Goal: Entertainment & Leisure: Consume media (video, audio)

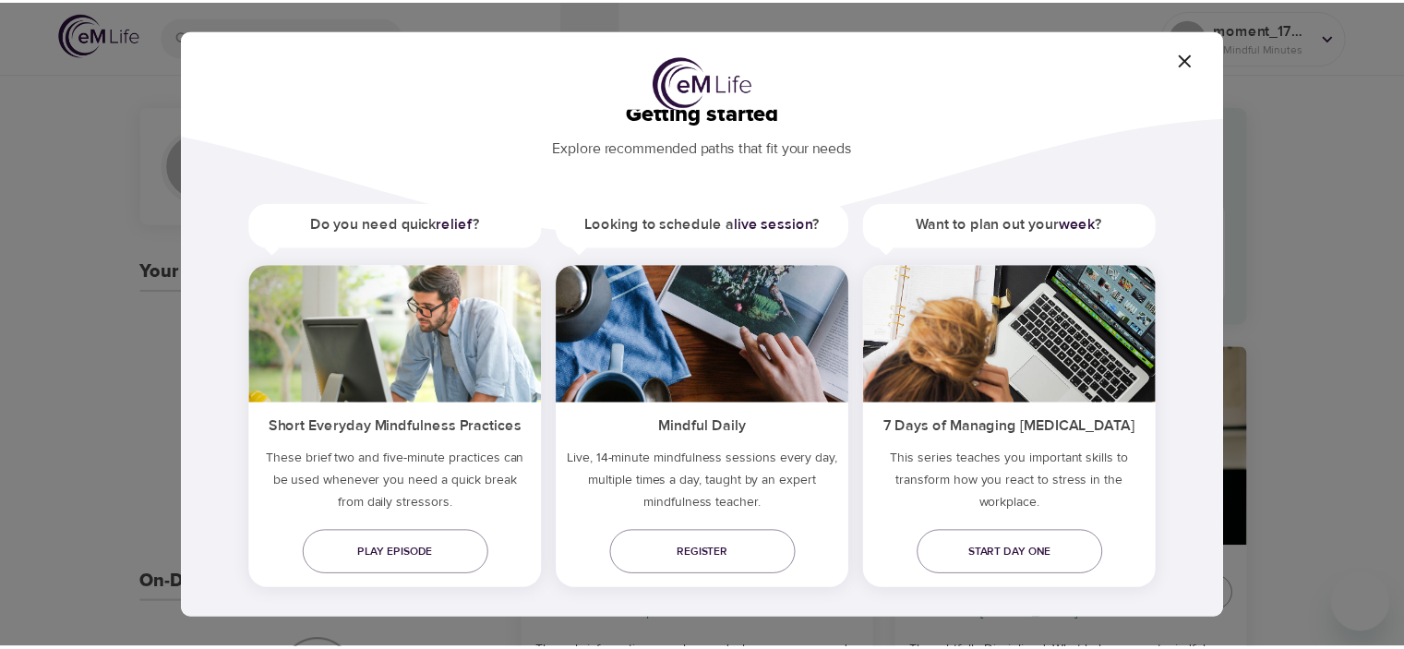
scroll to position [56, 0]
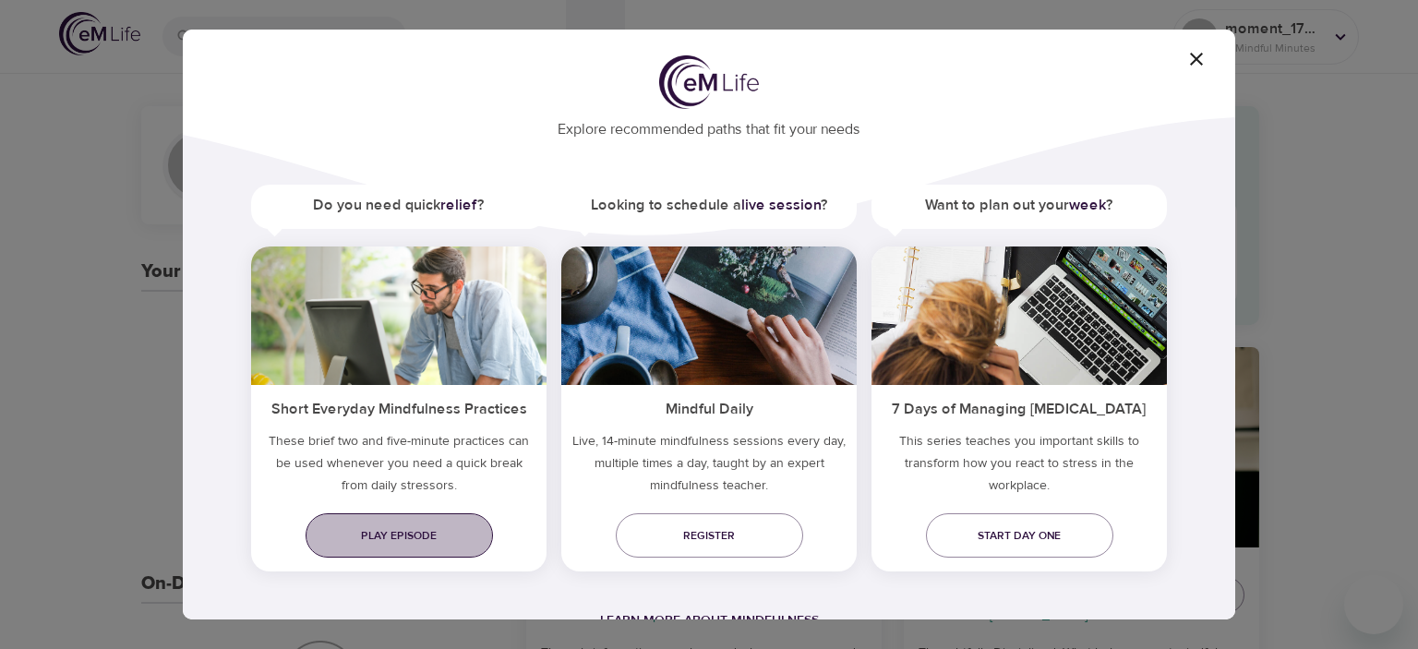
click at [436, 538] on span "Play episode" at bounding box center [399, 535] width 158 height 19
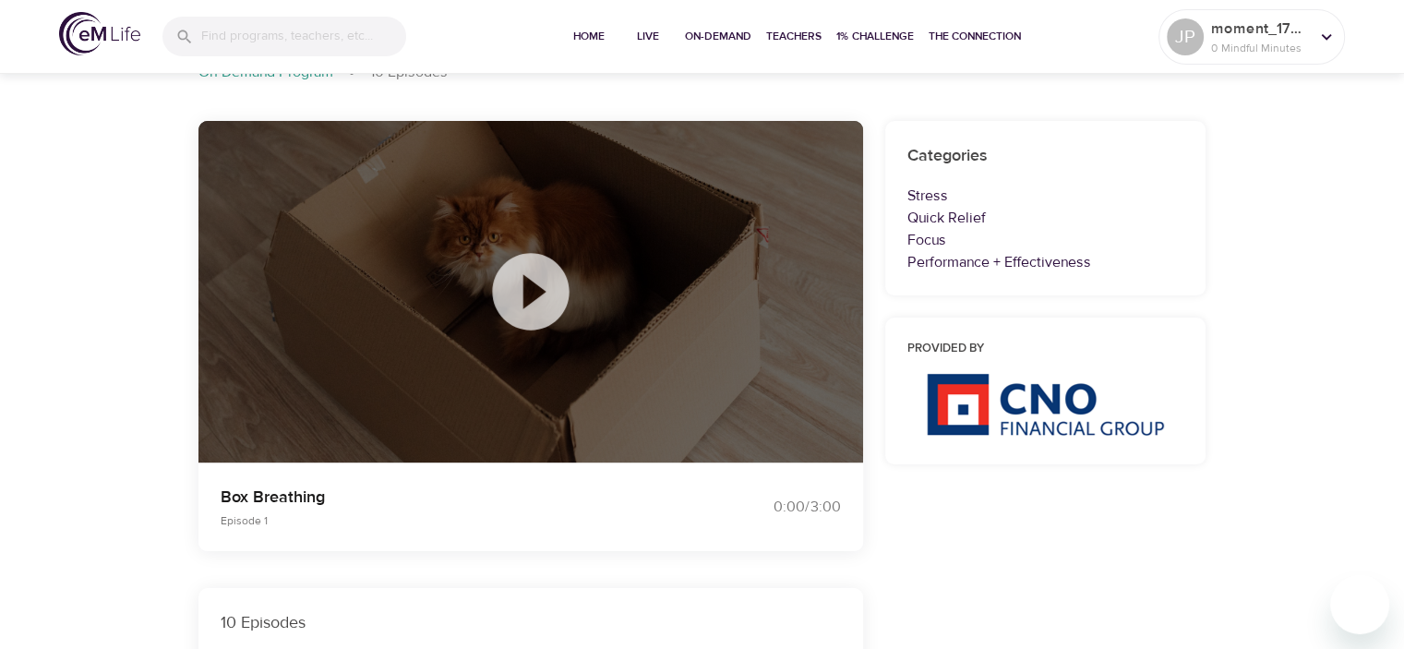
scroll to position [185, 0]
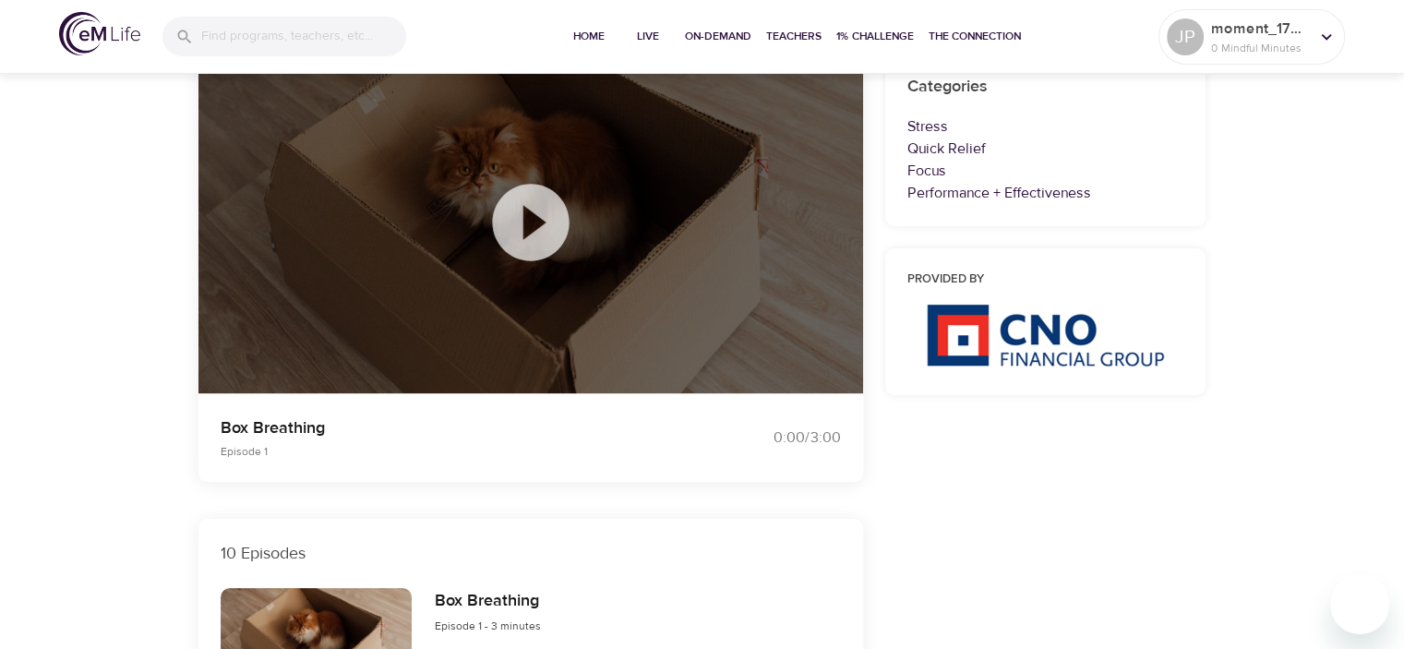
click at [542, 224] on icon at bounding box center [531, 222] width 92 height 92
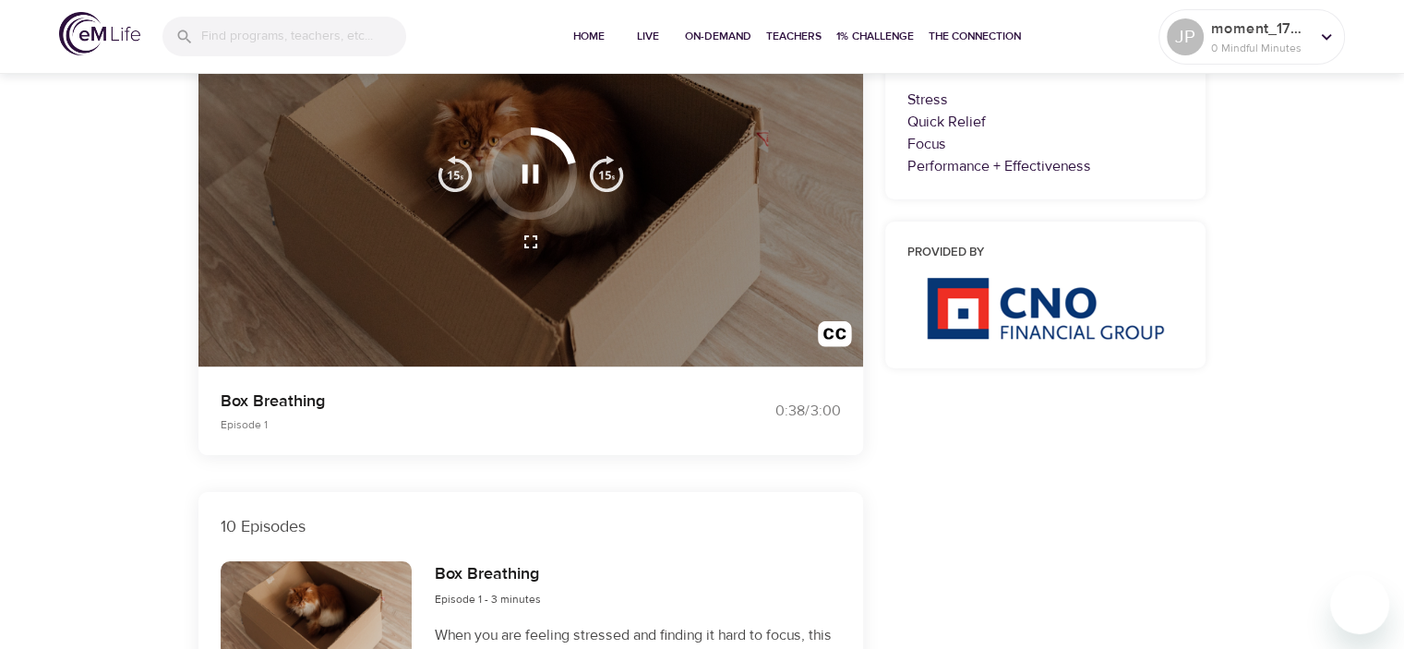
scroll to position [0, 0]
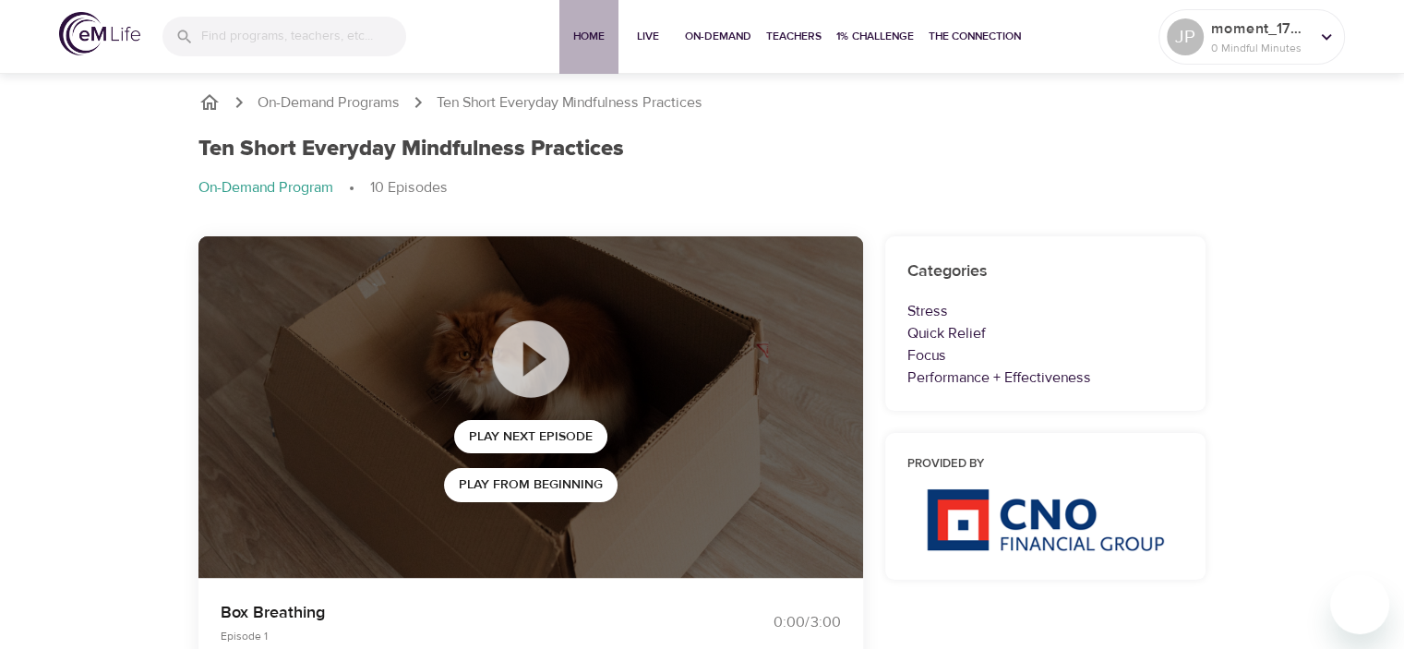
click at [582, 29] on span "Home" at bounding box center [589, 36] width 44 height 19
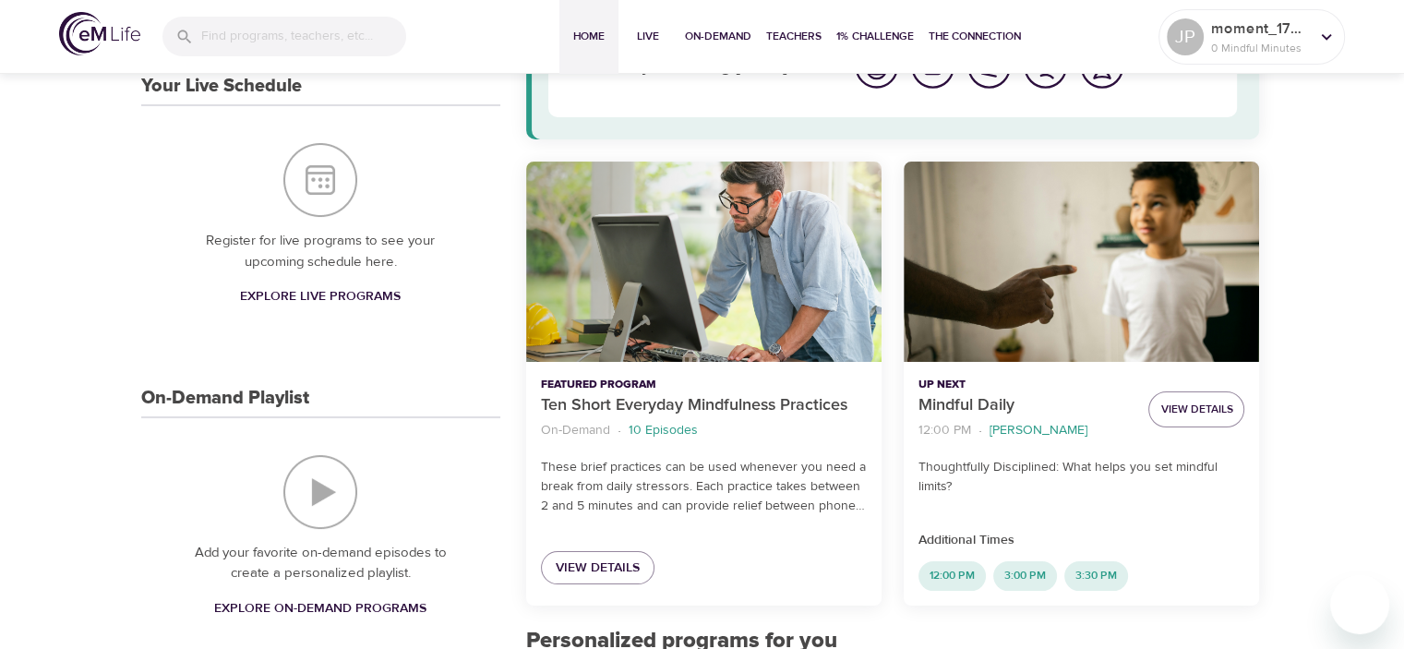
scroll to position [277, 0]
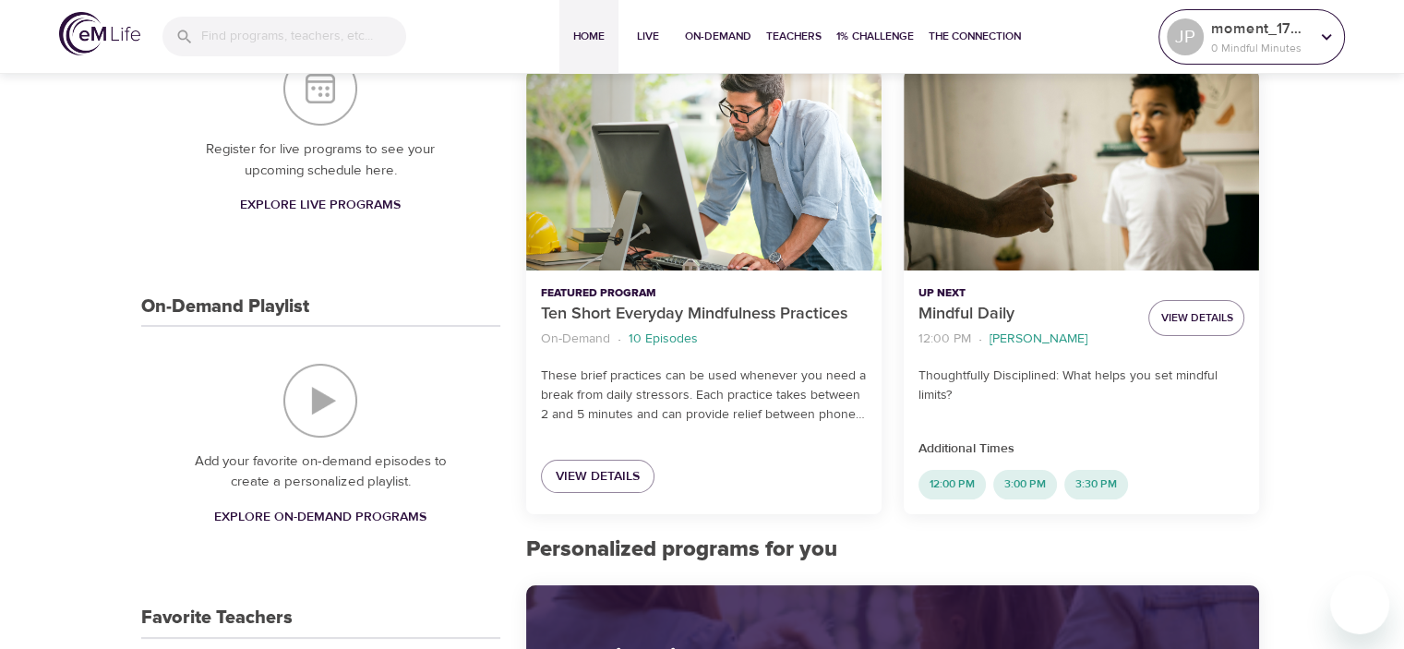
click at [1248, 29] on p "moment_1756306186" at bounding box center [1260, 29] width 98 height 22
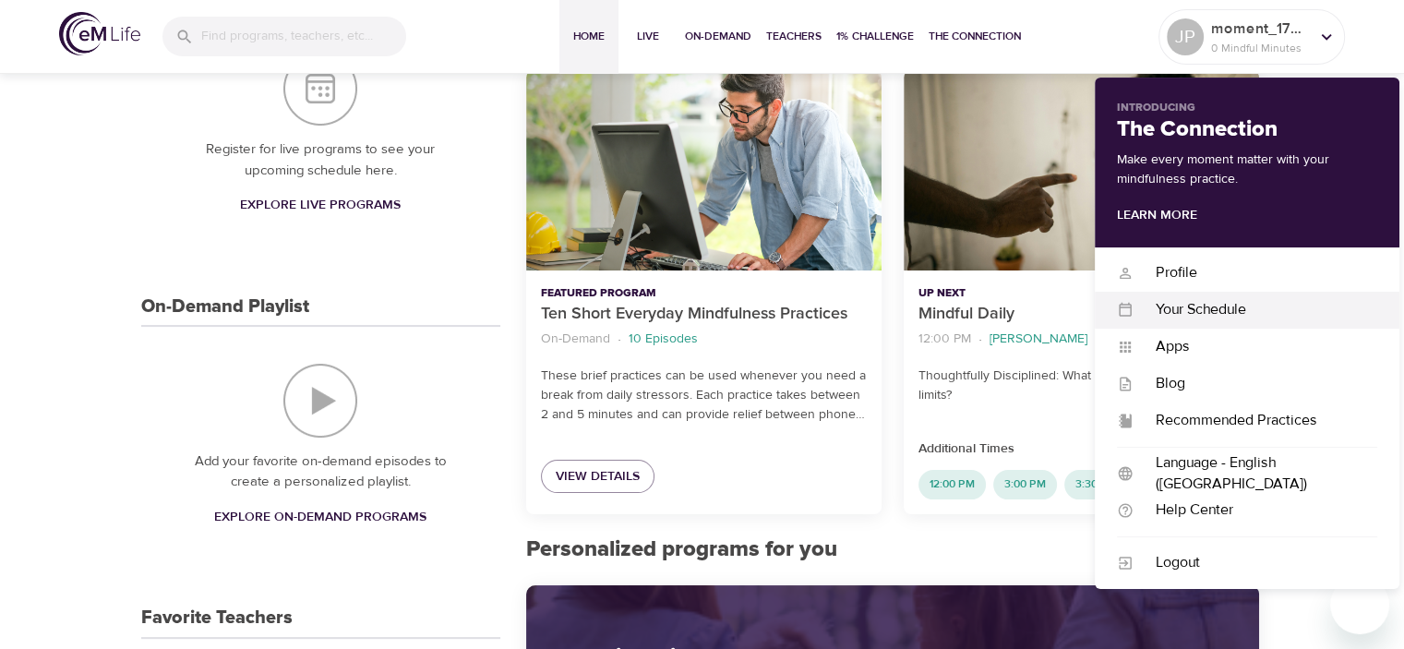
click at [1192, 319] on div "Your Schedule" at bounding box center [1256, 309] width 244 height 21
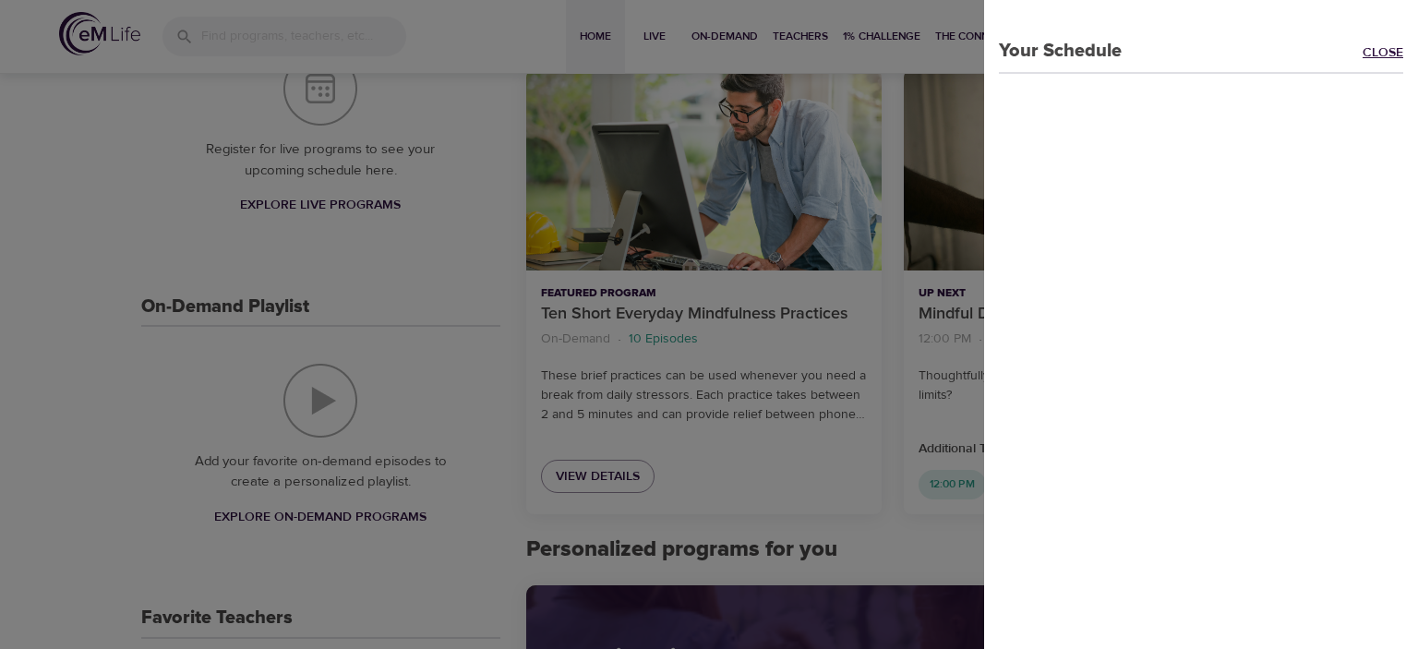
click at [1363, 45] on link "Close" at bounding box center [1390, 53] width 55 height 21
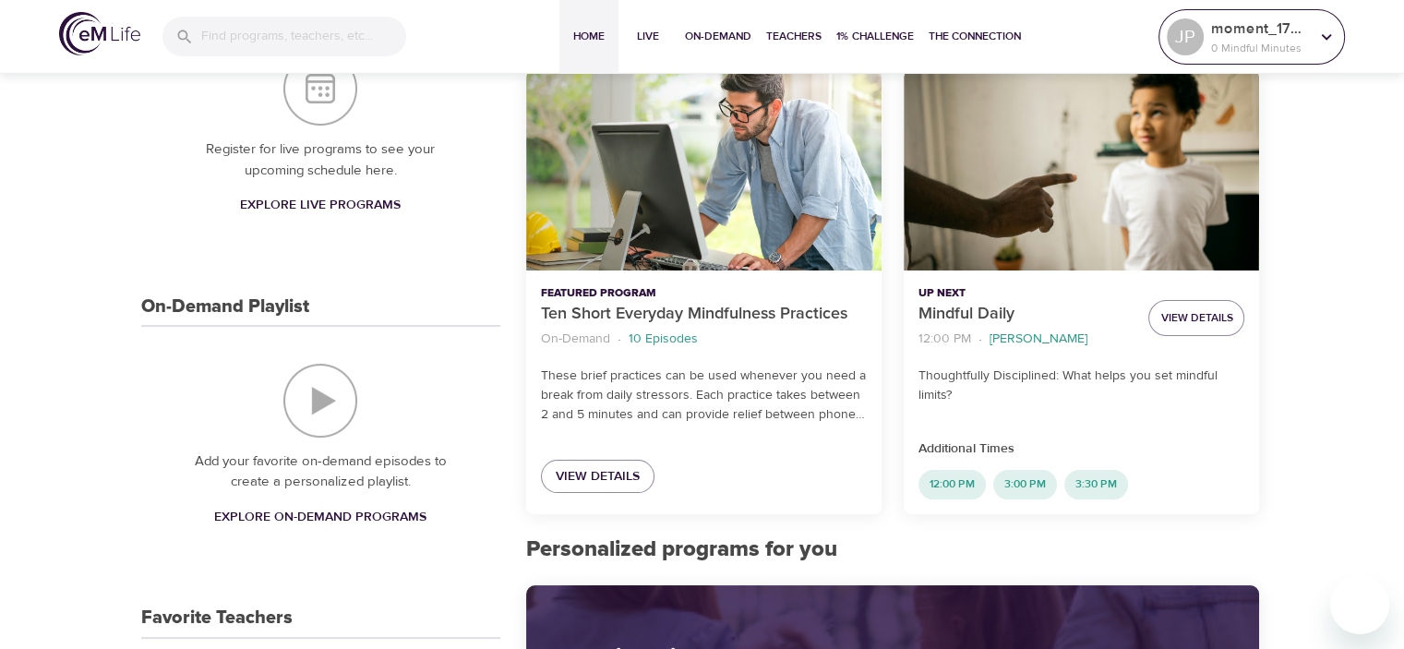
click at [1265, 18] on p "moment_1756306186" at bounding box center [1260, 29] width 98 height 22
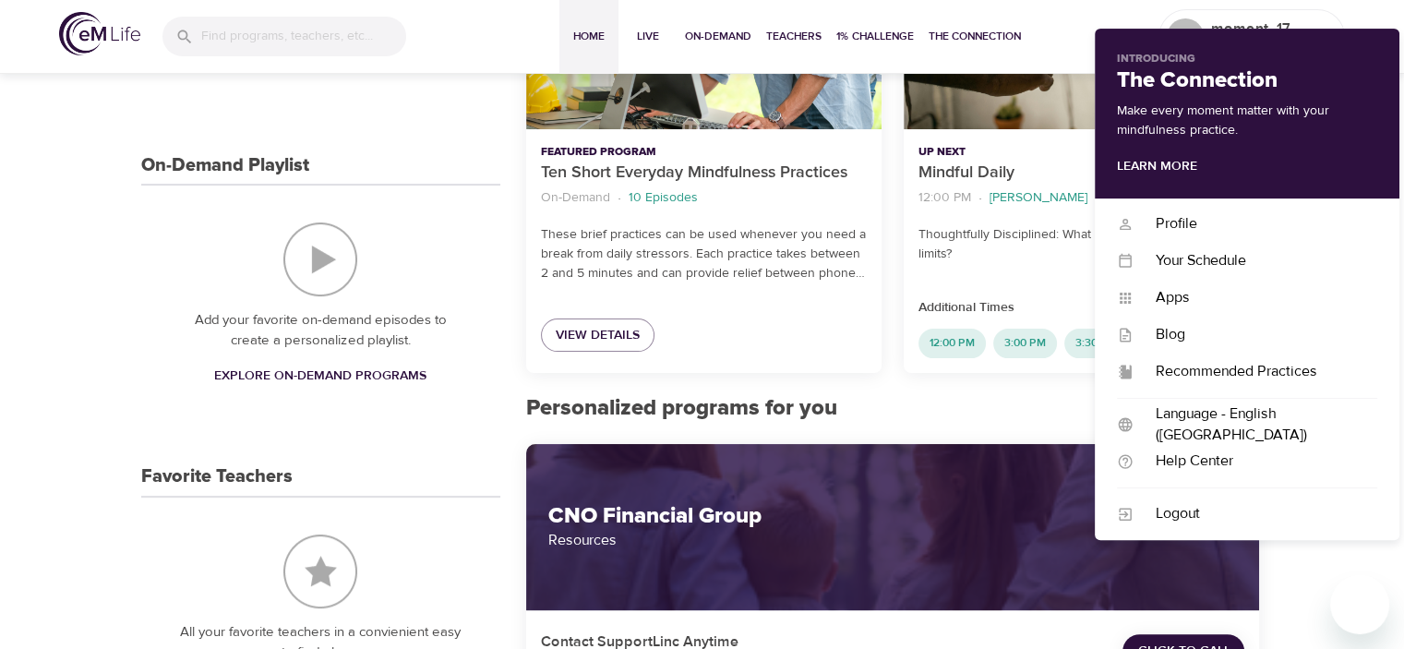
scroll to position [462, 0]
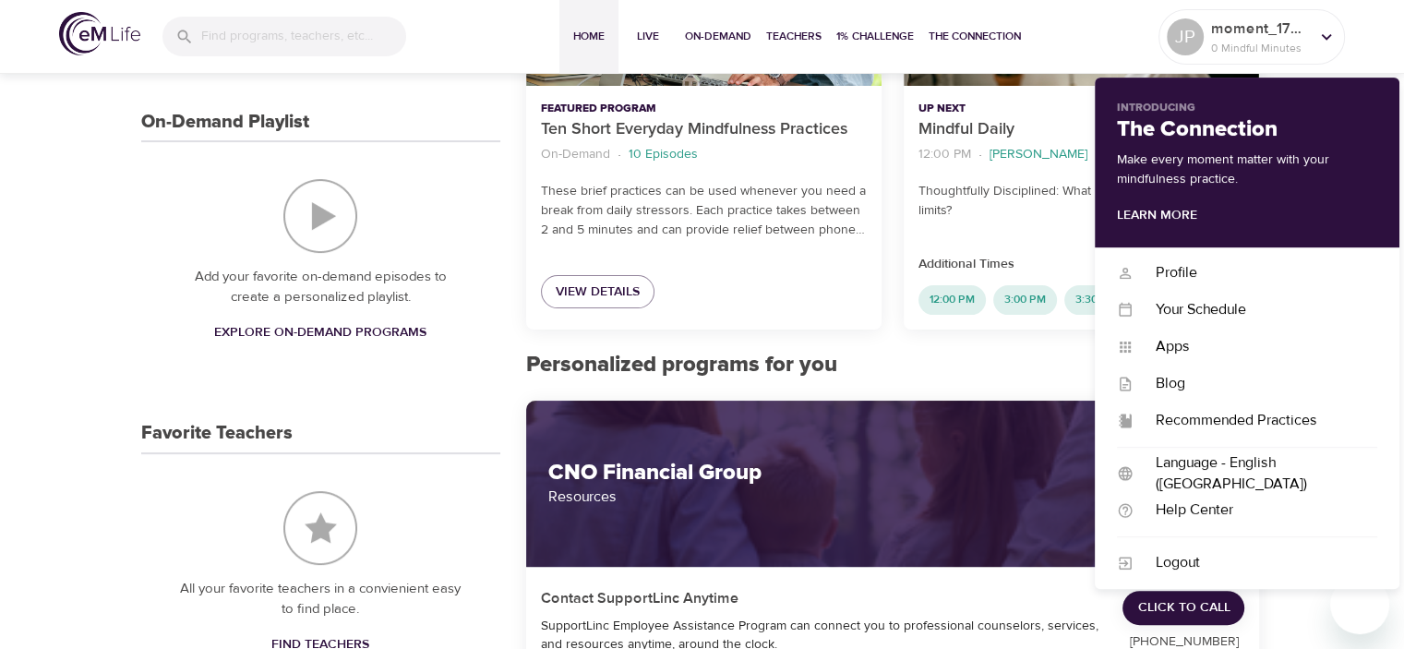
click at [781, 377] on h2 "Personalized programs for you" at bounding box center [893, 365] width 734 height 27
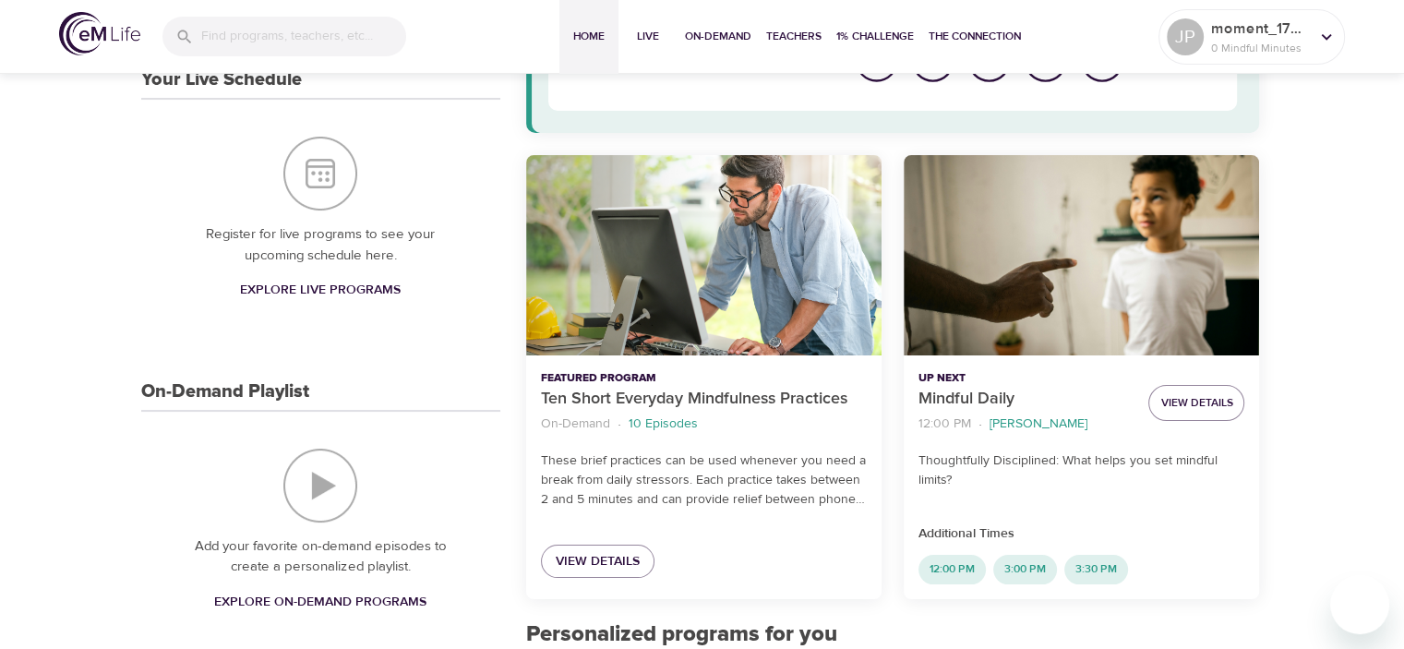
scroll to position [0, 0]
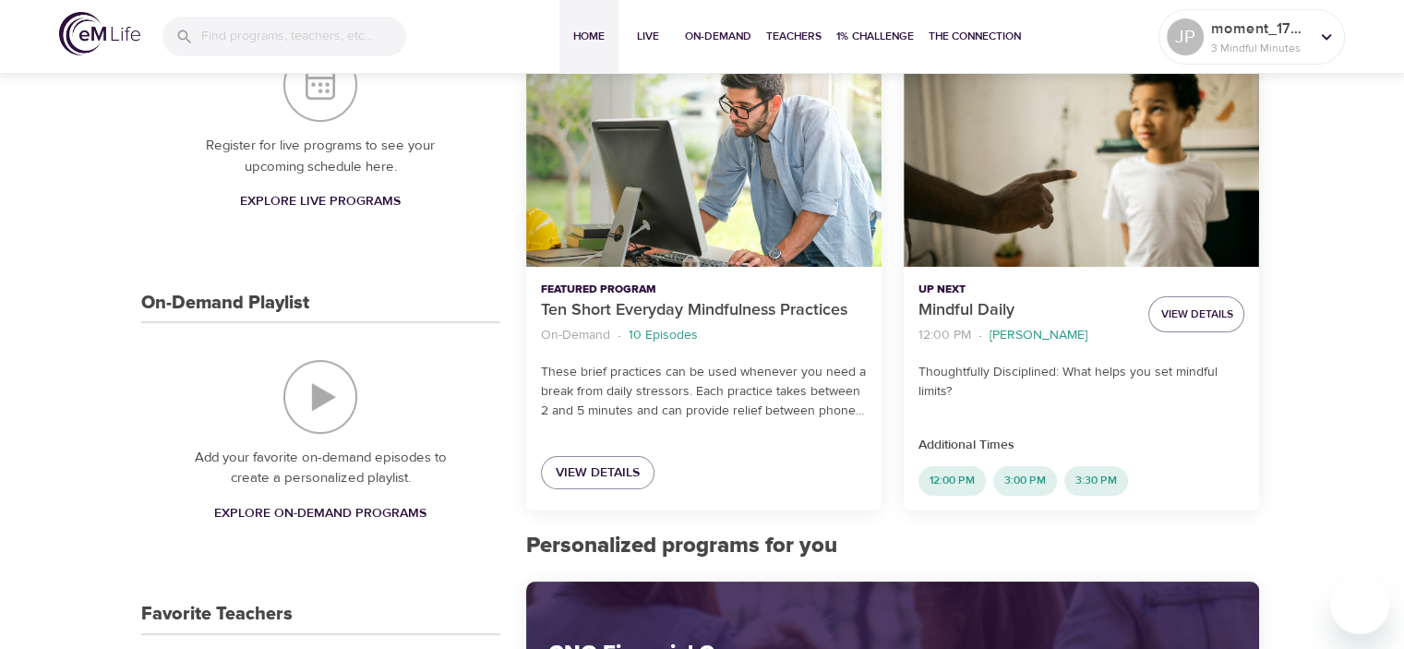
scroll to position [277, 0]
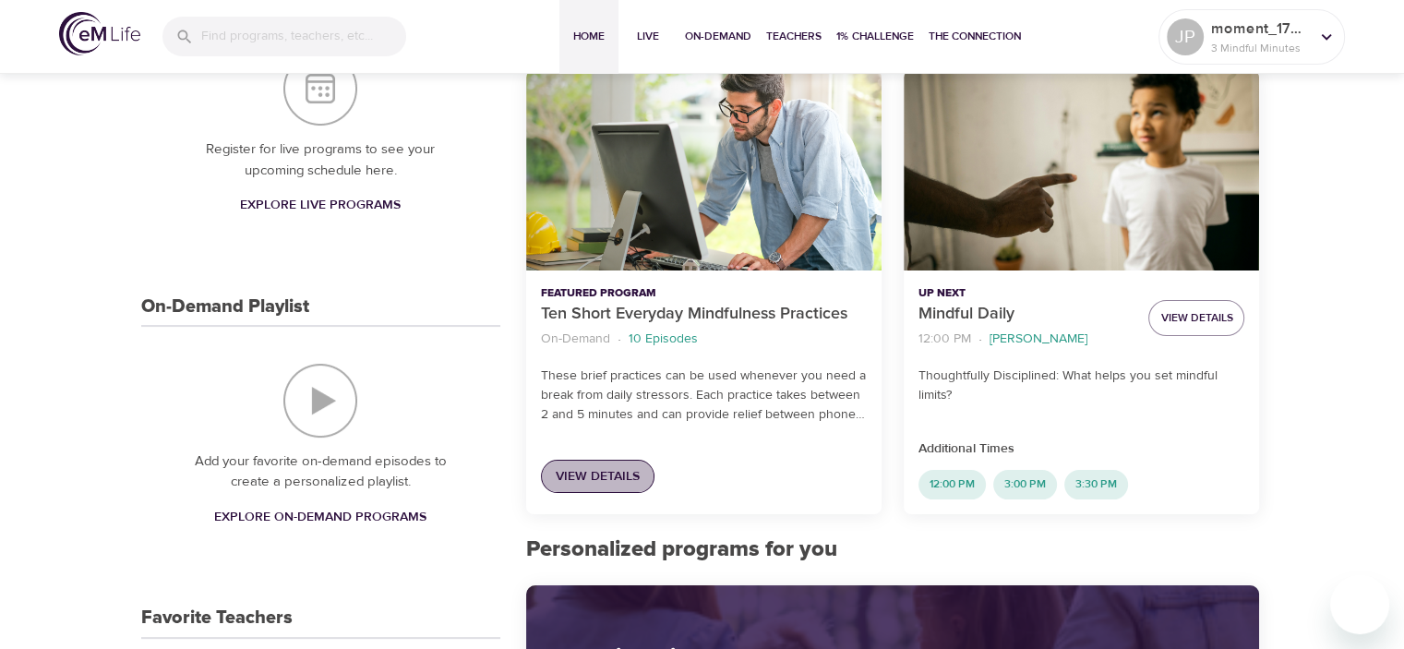
click at [608, 472] on span "View Details" at bounding box center [598, 476] width 84 height 23
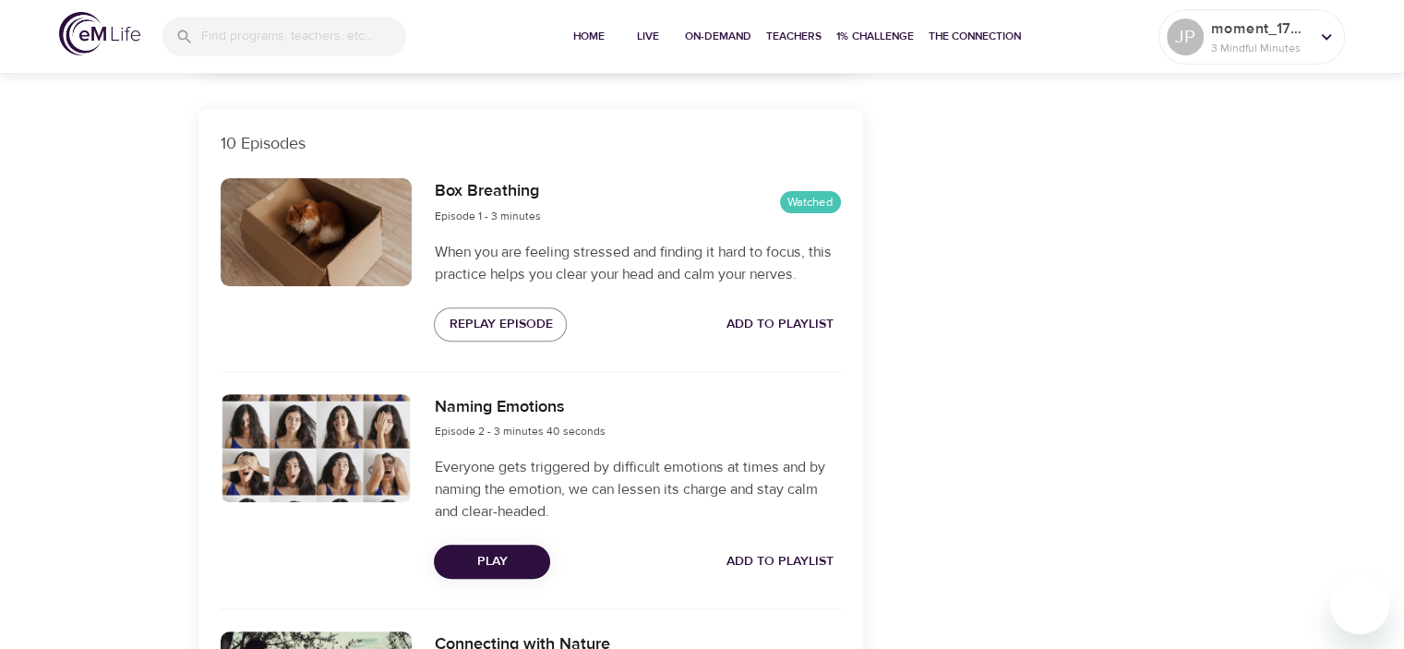
scroll to position [646, 0]
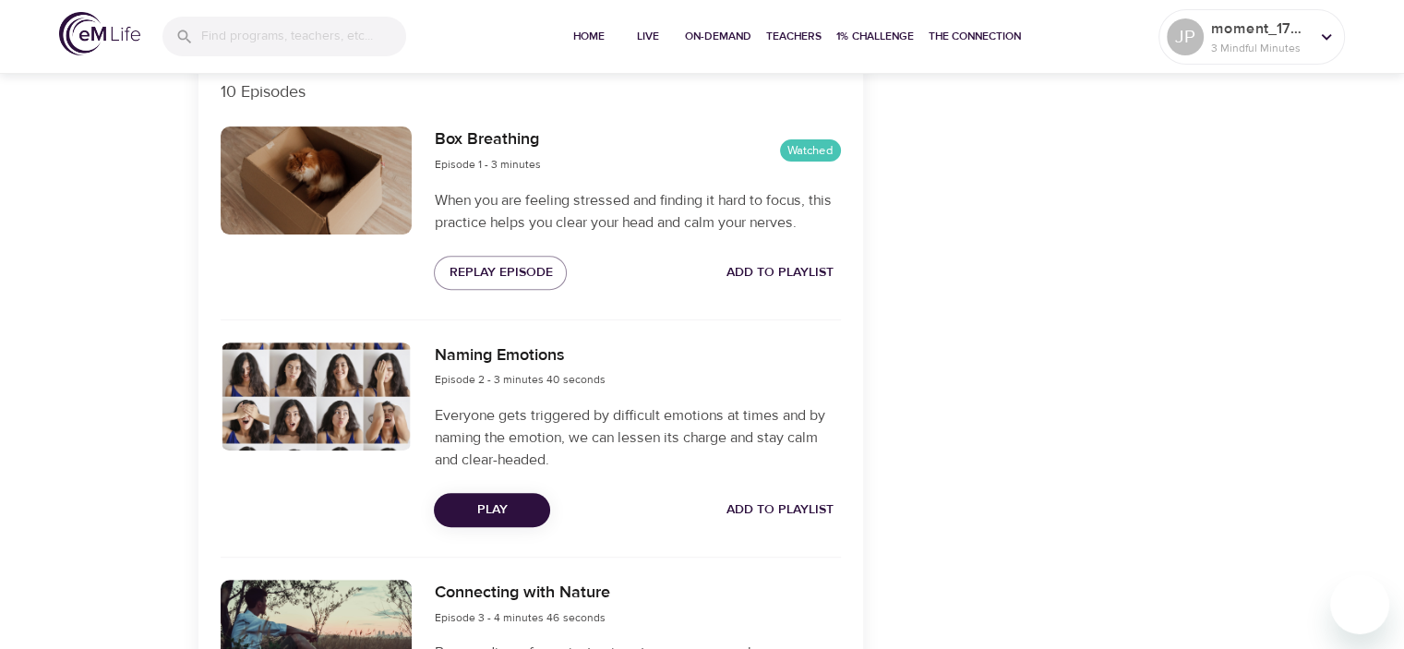
click at [524, 511] on span "Play" at bounding box center [492, 510] width 87 height 23
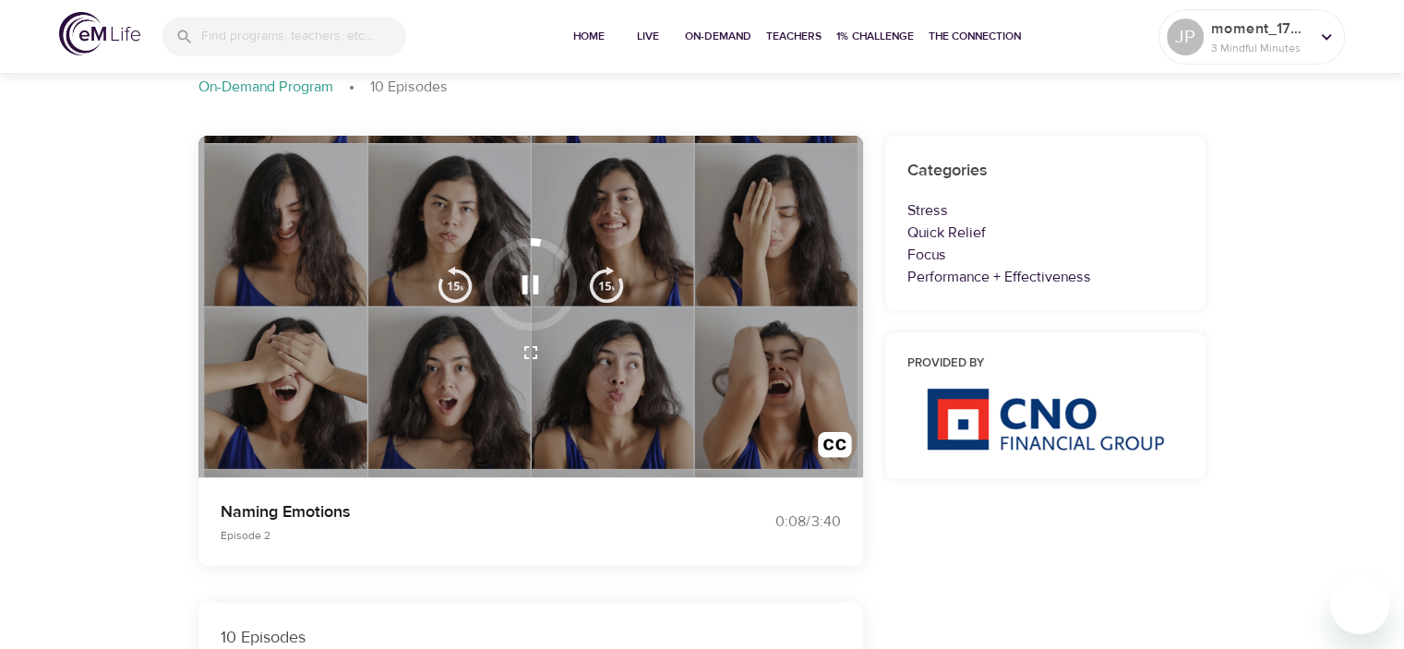
scroll to position [92, 0]
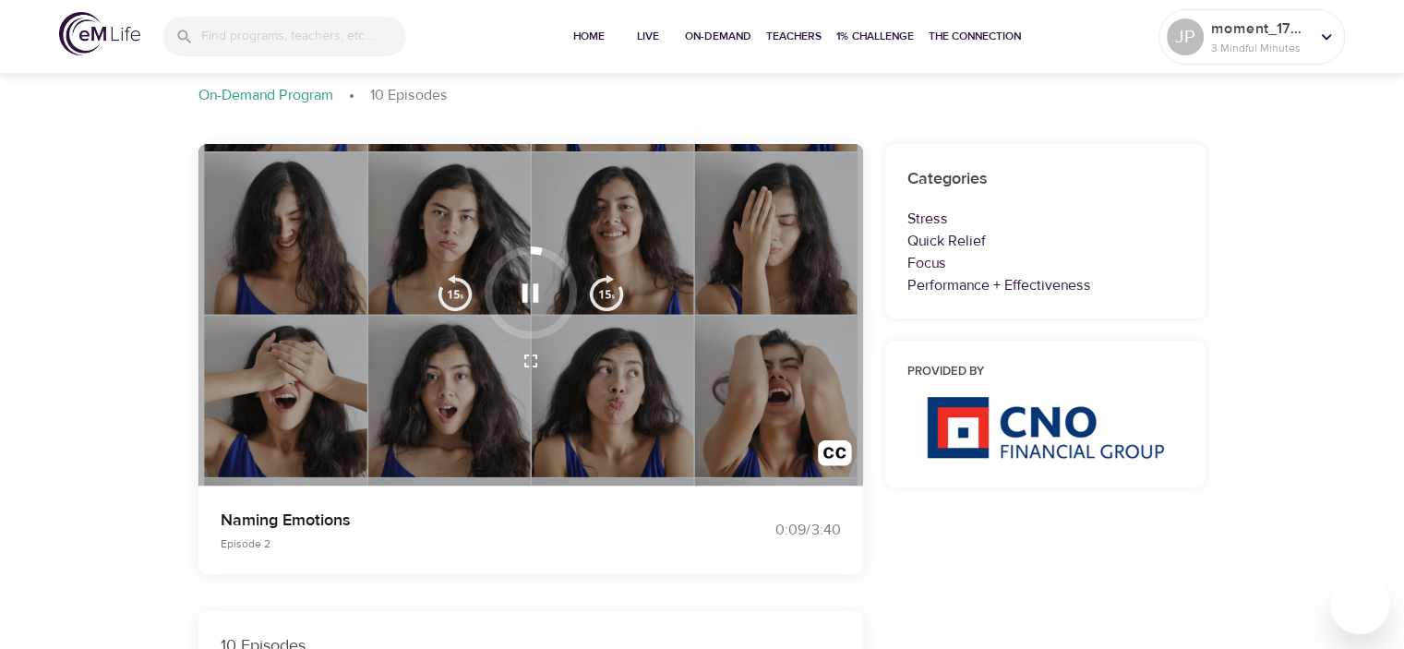
click at [609, 292] on img "button" at bounding box center [606, 292] width 37 height 37
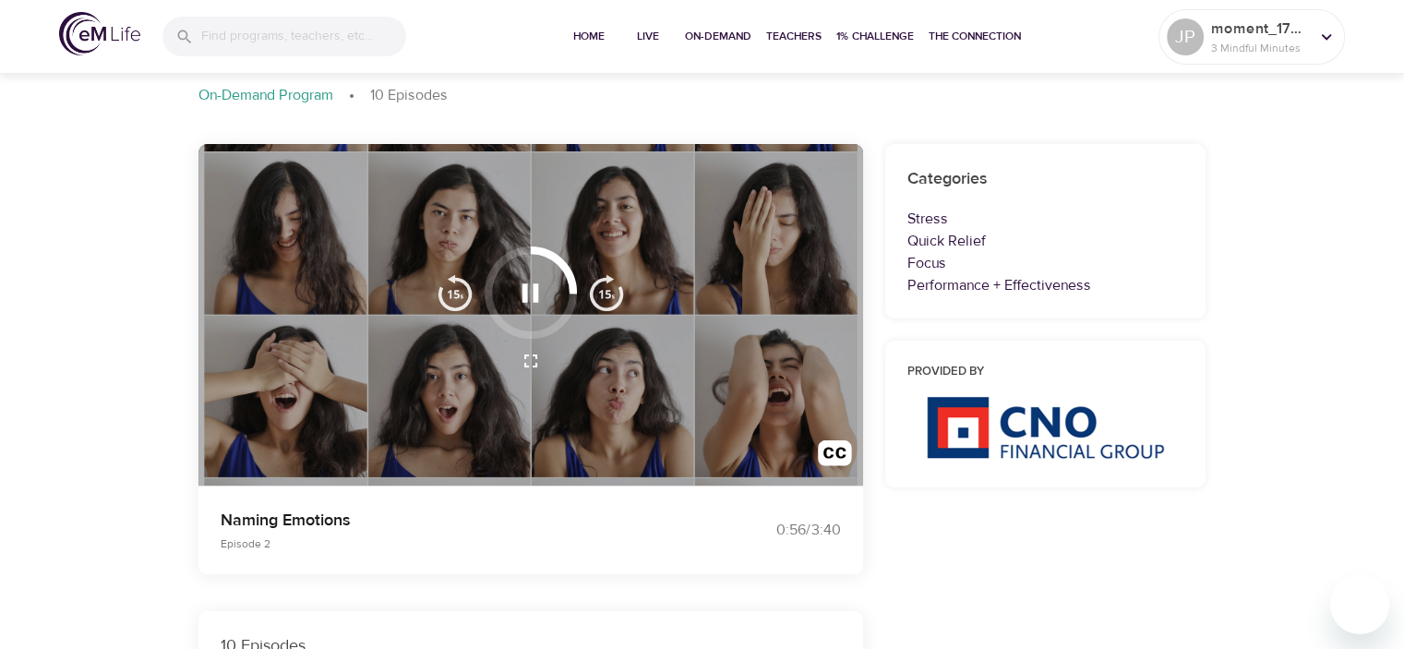
click at [609, 292] on img "button" at bounding box center [606, 292] width 37 height 37
click at [608, 292] on img "button" at bounding box center [606, 292] width 37 height 37
click at [609, 292] on img "button" at bounding box center [606, 292] width 37 height 37
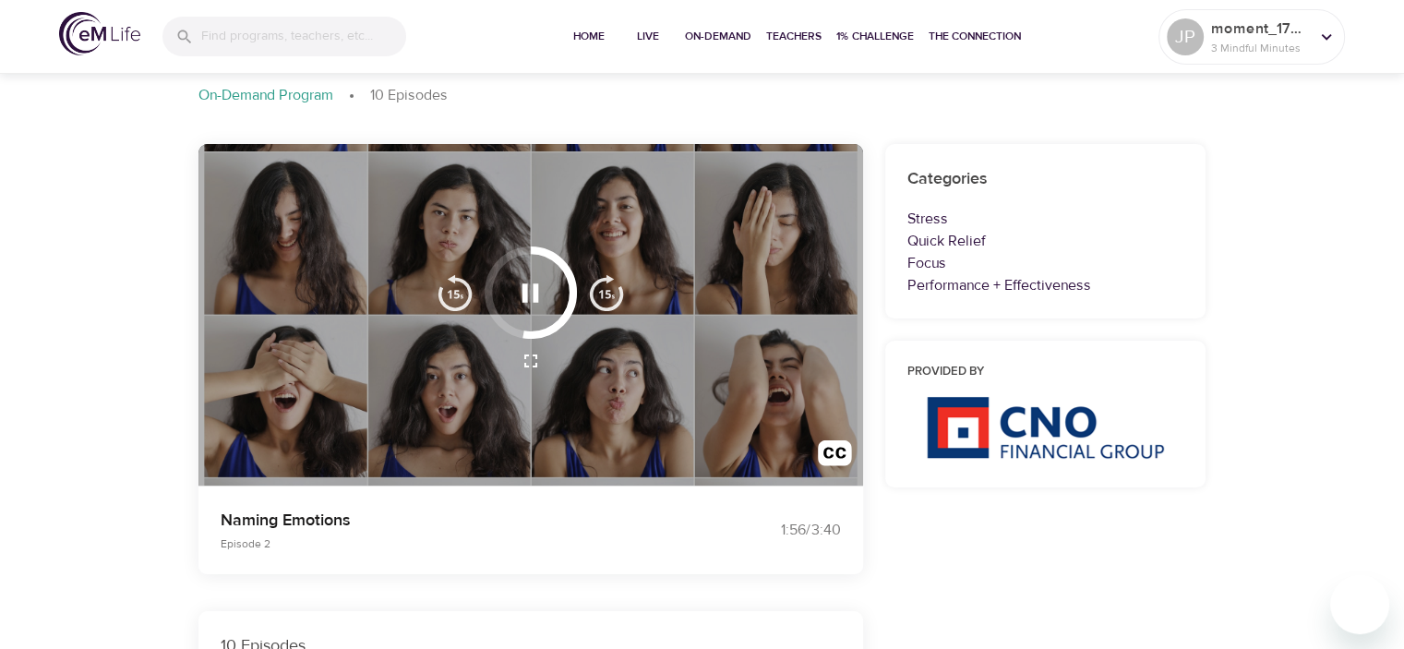
click at [609, 292] on img "button" at bounding box center [606, 292] width 37 height 37
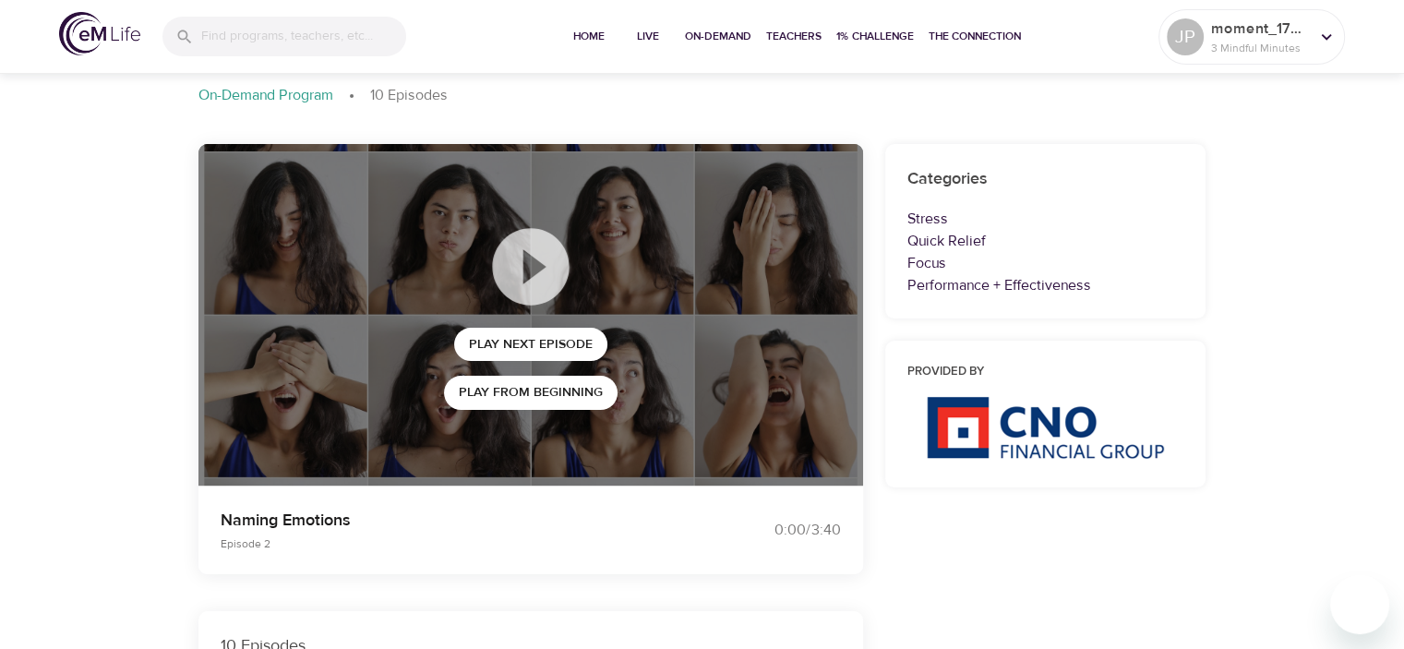
click at [609, 292] on div at bounding box center [531, 267] width 174 height 92
click at [565, 346] on span "Play Next Episode" at bounding box center [531, 344] width 124 height 23
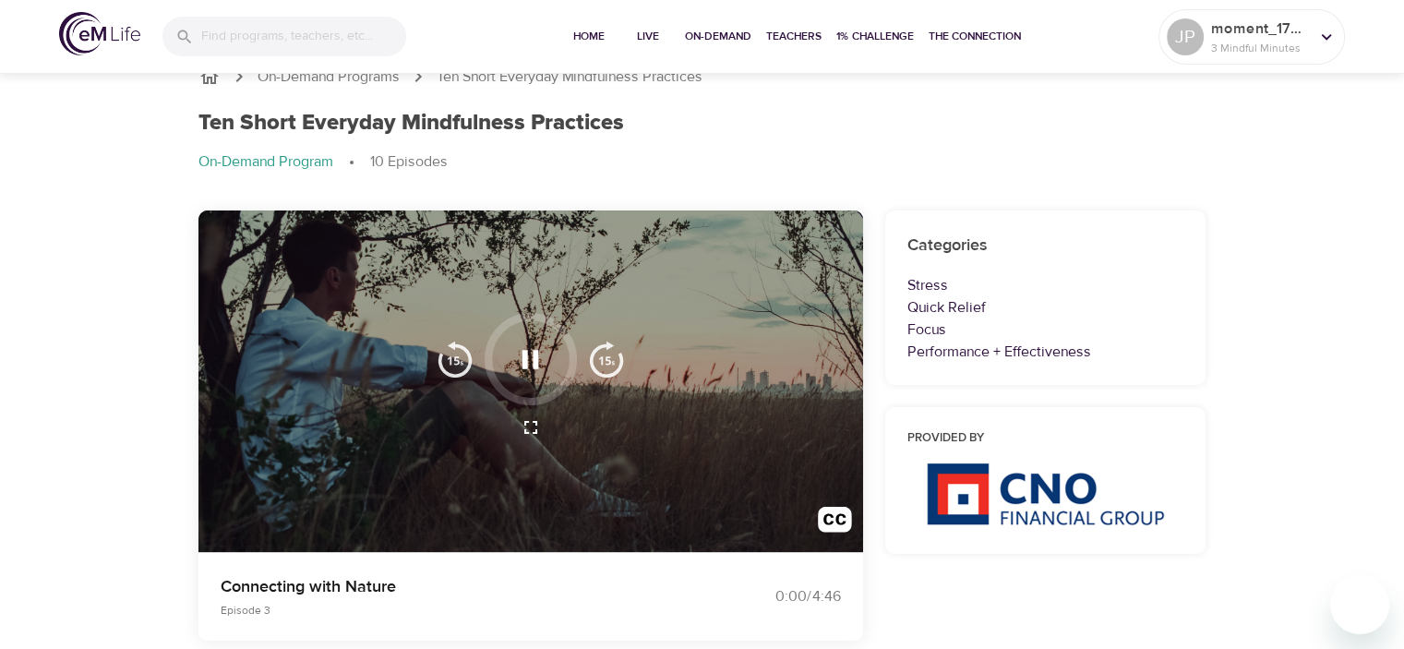
scroll to position [0, 0]
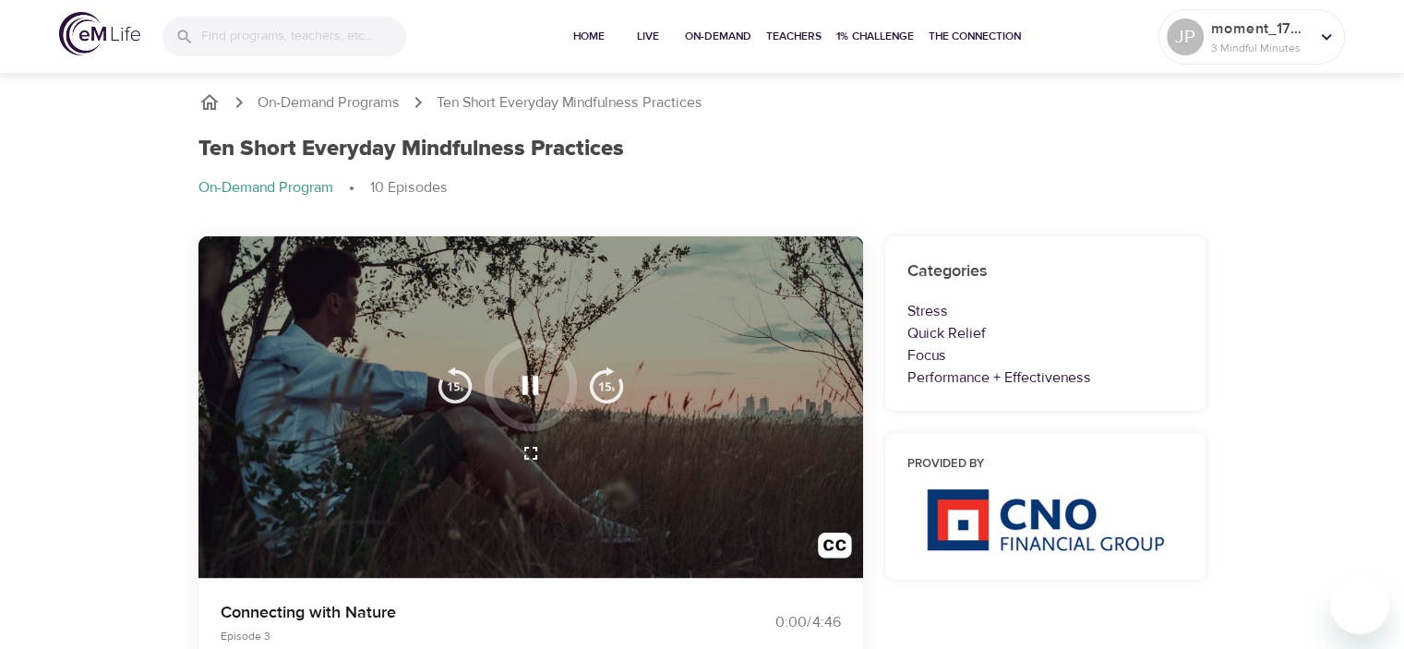
click at [604, 379] on img "button" at bounding box center [606, 385] width 37 height 37
click at [602, 379] on img "button" at bounding box center [606, 385] width 37 height 37
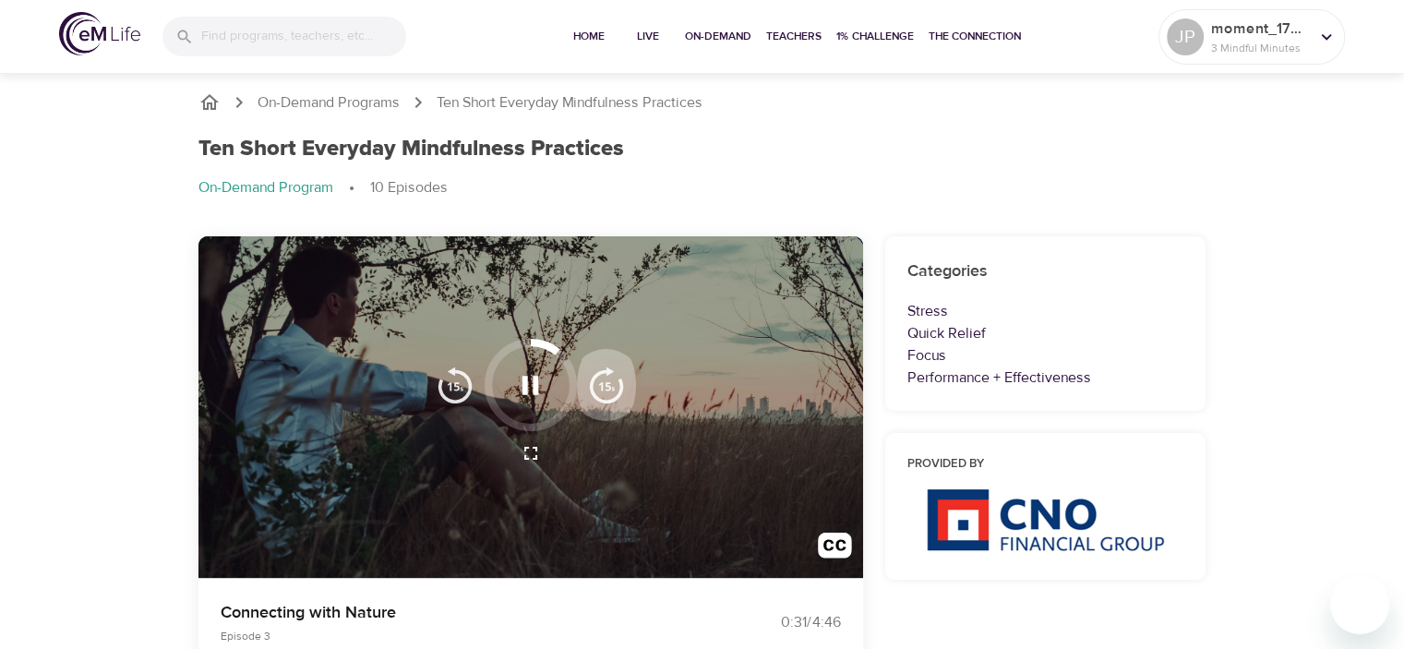
click at [602, 379] on img "button" at bounding box center [606, 385] width 37 height 37
click at [603, 379] on img "button" at bounding box center [606, 385] width 37 height 37
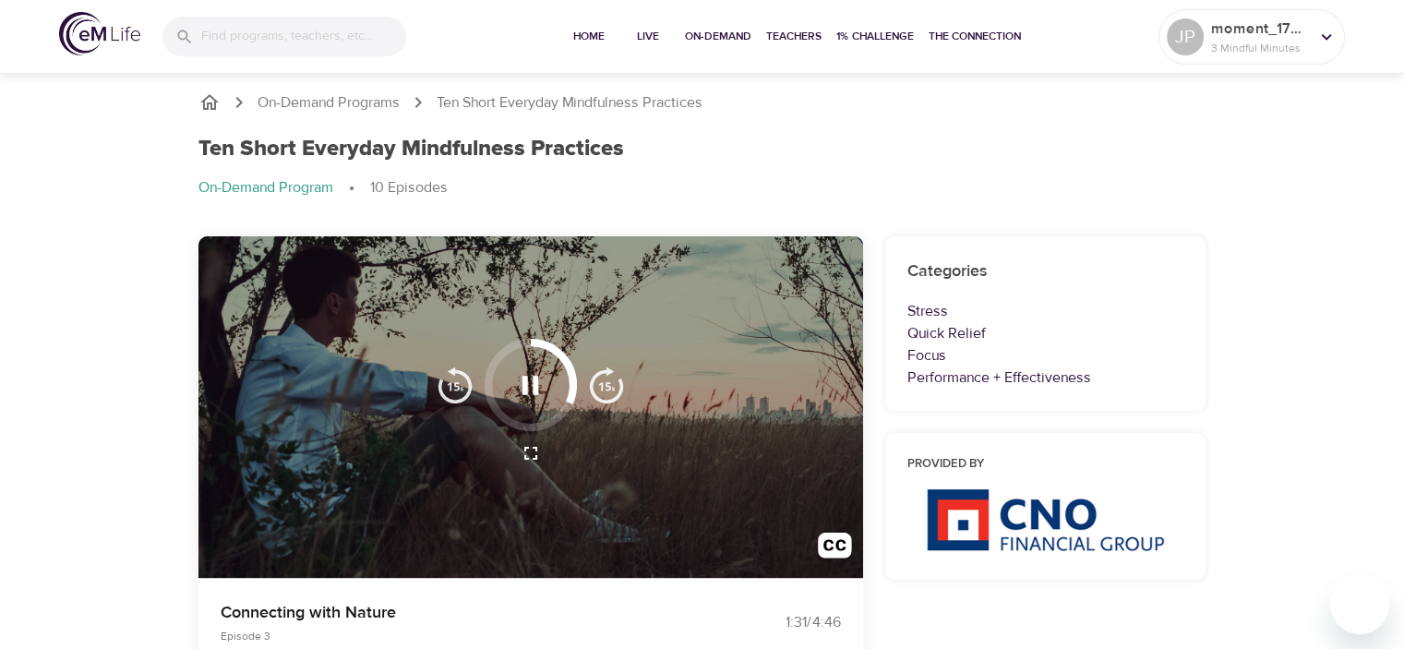
click at [604, 379] on img "button" at bounding box center [606, 385] width 37 height 37
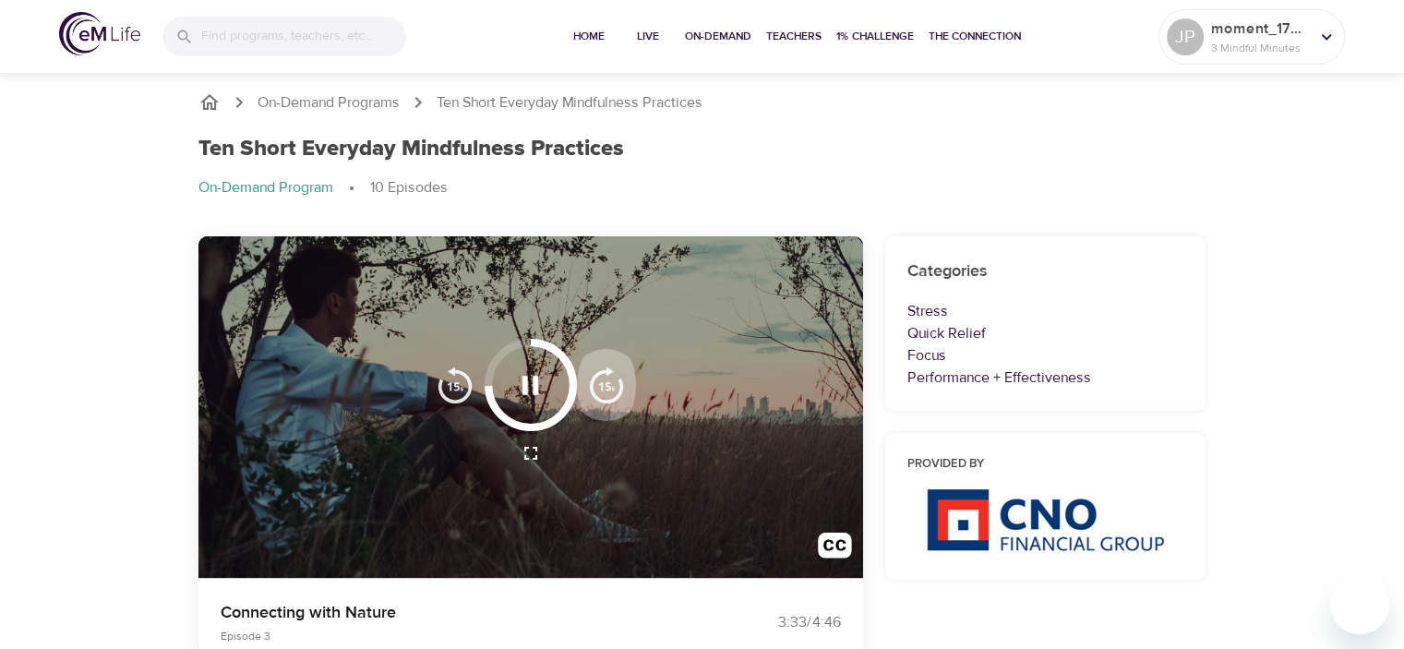
click at [604, 379] on img "button" at bounding box center [606, 385] width 37 height 37
click at [602, 379] on img "button" at bounding box center [606, 385] width 37 height 37
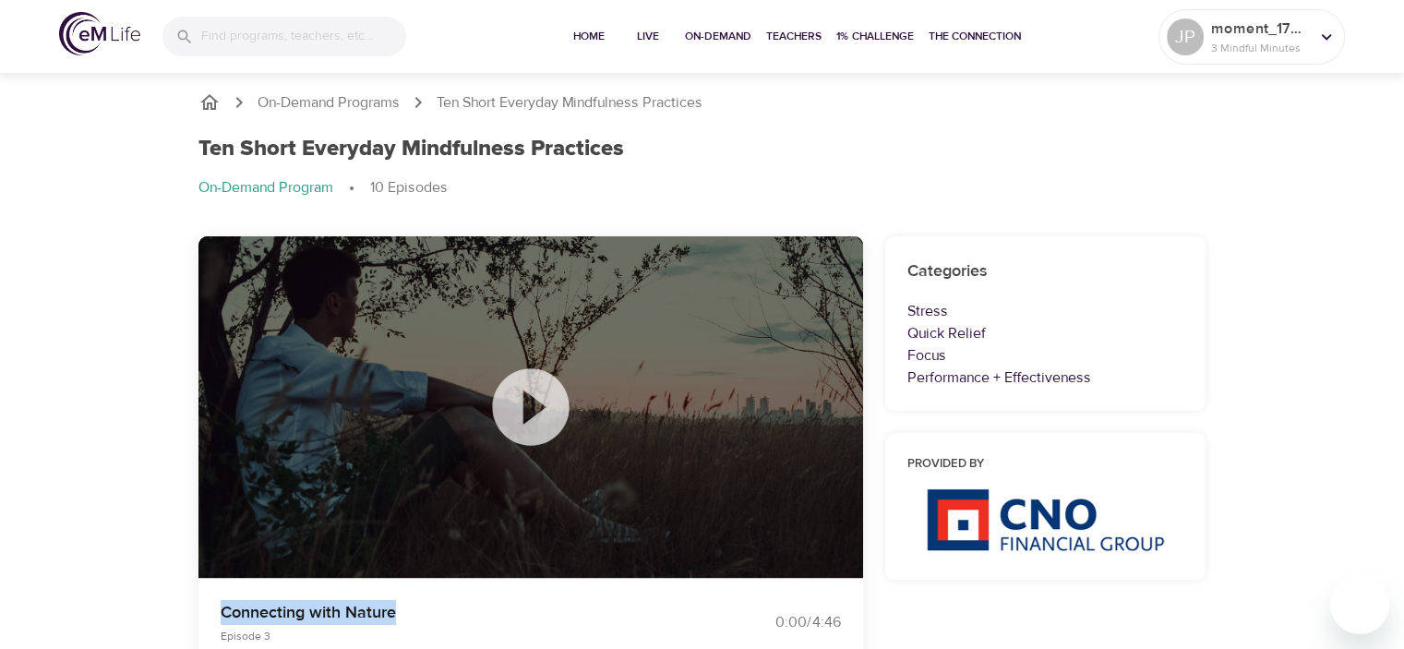
click at [603, 379] on div at bounding box center [531, 407] width 665 height 343
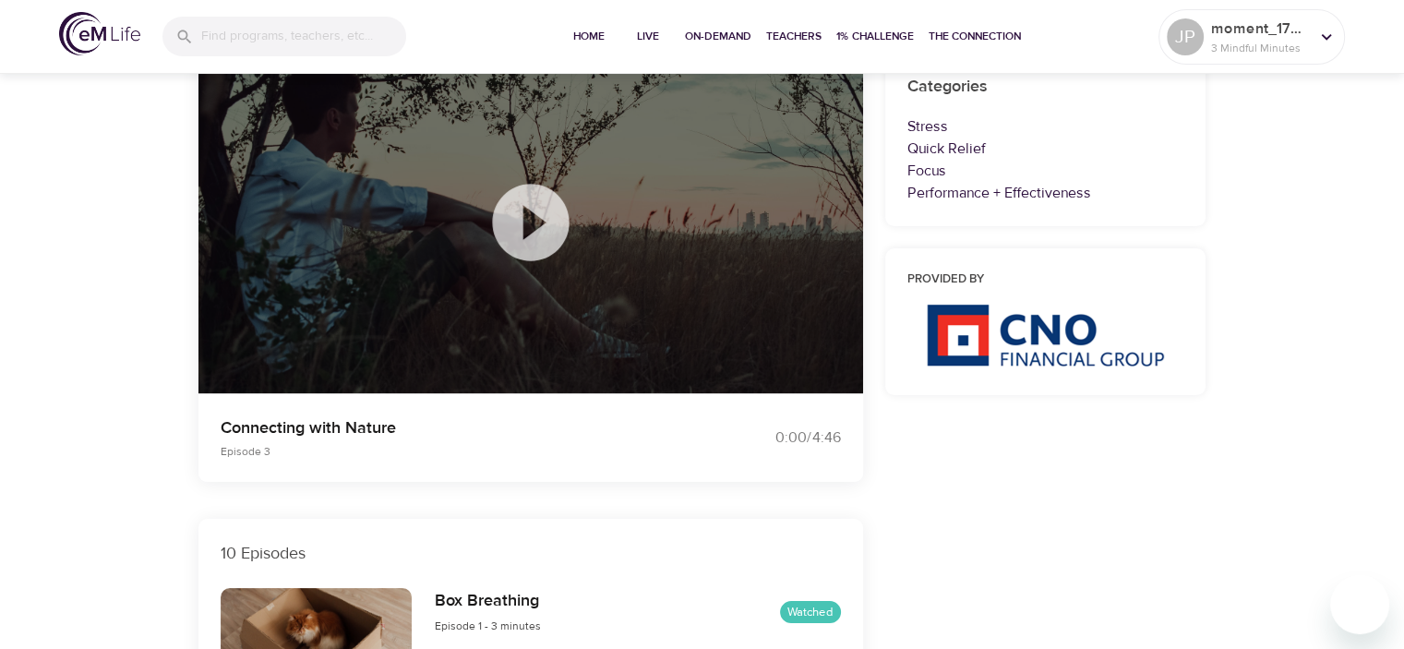
click at [598, 327] on div at bounding box center [531, 223] width 665 height 343
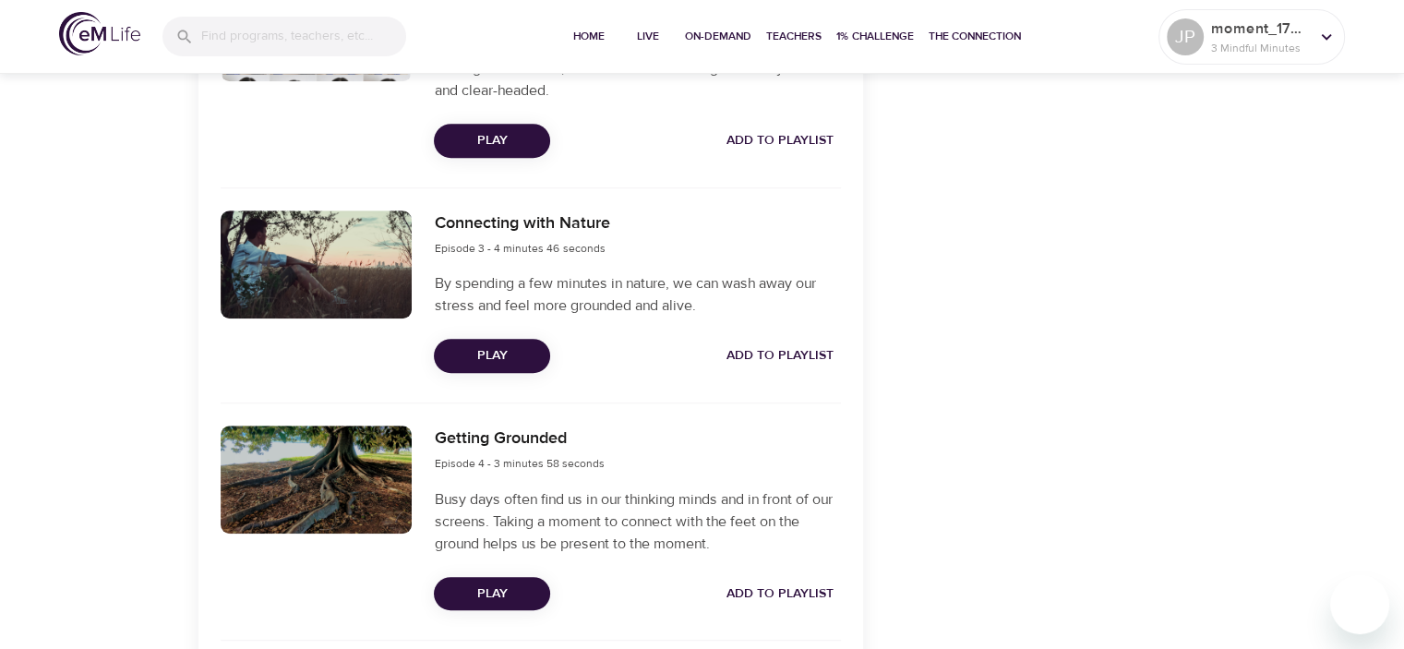
scroll to position [1200, 0]
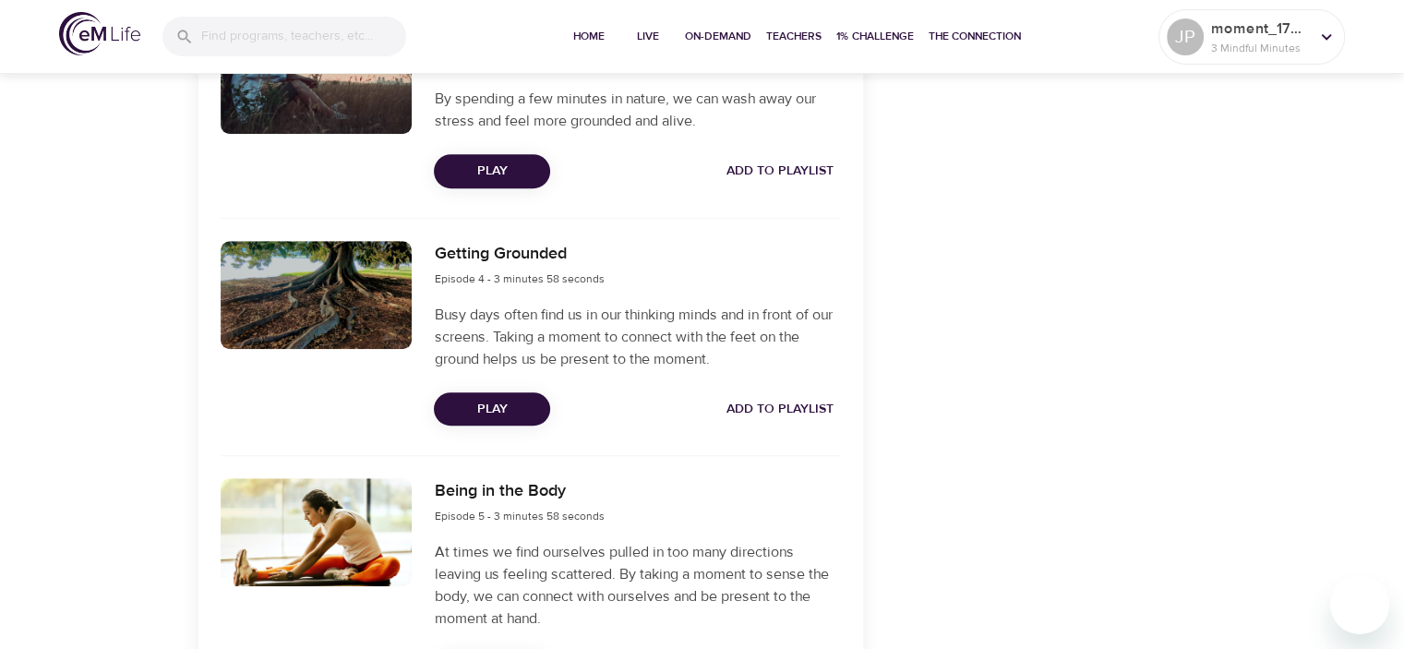
click at [535, 413] on span "Play" at bounding box center [492, 409] width 87 height 23
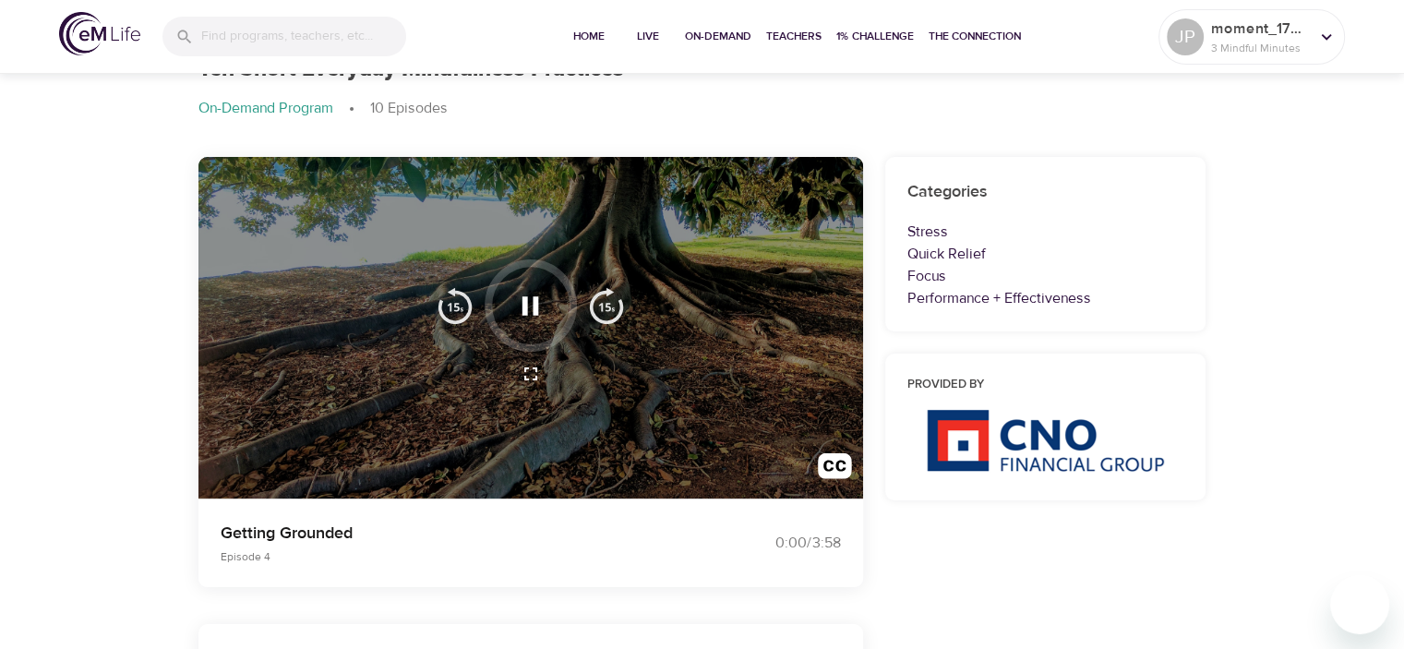
scroll to position [0, 0]
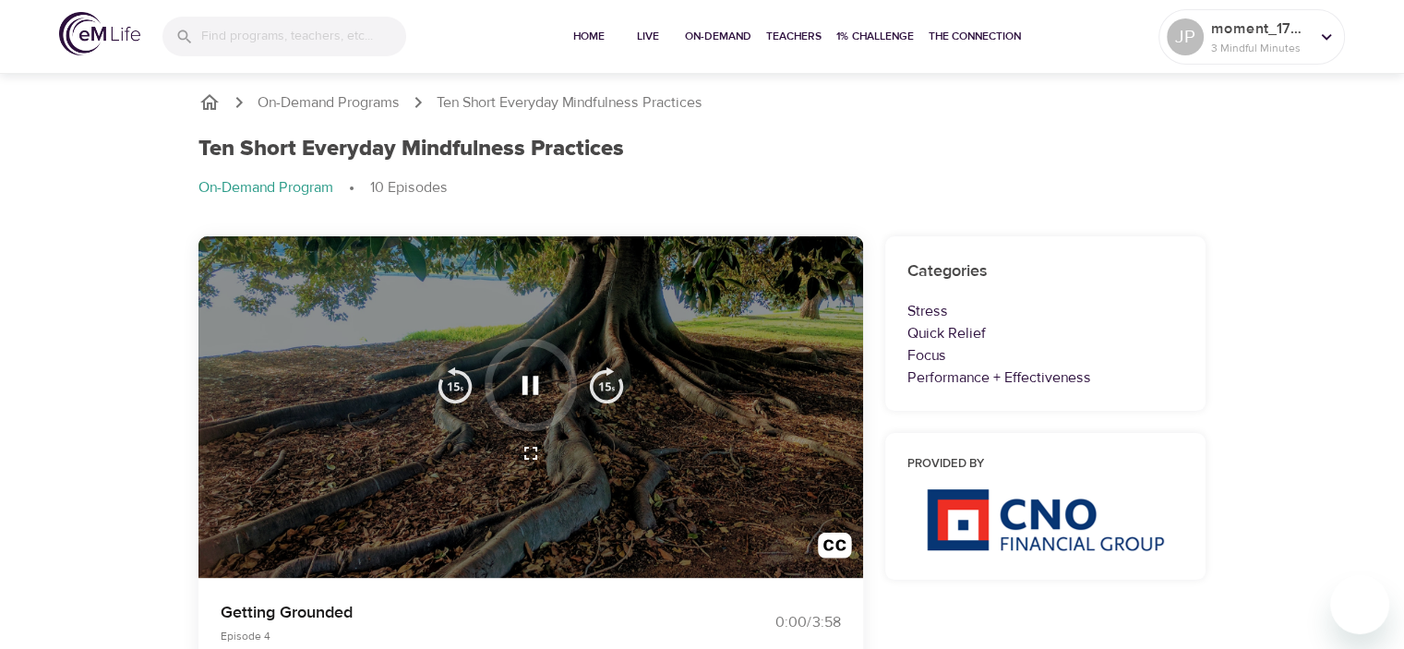
click at [604, 379] on img "button" at bounding box center [606, 385] width 37 height 37
click at [605, 379] on img "button" at bounding box center [606, 385] width 37 height 37
click at [603, 379] on img "button" at bounding box center [606, 385] width 37 height 37
click at [605, 379] on img "button" at bounding box center [606, 385] width 37 height 37
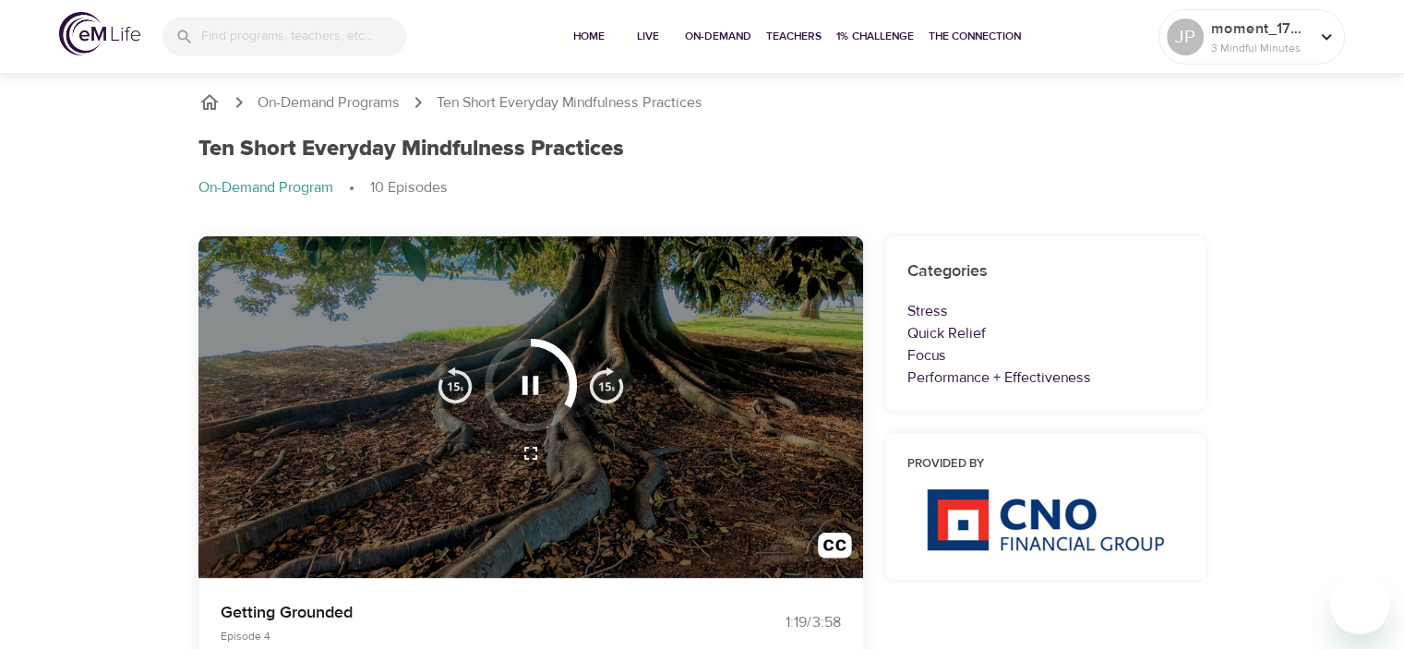
click at [605, 379] on img "button" at bounding box center [606, 385] width 37 height 37
click at [603, 379] on img "button" at bounding box center [606, 385] width 37 height 37
click at [604, 379] on img "button" at bounding box center [606, 385] width 37 height 37
click at [605, 379] on img "button" at bounding box center [606, 385] width 37 height 37
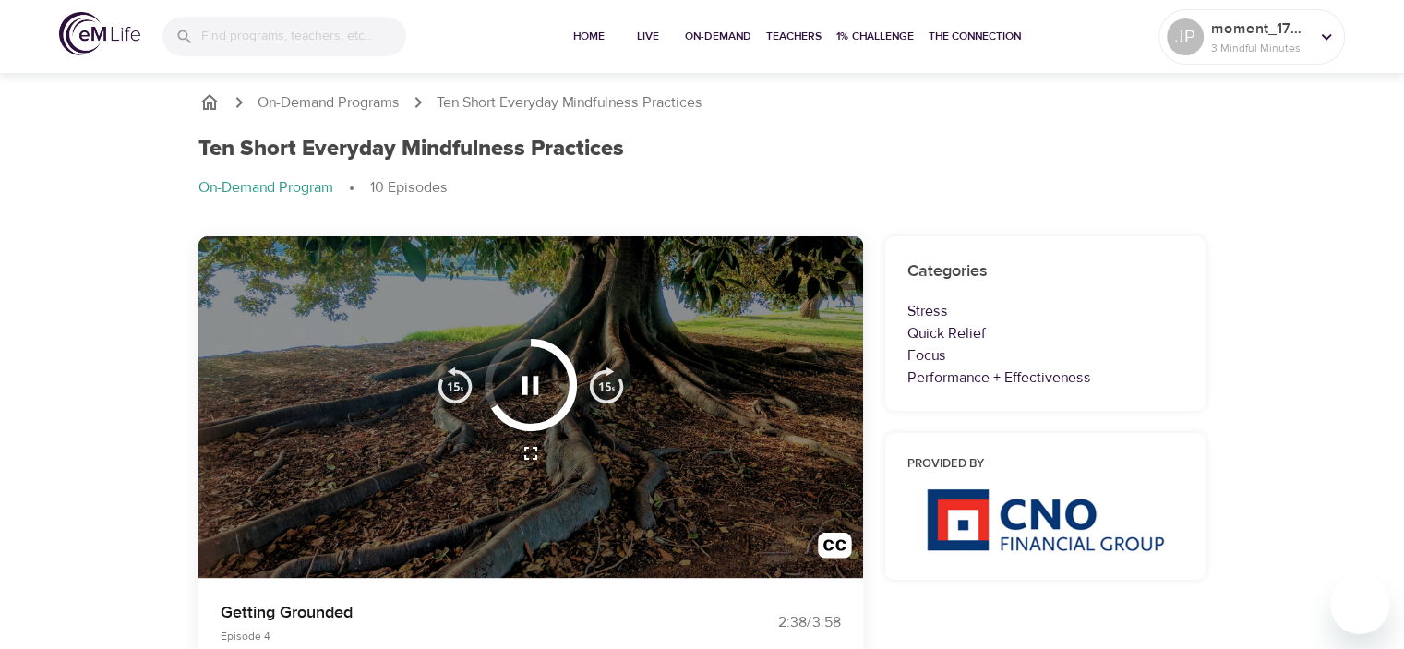
click at [603, 379] on img "button" at bounding box center [606, 385] width 37 height 37
click at [604, 379] on img "button" at bounding box center [606, 385] width 37 height 37
click at [605, 379] on img "button" at bounding box center [606, 385] width 37 height 37
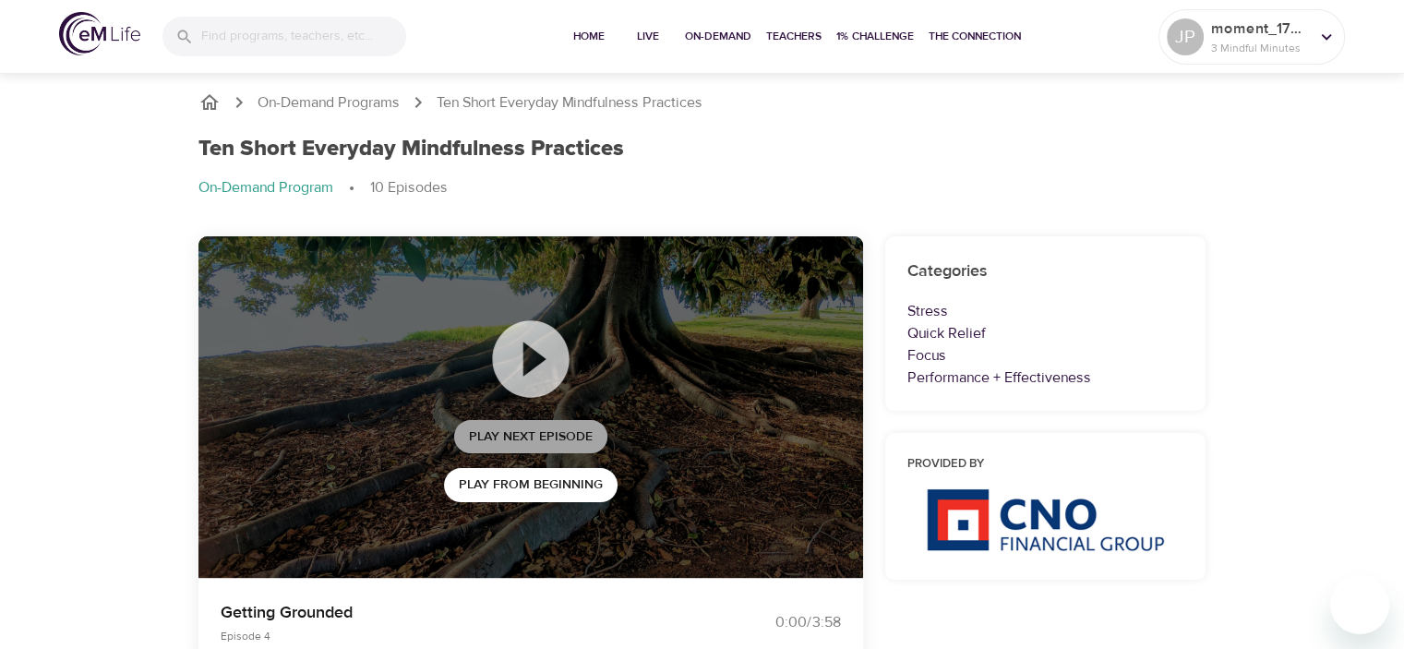
click at [558, 435] on span "Play Next Episode" at bounding box center [531, 437] width 124 height 23
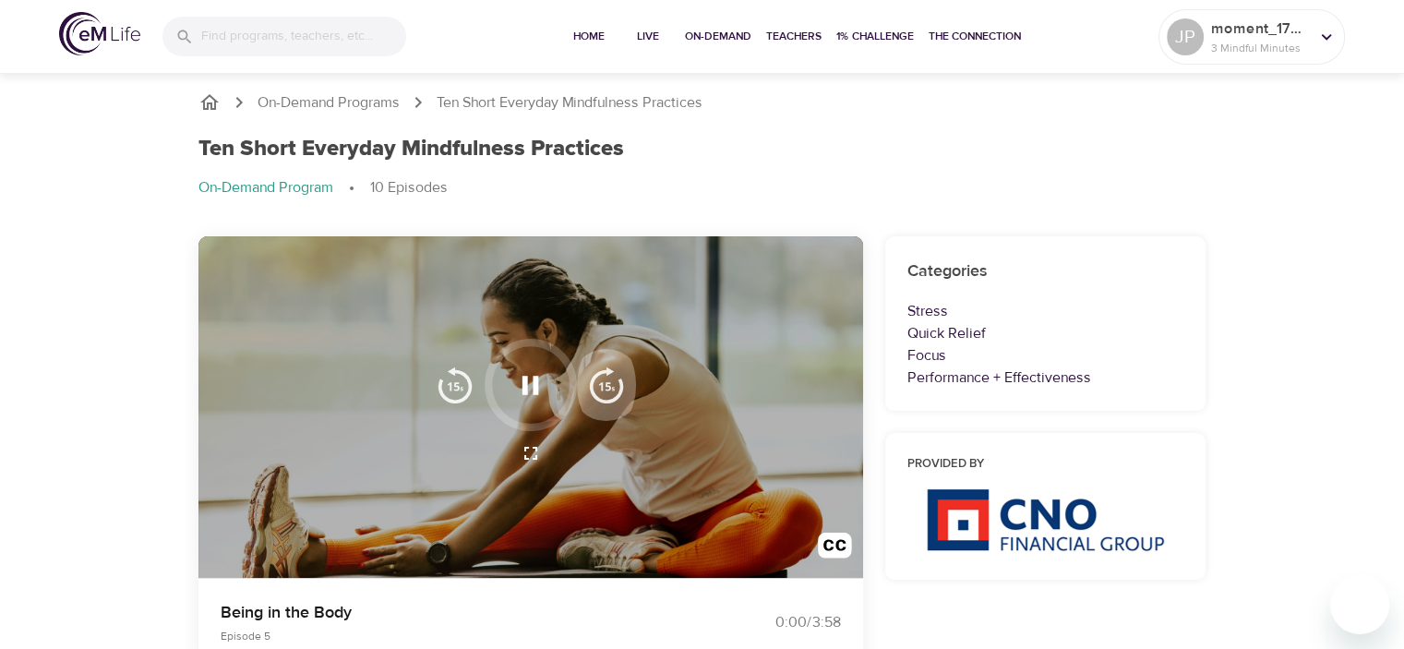
click at [618, 388] on img "button" at bounding box center [606, 385] width 37 height 37
click at [617, 388] on img "button" at bounding box center [606, 385] width 37 height 37
click at [618, 388] on img "button" at bounding box center [606, 385] width 37 height 37
click at [617, 388] on img "button" at bounding box center [606, 385] width 37 height 37
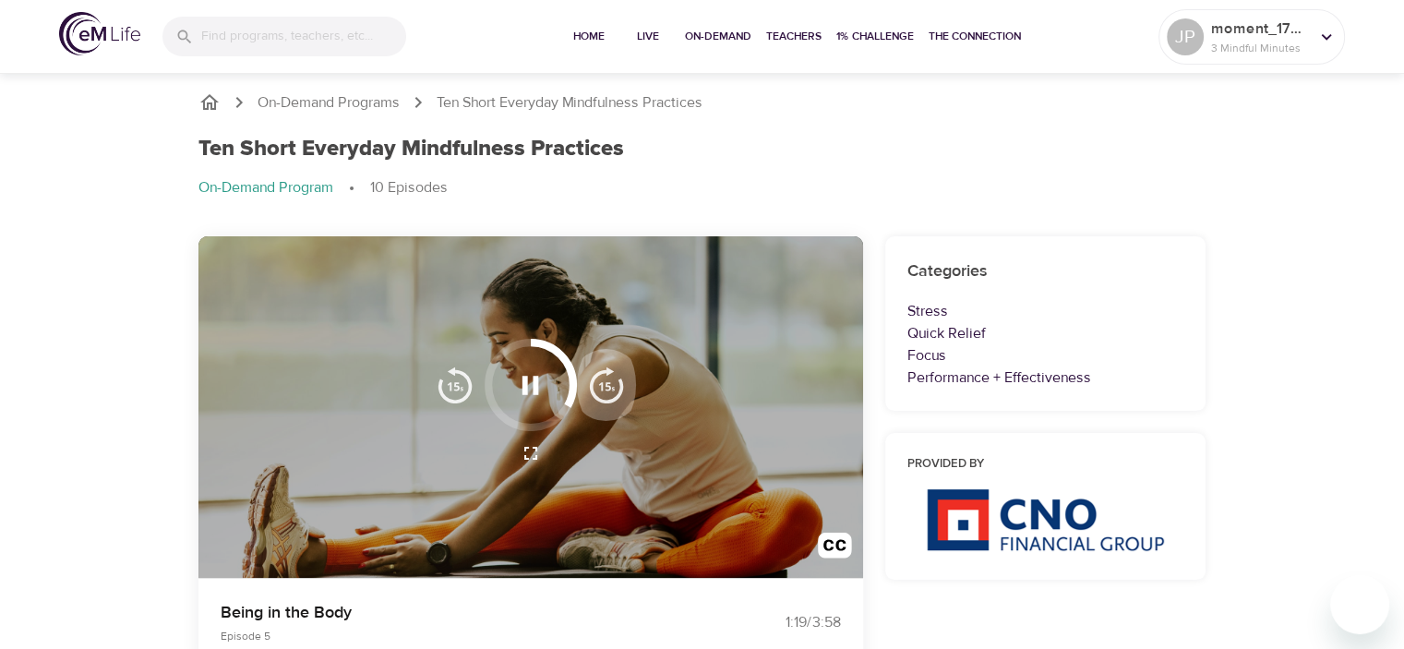
click at [617, 388] on img "button" at bounding box center [606, 385] width 37 height 37
click at [618, 388] on img "button" at bounding box center [606, 385] width 37 height 37
click at [617, 388] on img "button" at bounding box center [606, 385] width 37 height 37
click at [618, 388] on img "button" at bounding box center [606, 385] width 37 height 37
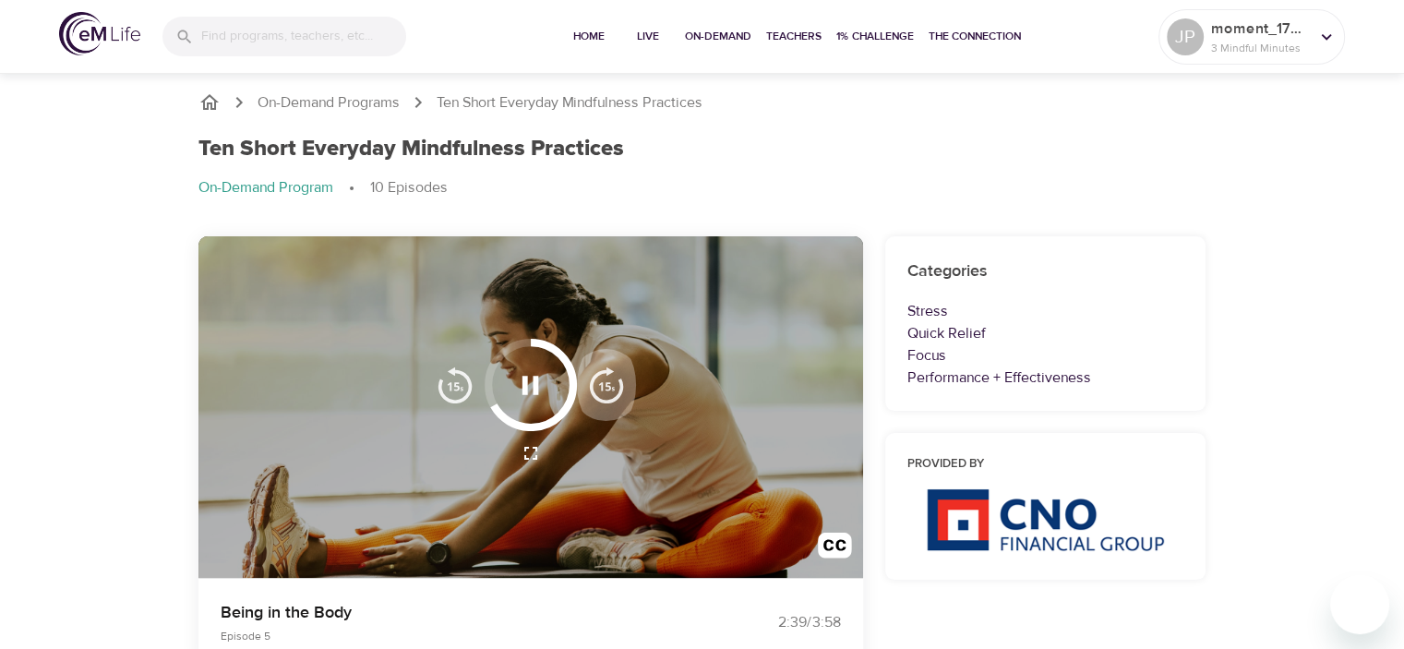
click at [617, 388] on img "button" at bounding box center [606, 385] width 37 height 37
click at [618, 388] on img "button" at bounding box center [606, 385] width 37 height 37
click at [617, 388] on img "button" at bounding box center [606, 385] width 37 height 37
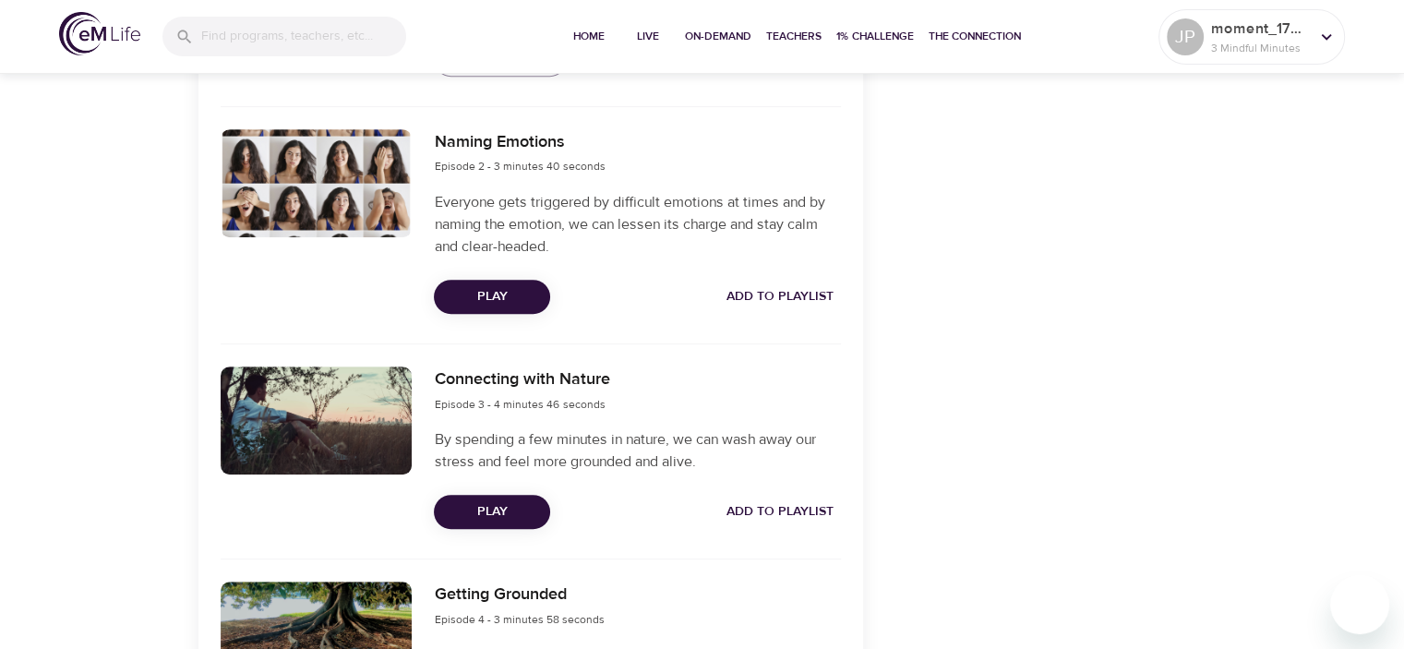
scroll to position [831, 0]
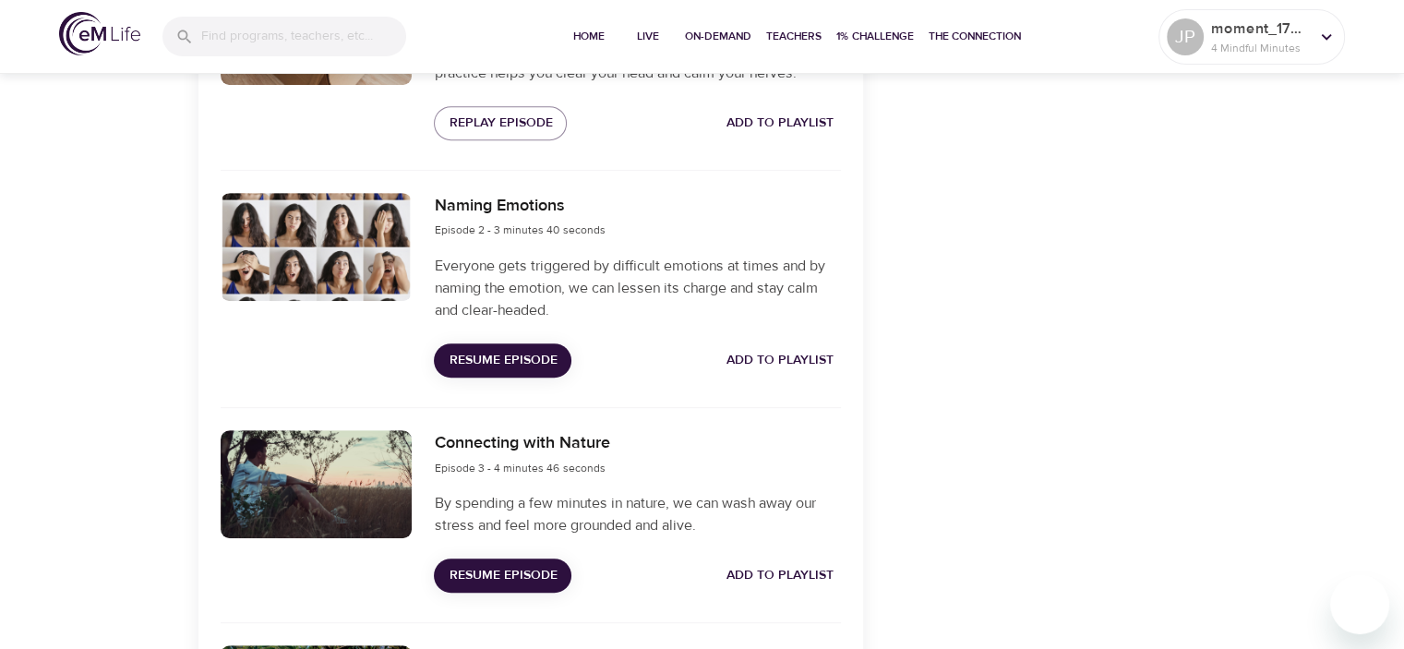
scroll to position [794, 0]
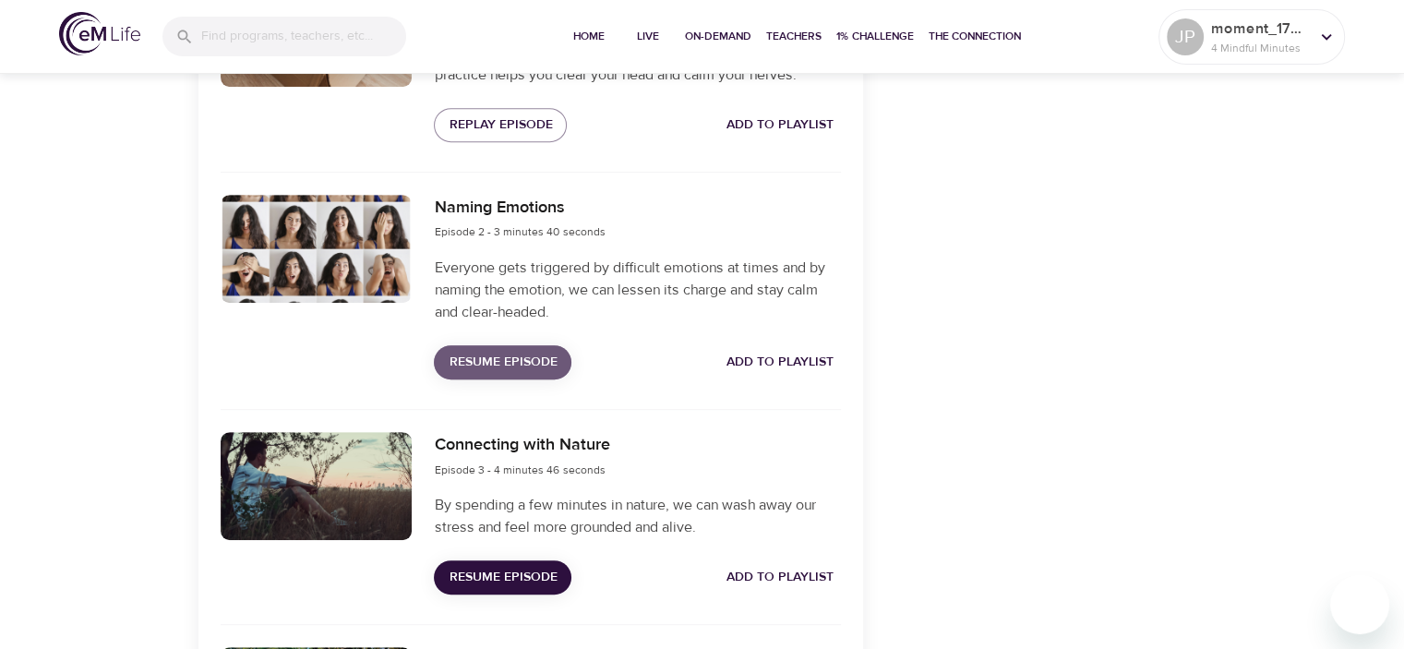
click at [534, 351] on span "Resume Episode" at bounding box center [503, 362] width 108 height 23
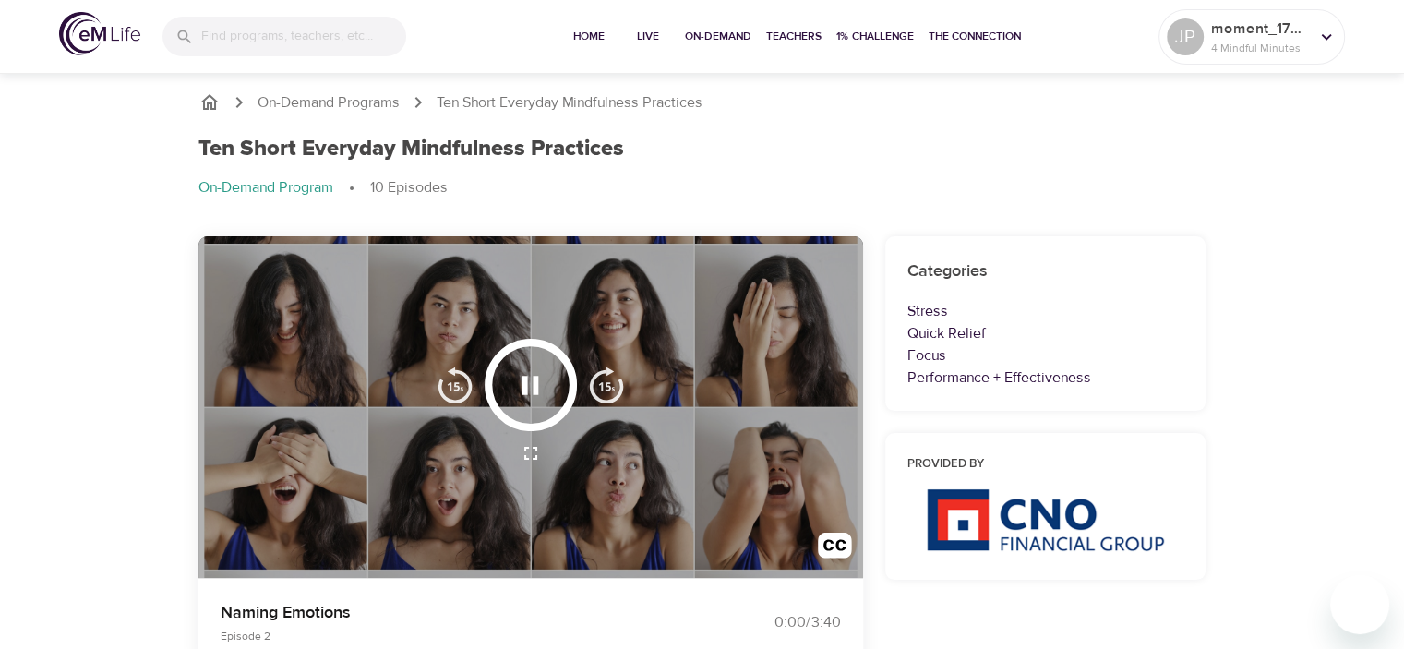
scroll to position [0, 0]
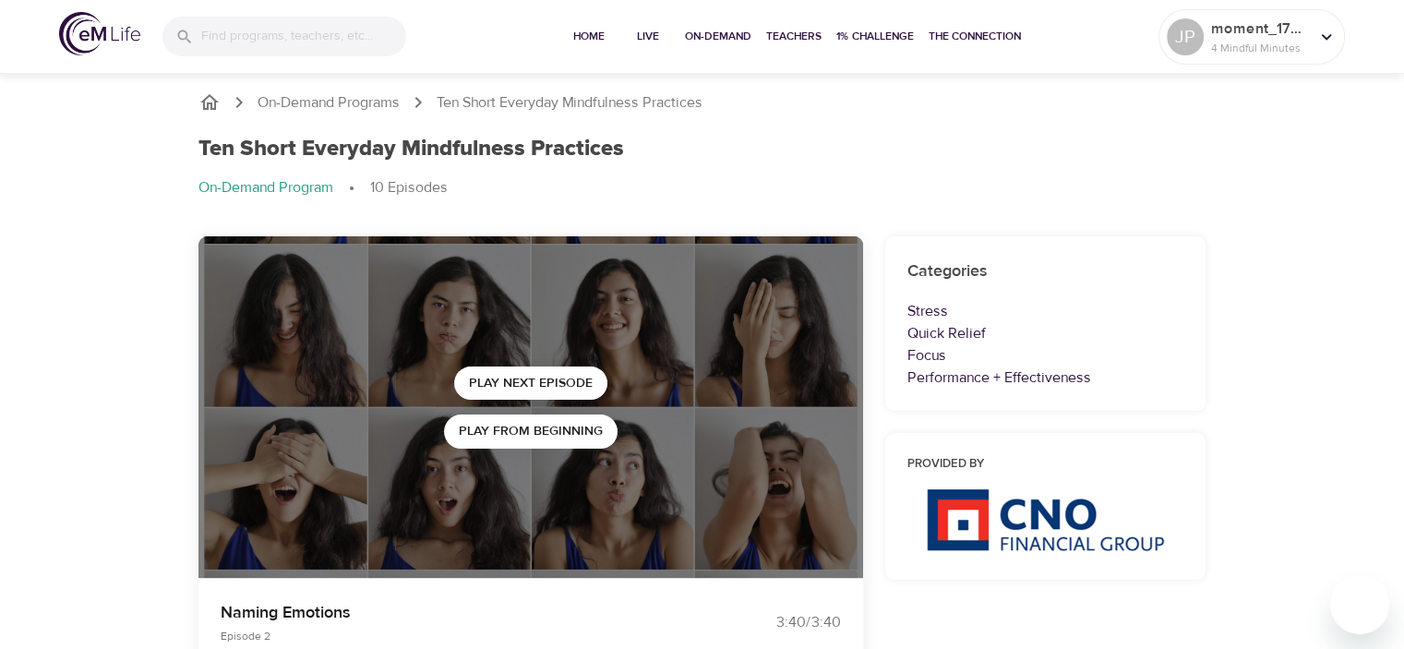
click at [550, 367] on div "Play Next Episode" at bounding box center [531, 384] width 174 height 34
click at [551, 372] on span "Play Next Episode" at bounding box center [531, 383] width 124 height 23
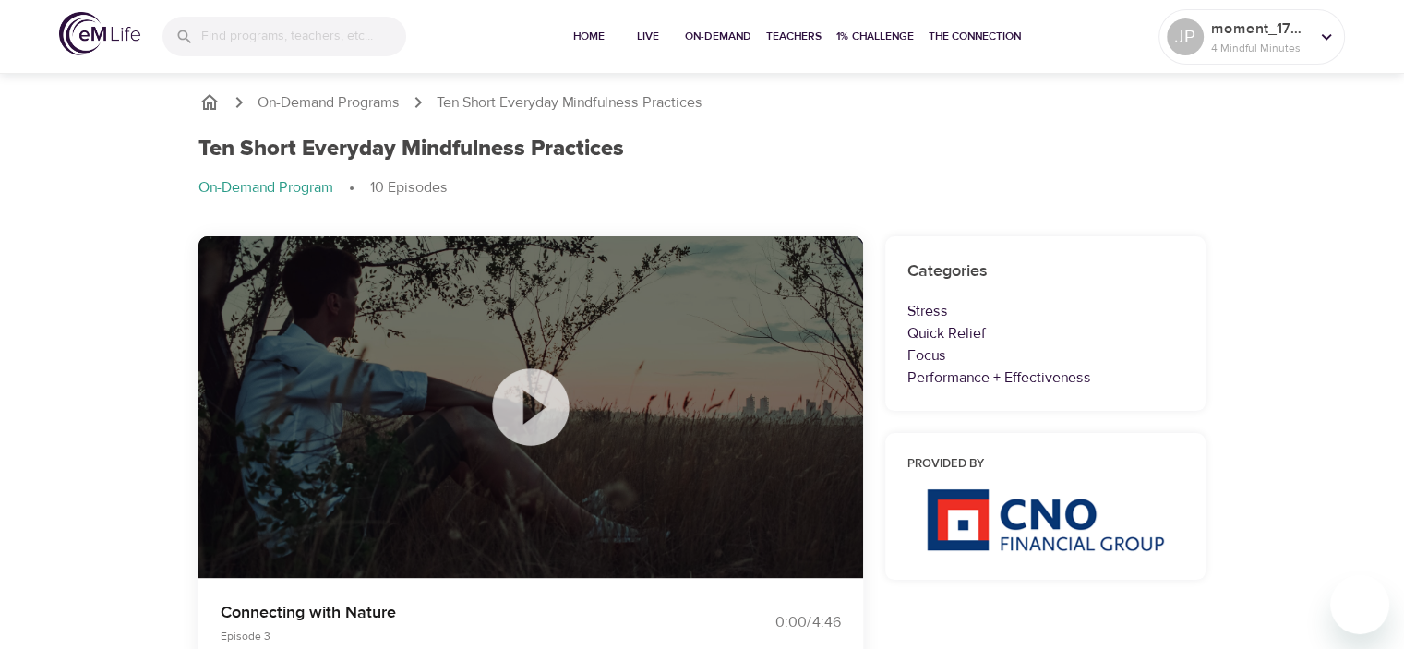
click at [550, 386] on icon at bounding box center [530, 406] width 77 height 77
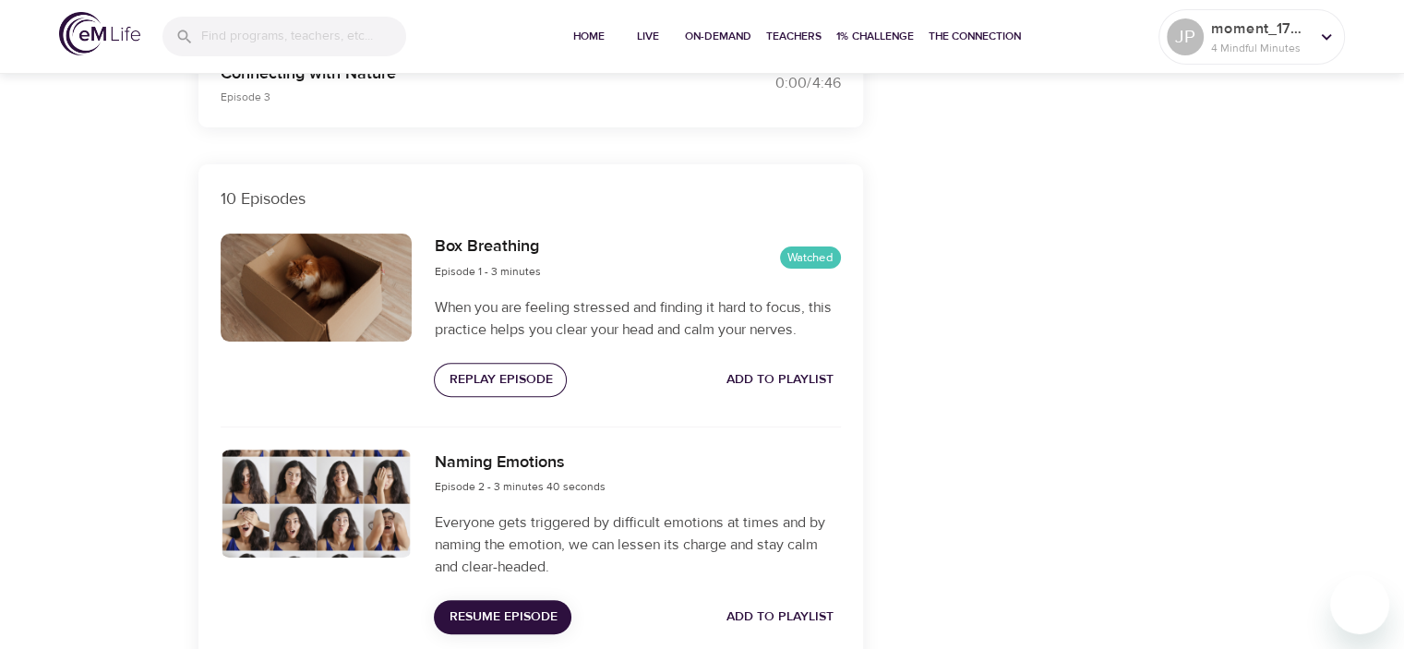
scroll to position [739, 0]
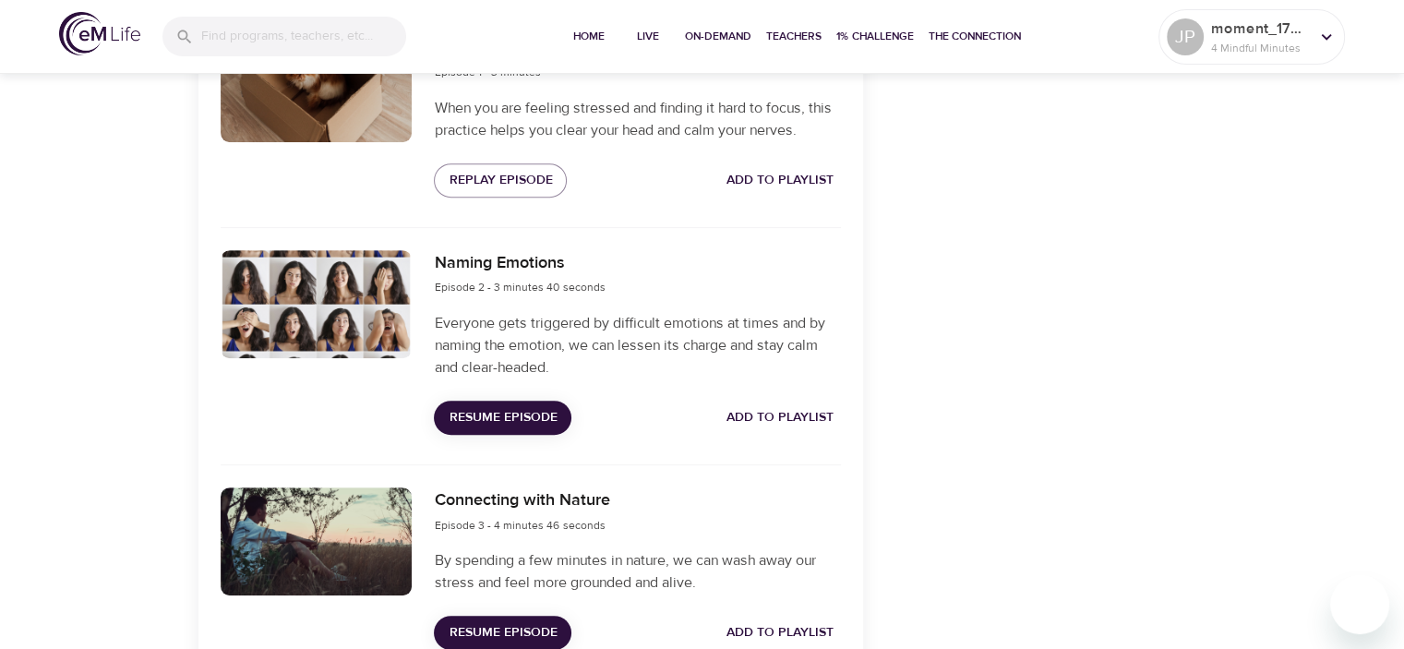
click at [367, 333] on div at bounding box center [317, 304] width 192 height 108
click at [500, 427] on span "Resume Episode" at bounding box center [503, 417] width 108 height 23
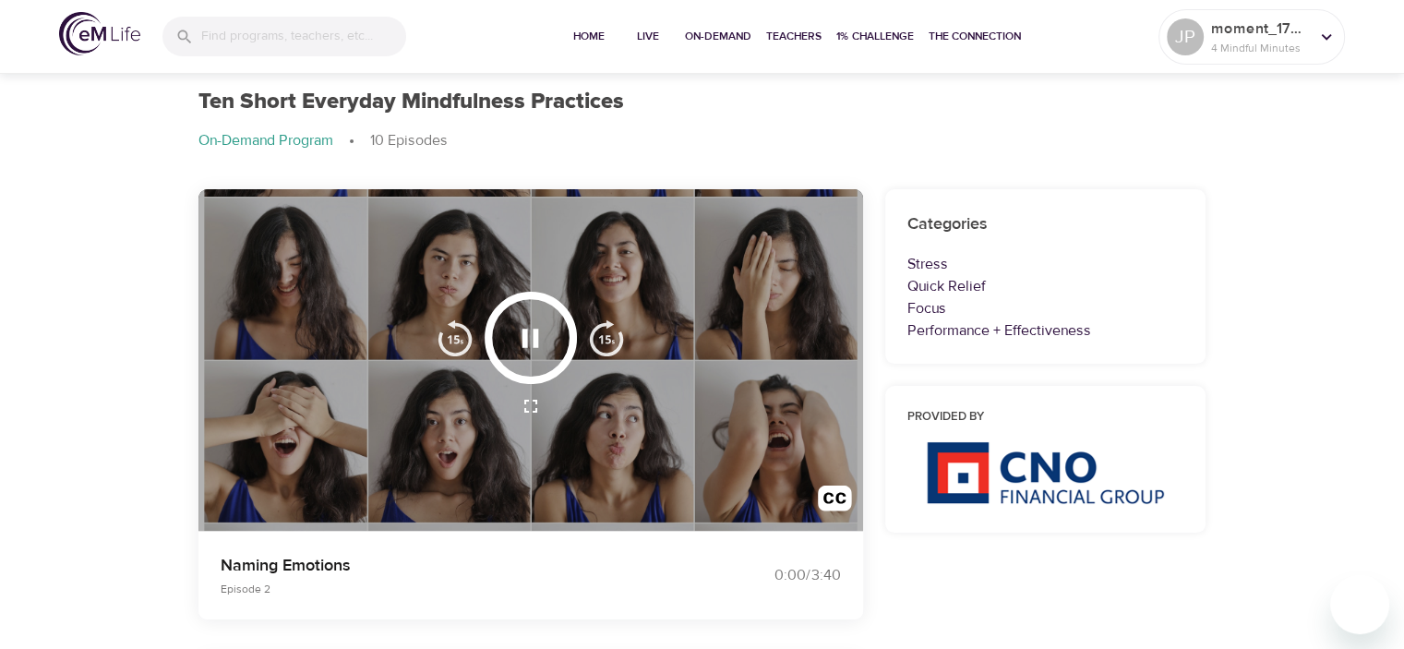
scroll to position [0, 0]
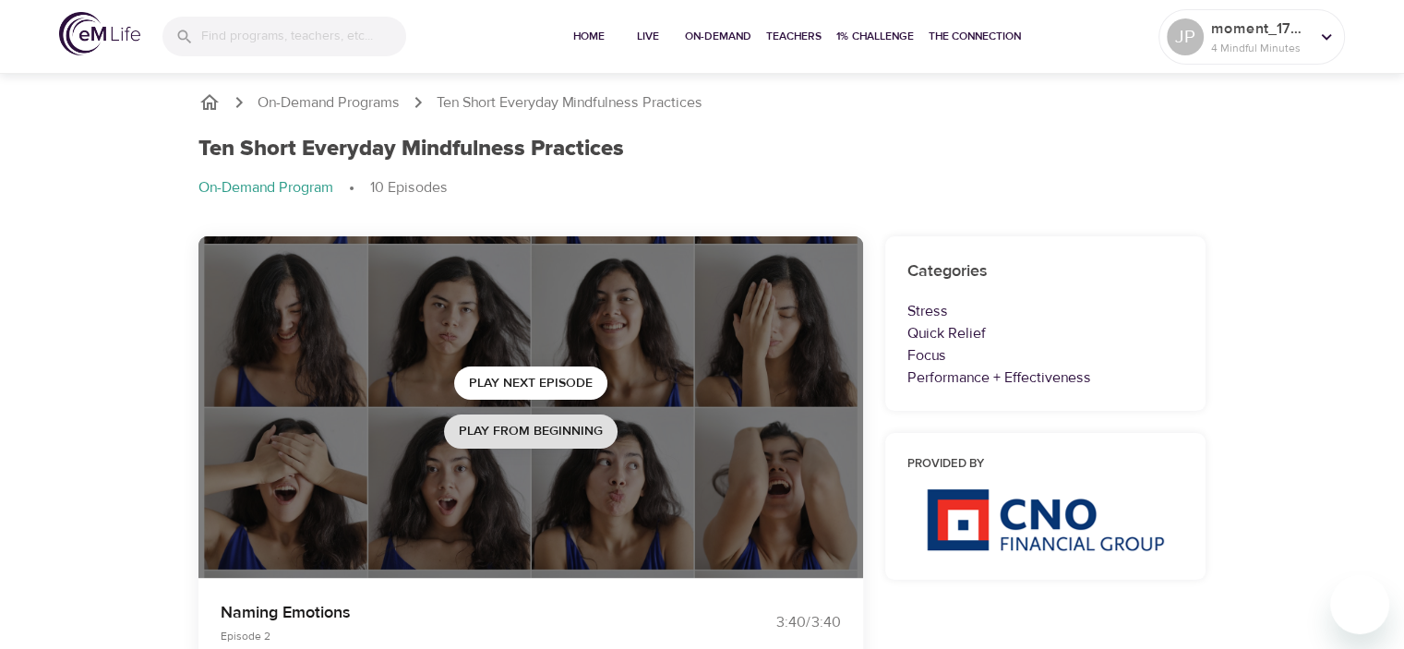
click at [478, 429] on span "Play from beginning" at bounding box center [531, 431] width 144 height 23
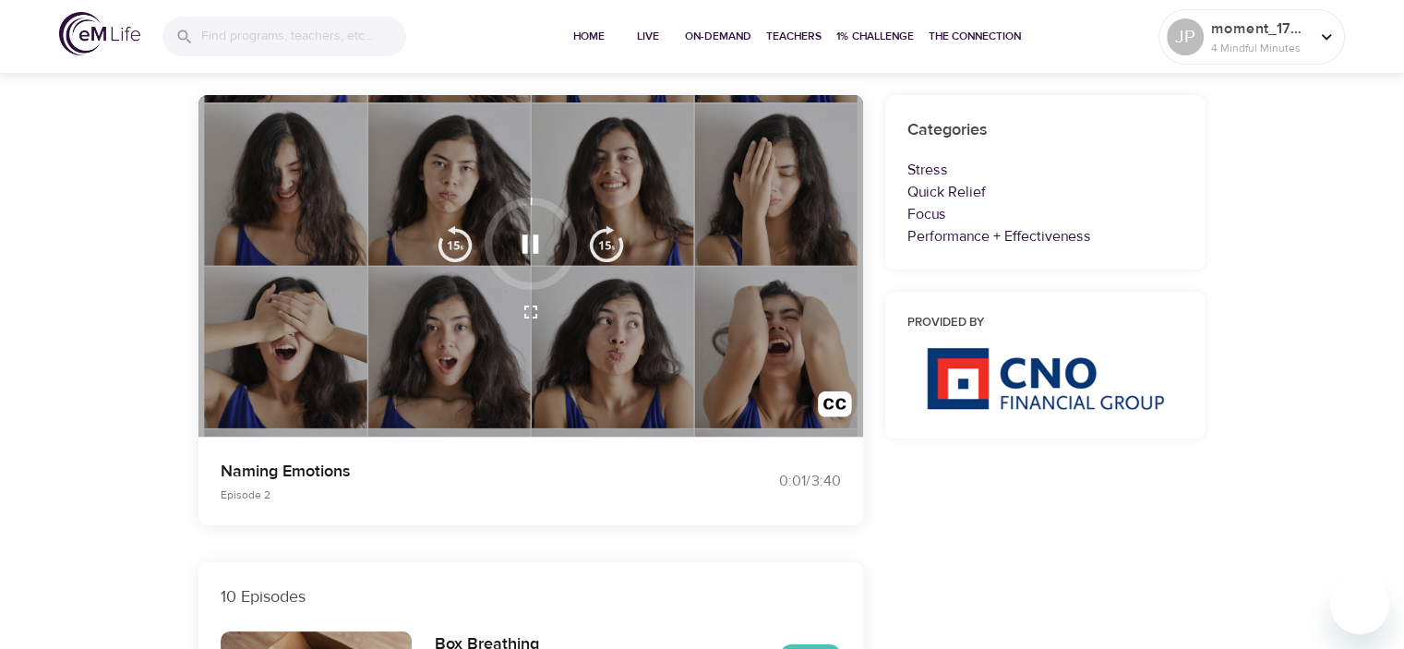
scroll to position [185, 0]
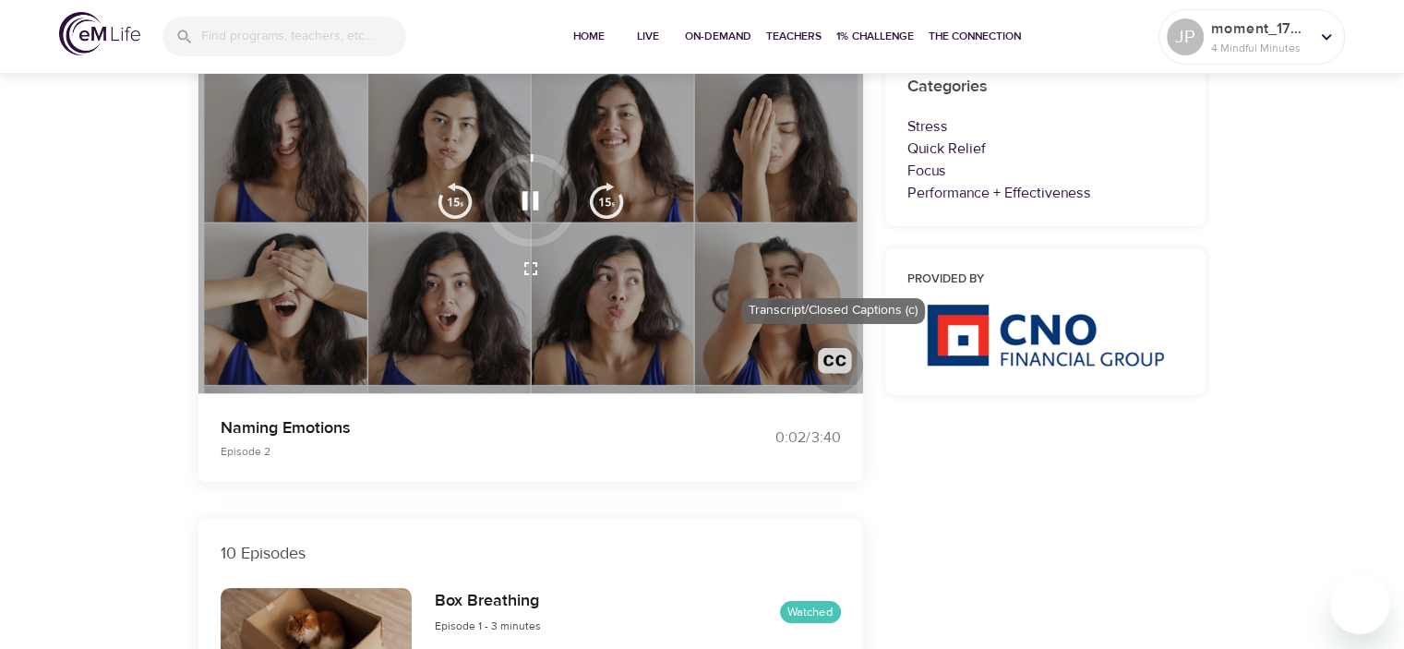
click at [835, 357] on img "button" at bounding box center [835, 365] width 34 height 34
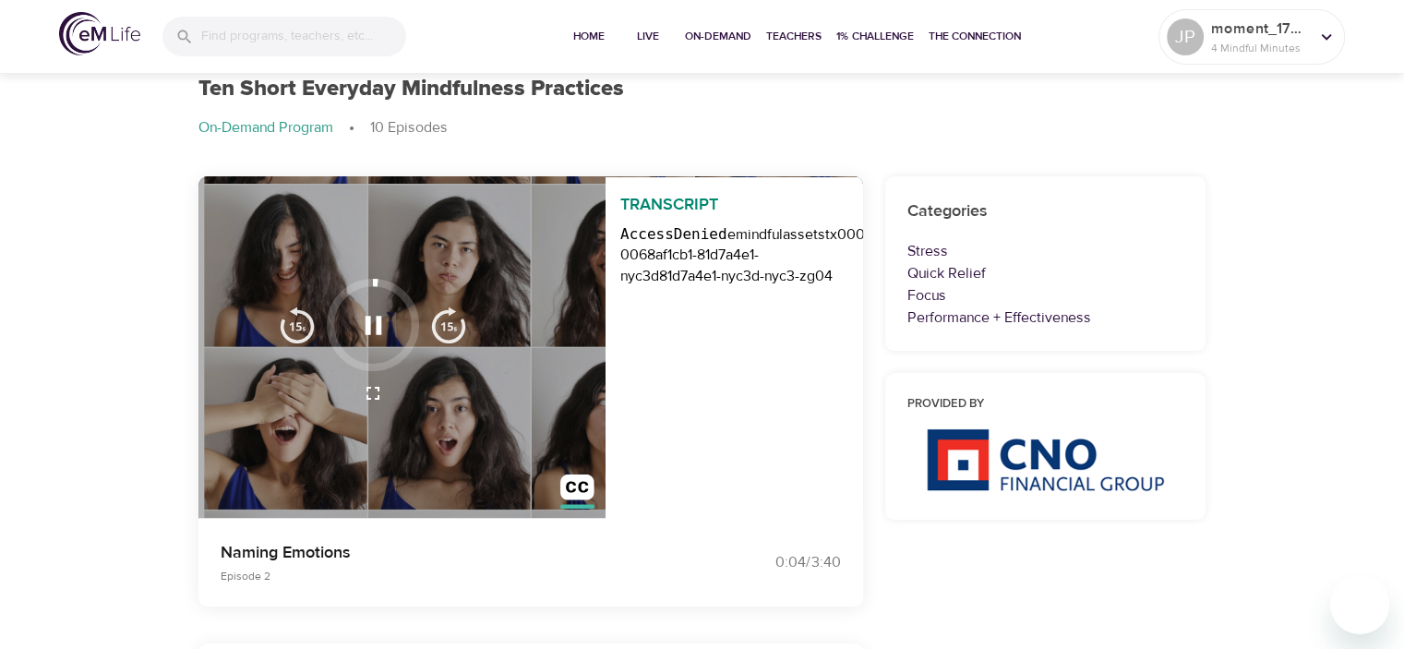
scroll to position [92, 0]
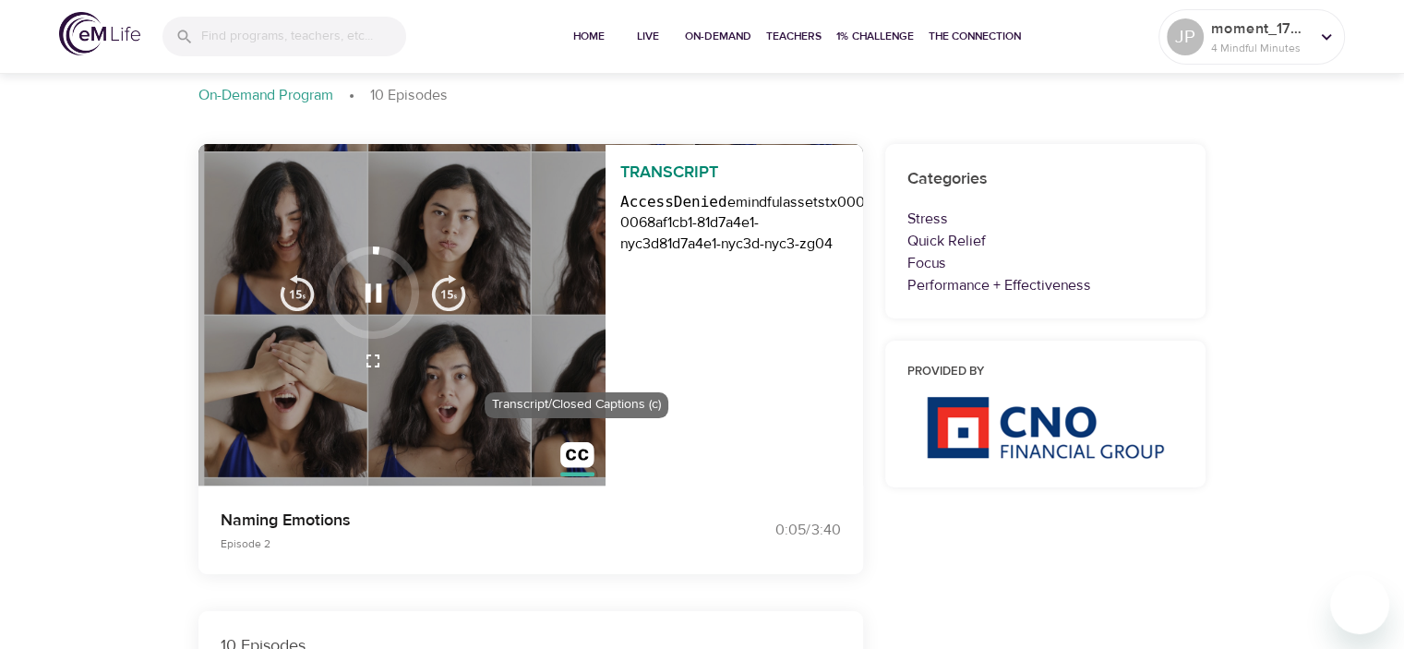
click at [572, 457] on img "button" at bounding box center [577, 459] width 34 height 34
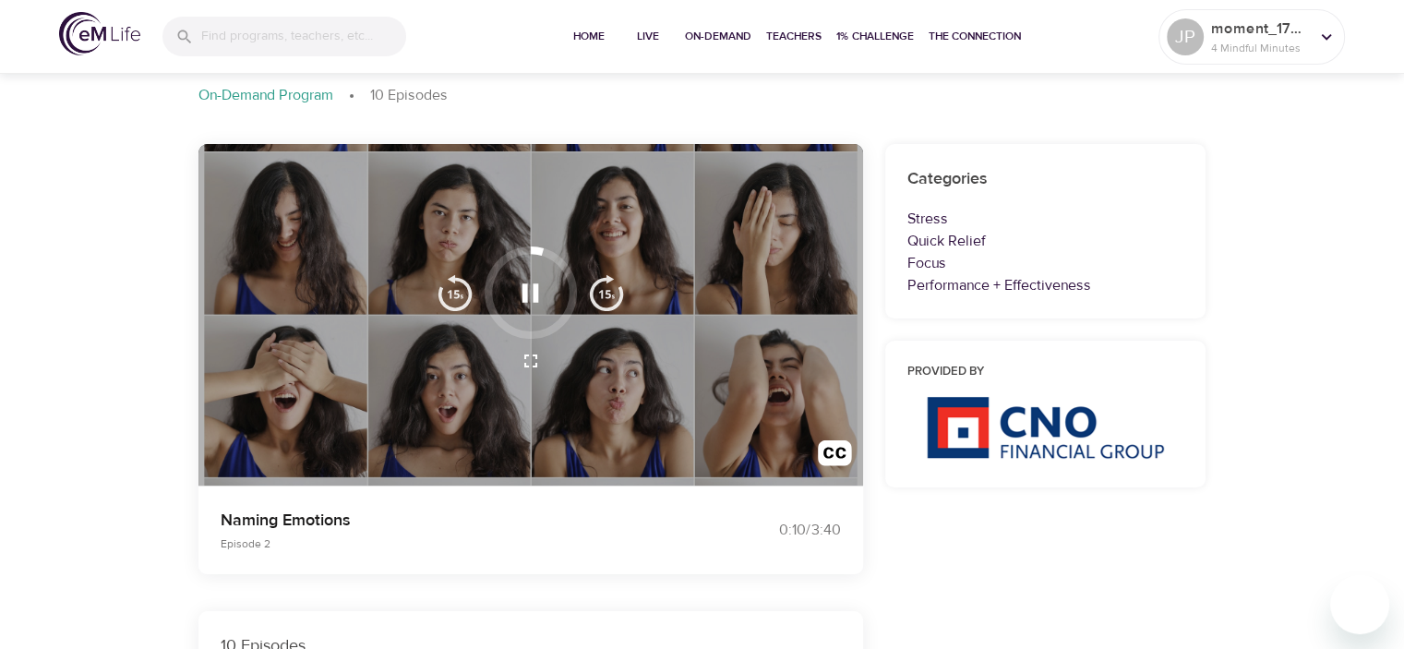
scroll to position [0, 0]
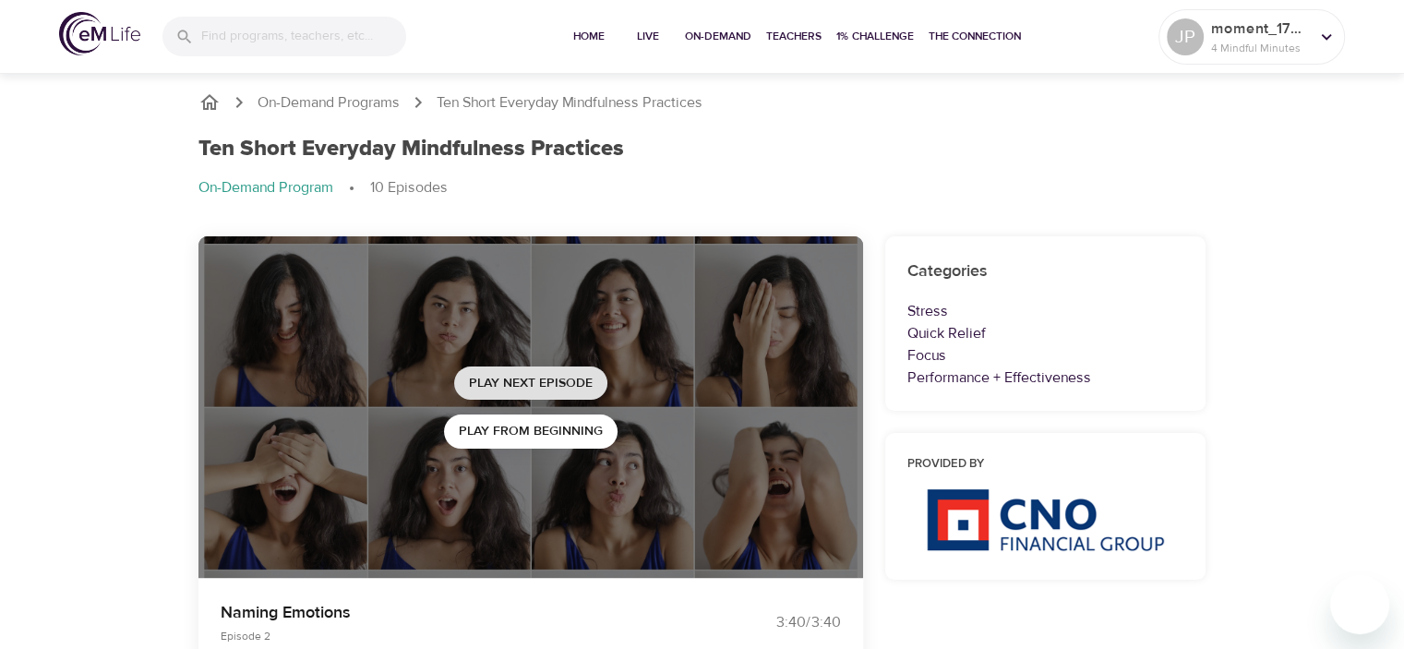
click at [540, 383] on span "Play Next Episode" at bounding box center [531, 383] width 124 height 23
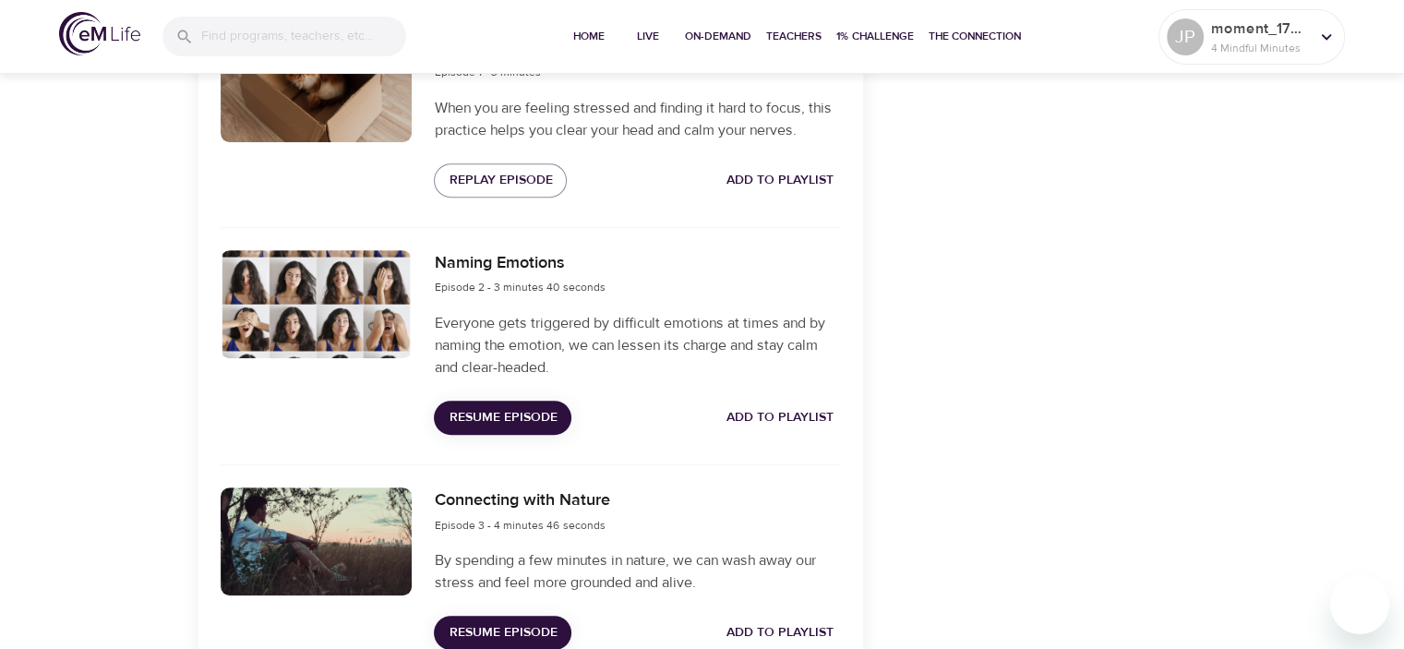
scroll to position [831, 0]
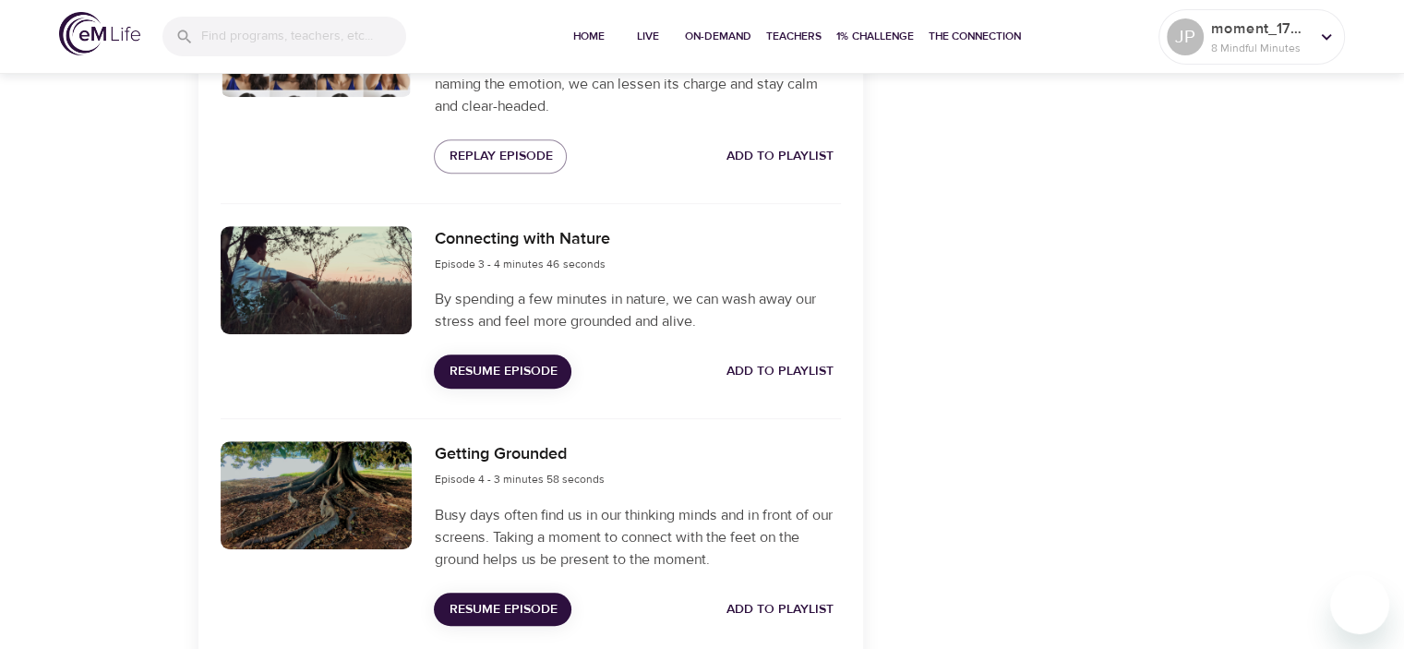
scroll to position [1016, 0]
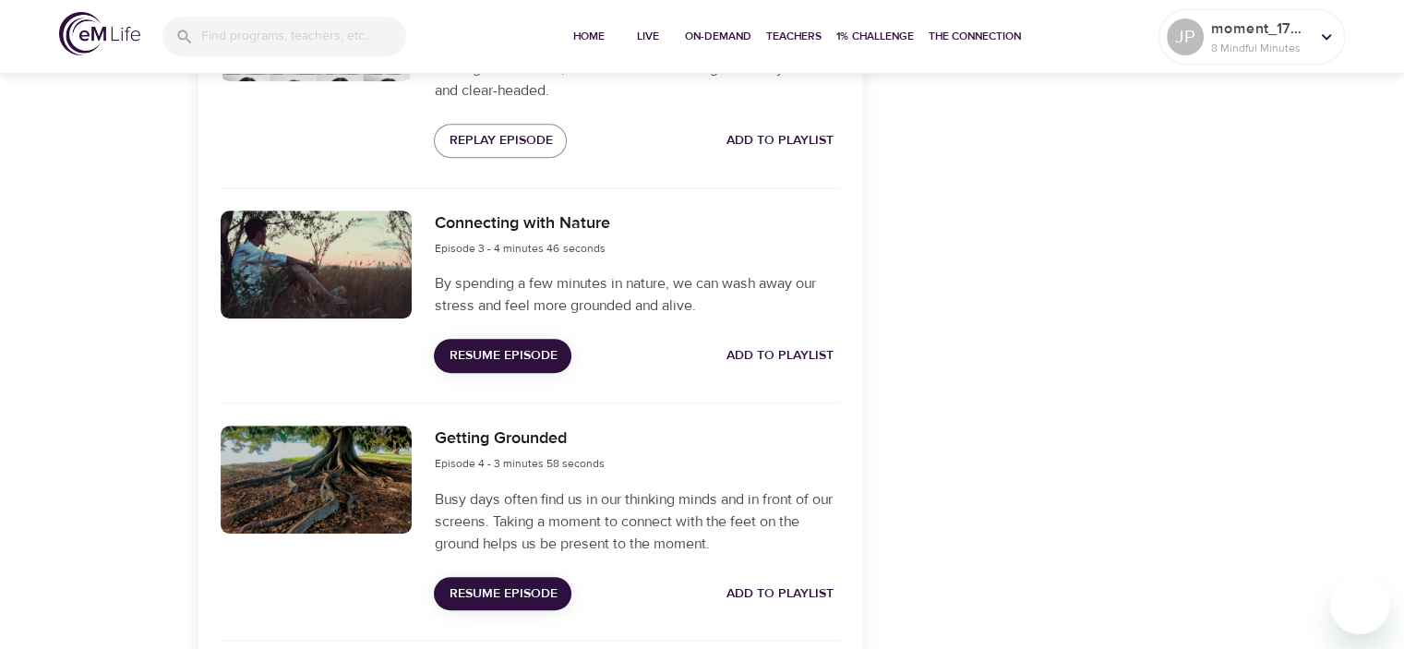
click at [524, 351] on span "Resume Episode" at bounding box center [503, 355] width 108 height 23
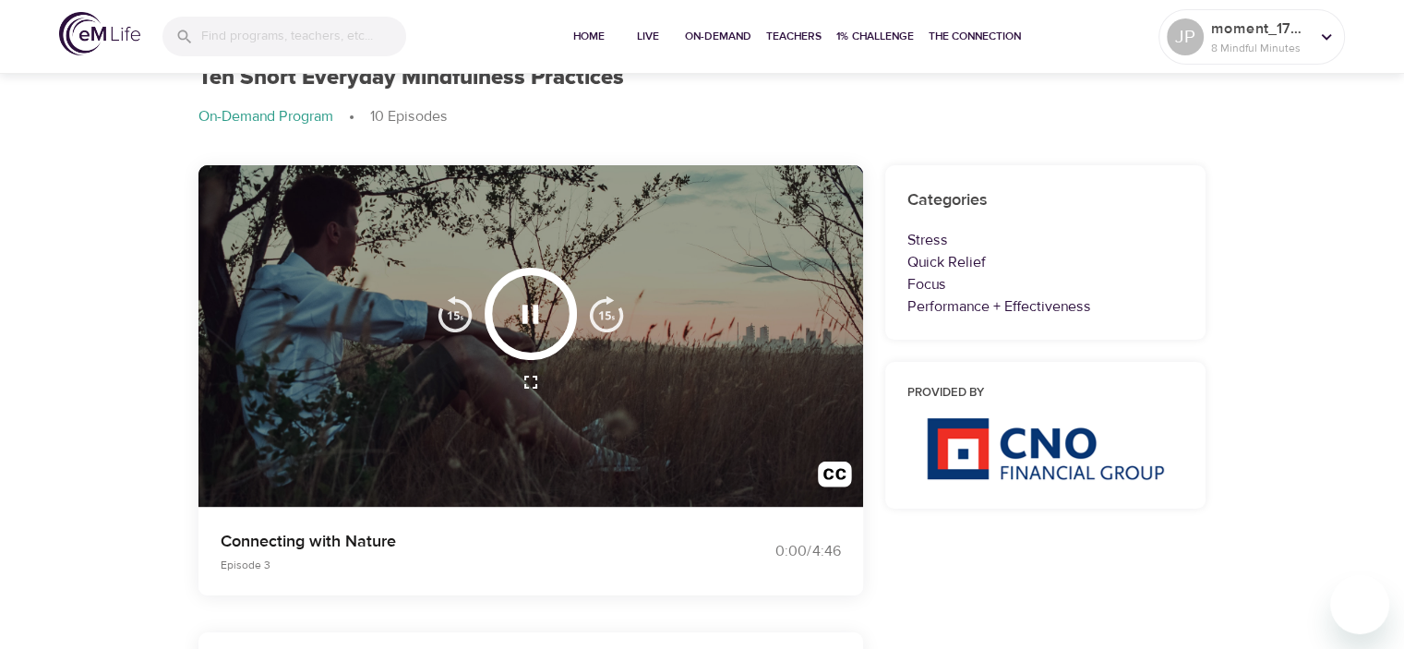
scroll to position [69, 0]
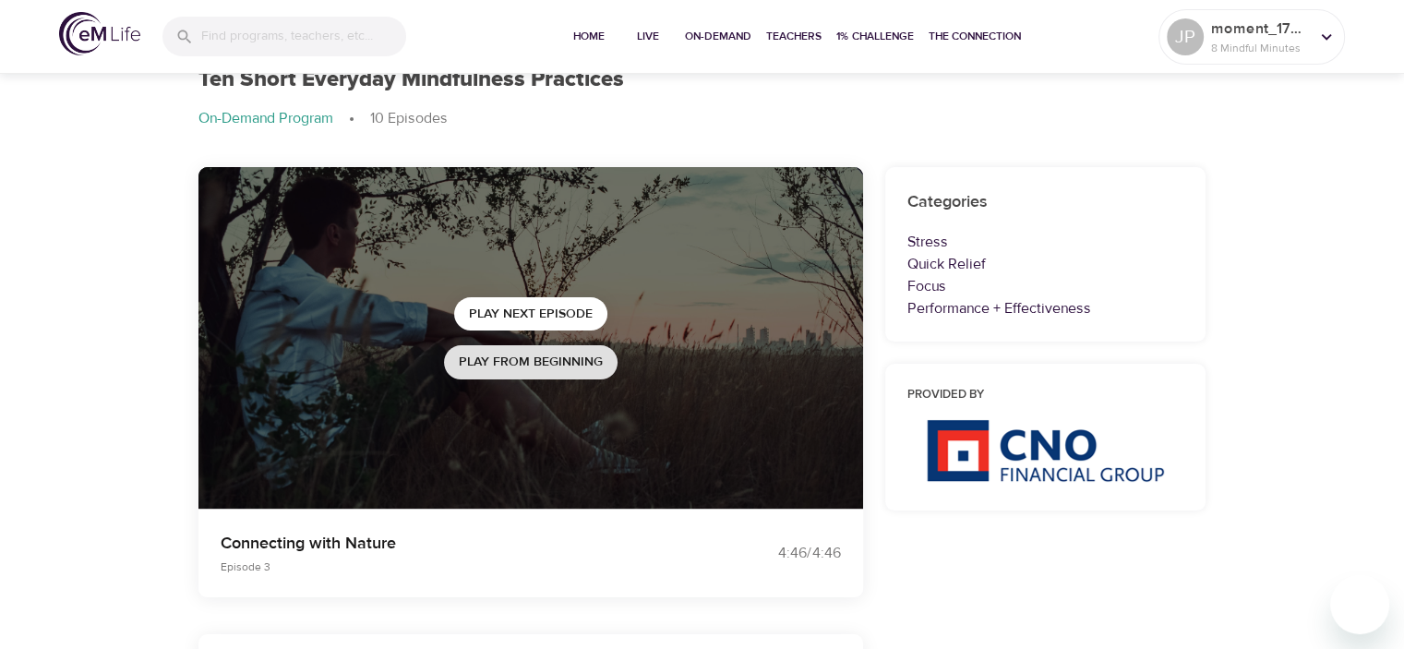
click at [521, 365] on span "Play from beginning" at bounding box center [531, 362] width 144 height 23
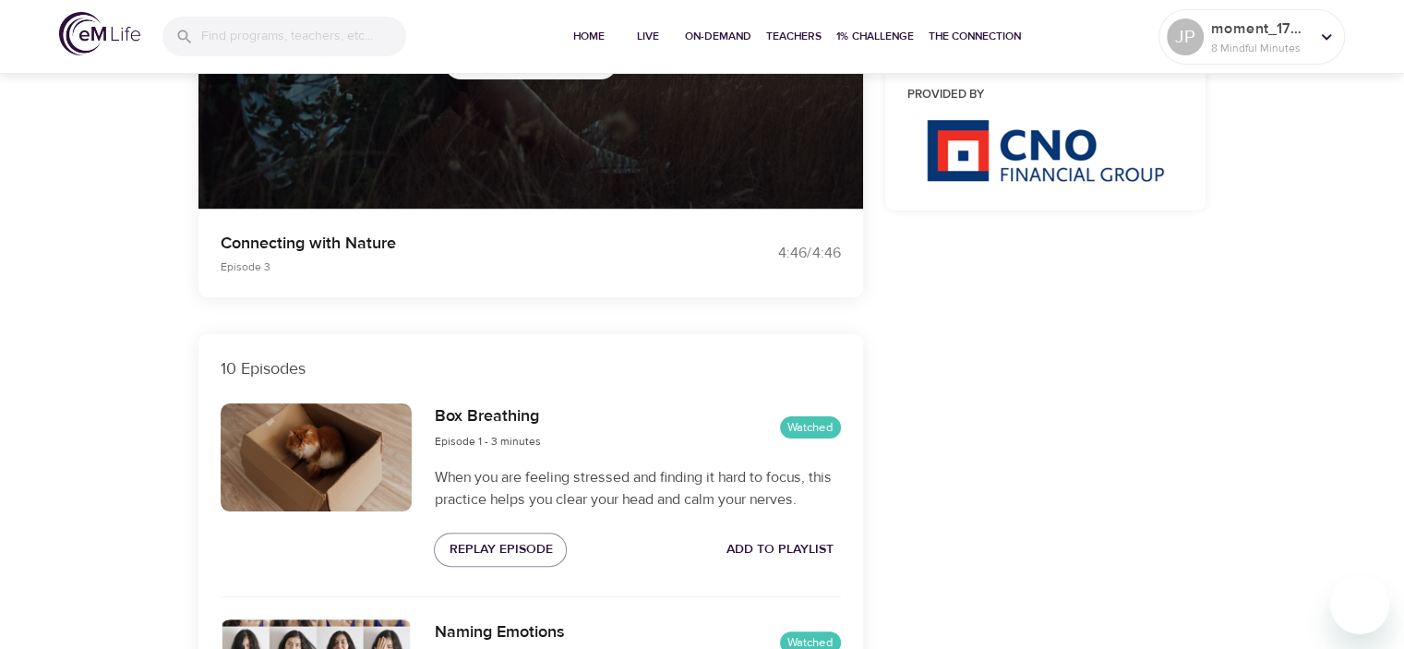
scroll to position [0, 0]
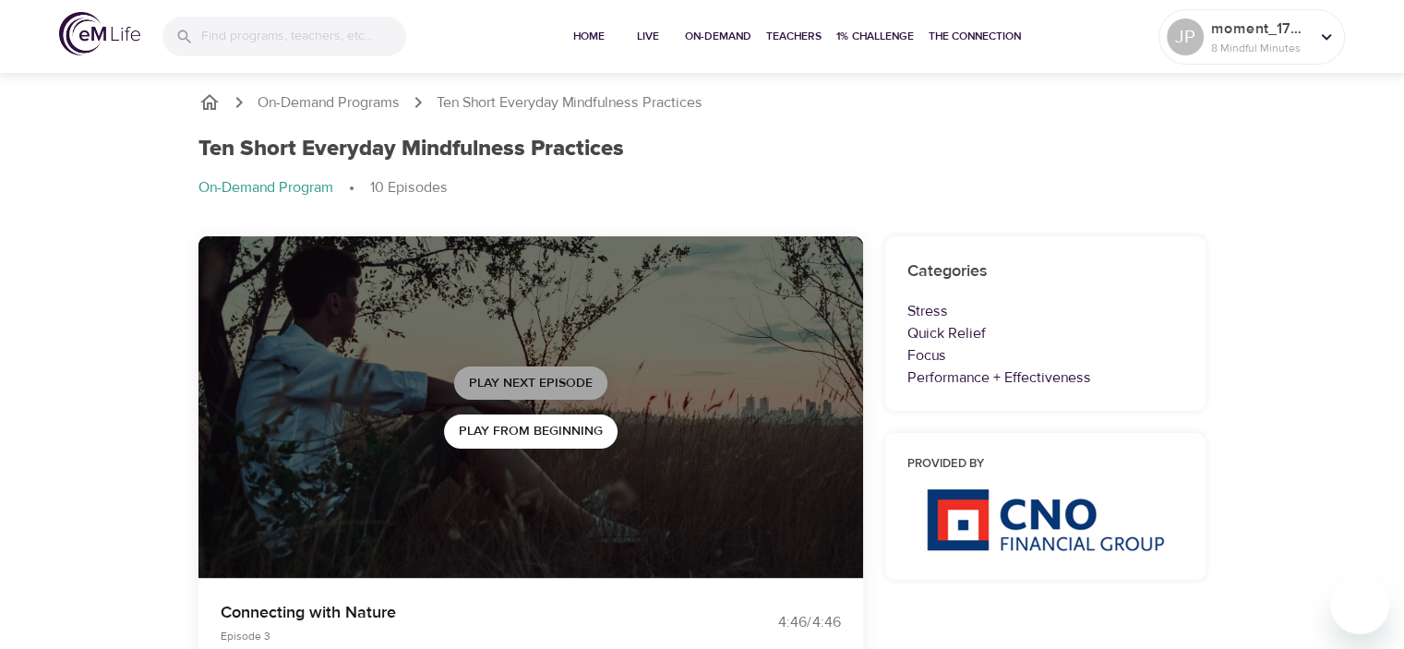
click at [569, 384] on span "Play Next Episode" at bounding box center [531, 383] width 124 height 23
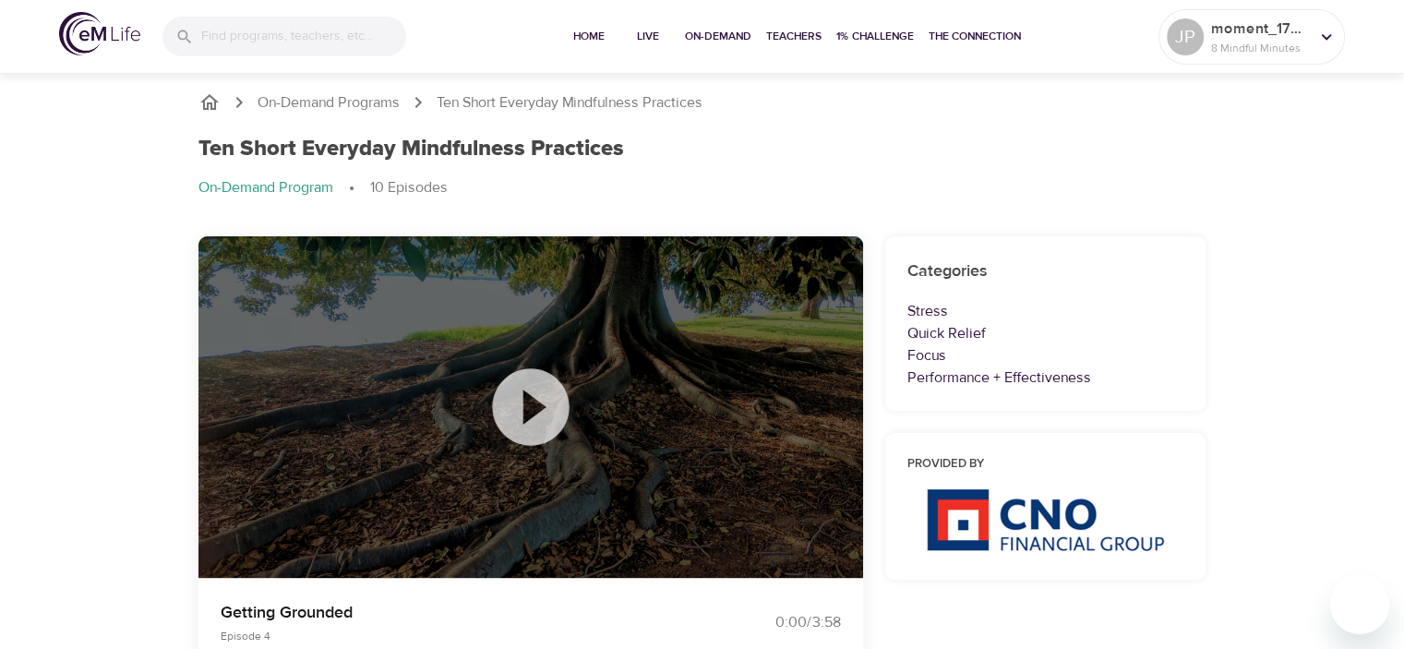
click at [543, 422] on icon at bounding box center [530, 406] width 77 height 77
click at [524, 409] on icon at bounding box center [531, 407] width 92 height 92
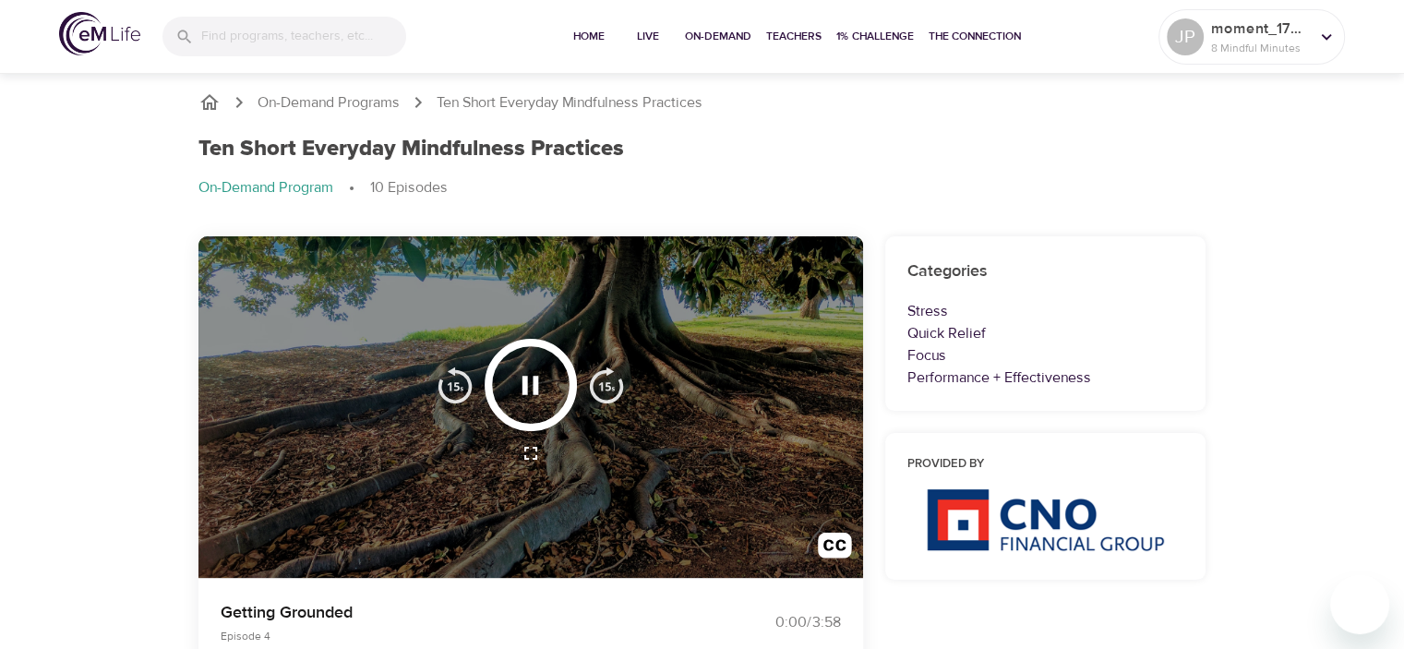
click at [599, 391] on img "button" at bounding box center [606, 385] width 37 height 37
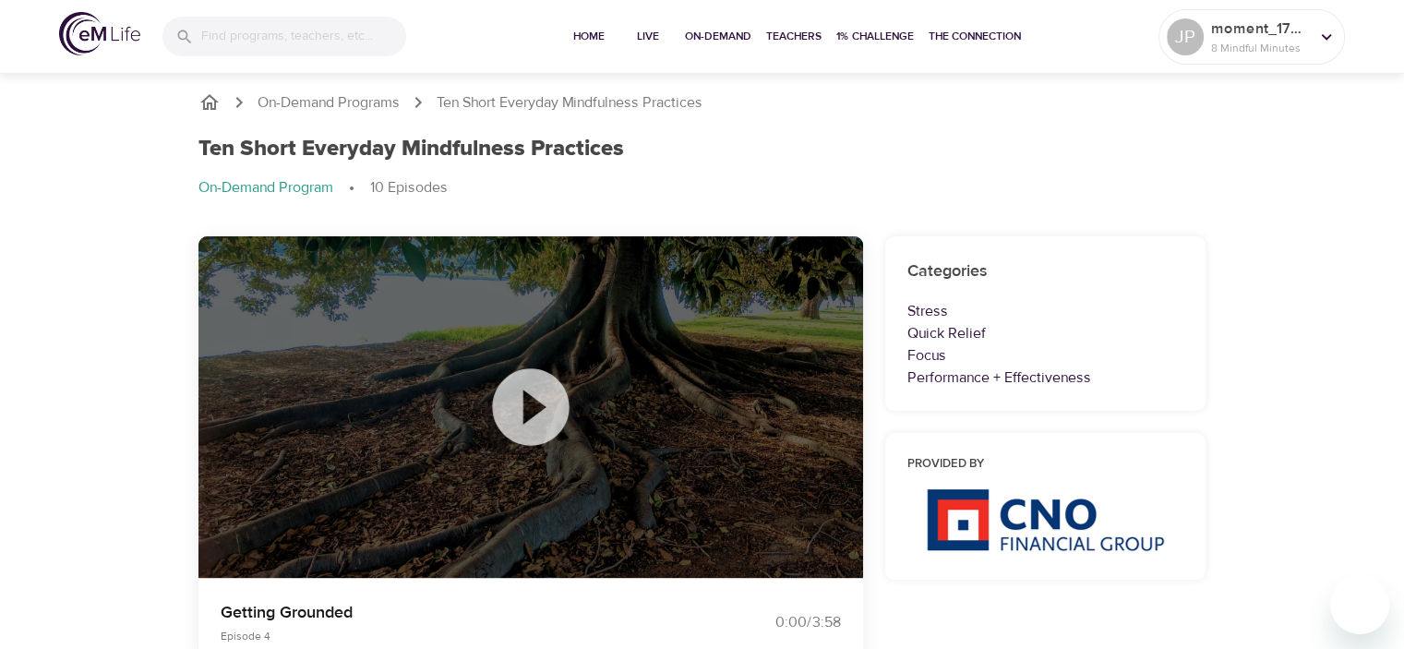
click at [535, 406] on icon at bounding box center [531, 407] width 92 height 92
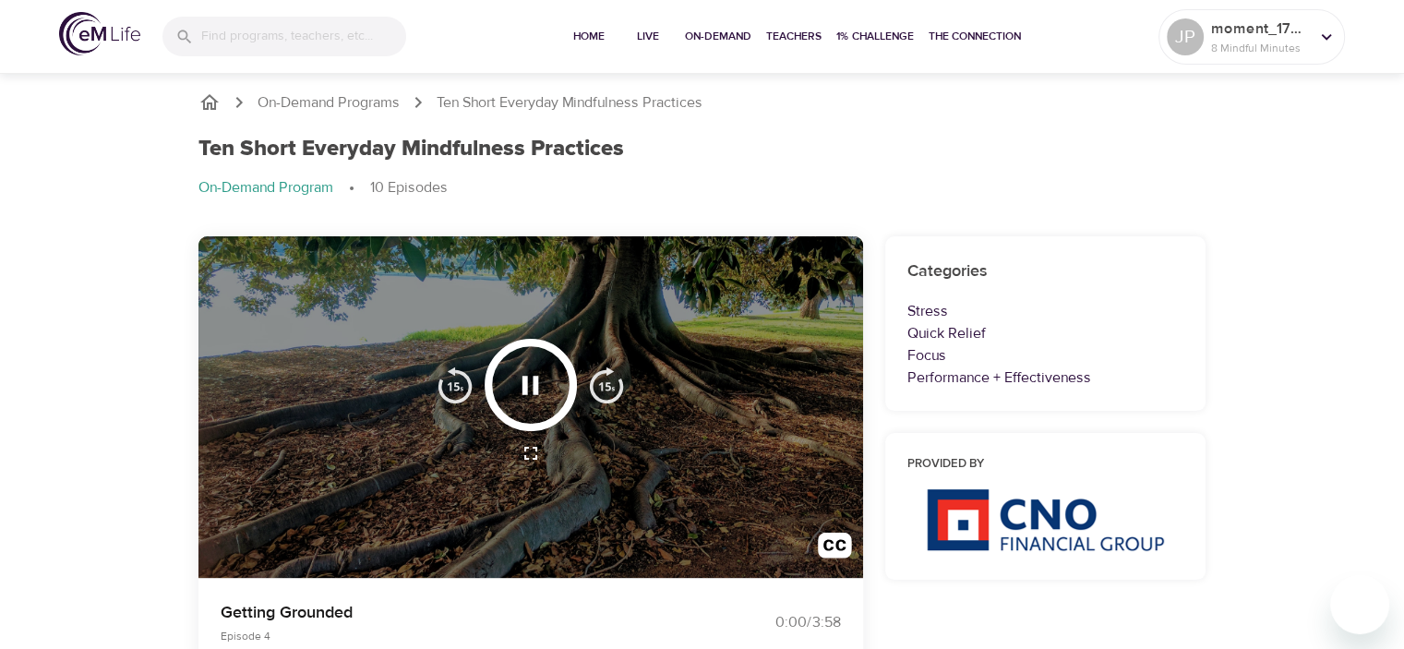
click at [607, 391] on img "button" at bounding box center [606, 385] width 37 height 37
click at [608, 391] on img "button" at bounding box center [606, 385] width 37 height 37
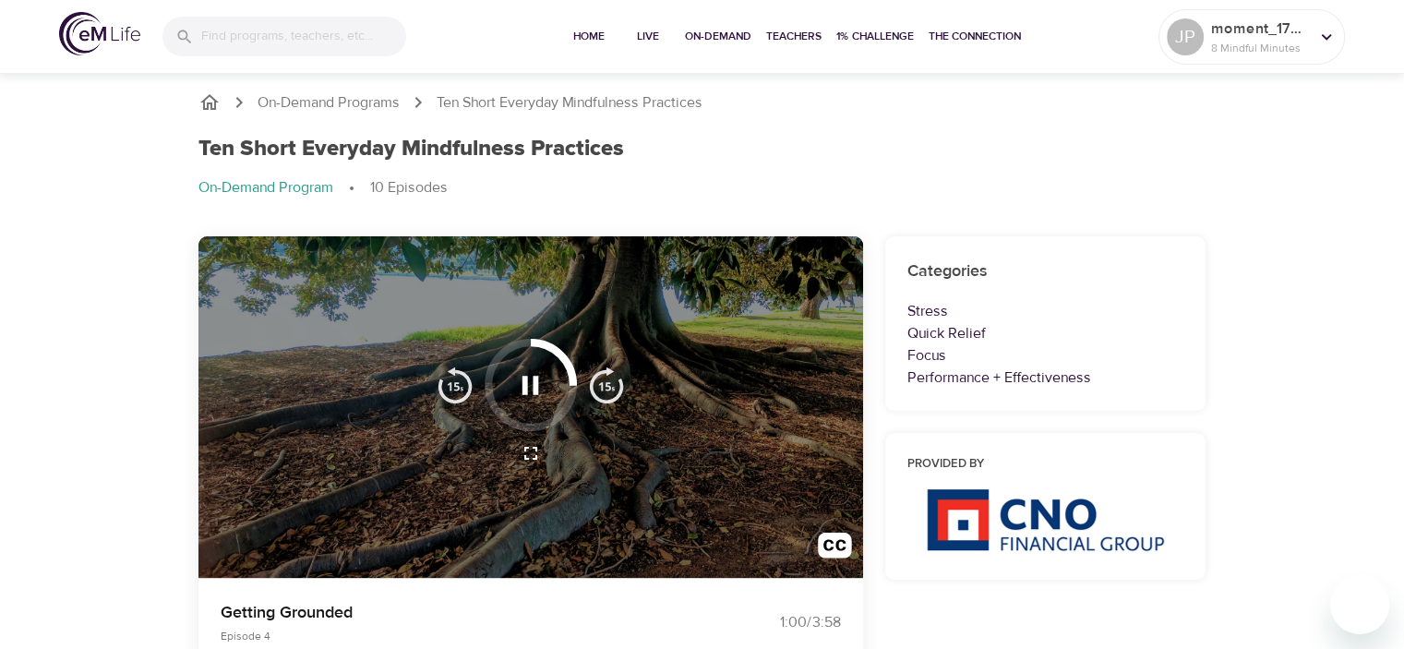
click at [608, 391] on img "button" at bounding box center [606, 385] width 37 height 37
click at [606, 391] on img "button" at bounding box center [606, 385] width 37 height 37
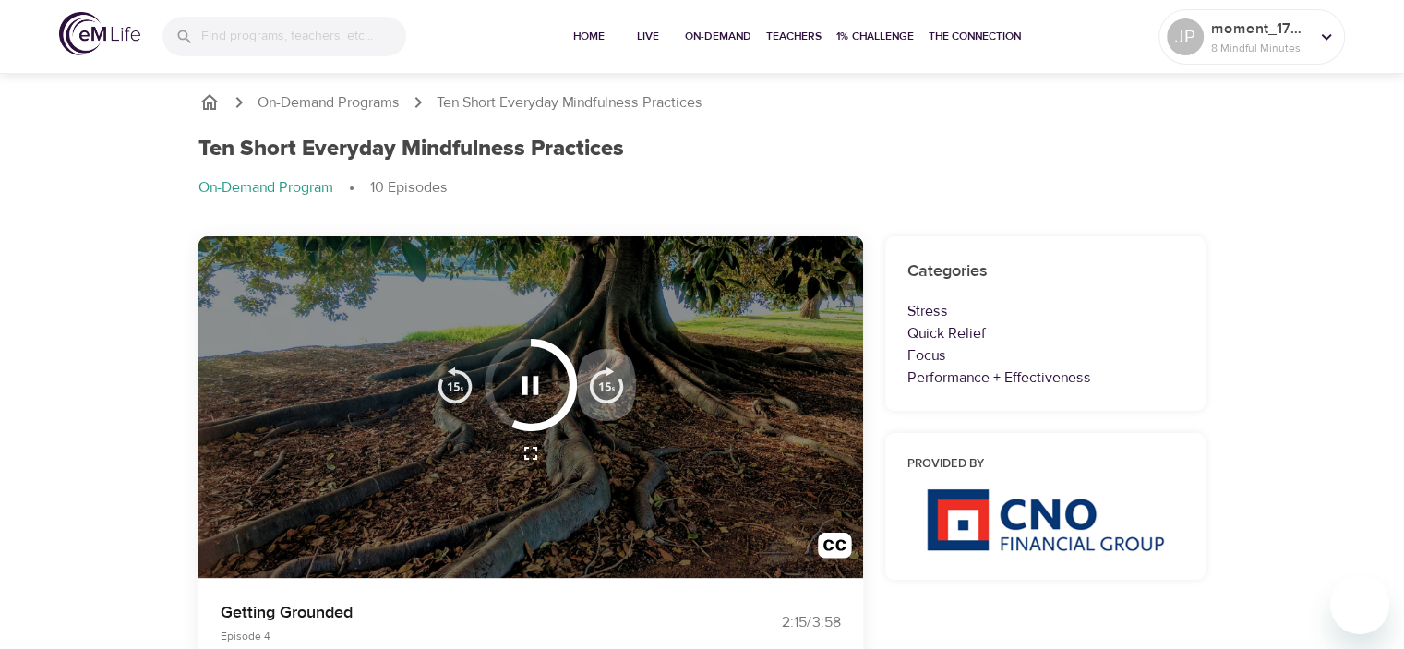
click at [606, 391] on img "button" at bounding box center [606, 385] width 37 height 37
click at [607, 391] on img "button" at bounding box center [606, 385] width 37 height 37
click at [472, 390] on img "button" at bounding box center [455, 385] width 37 height 37
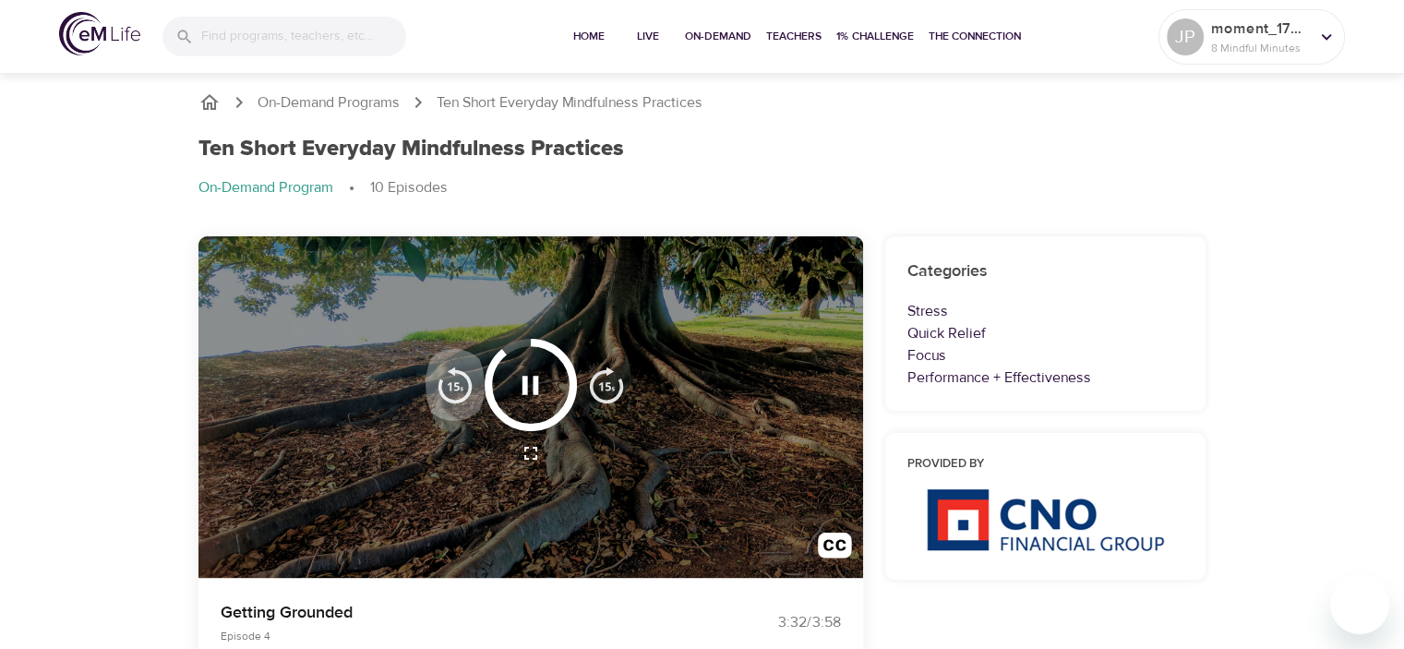
click at [470, 390] on img "button" at bounding box center [455, 385] width 37 height 37
click at [469, 390] on img "button" at bounding box center [455, 385] width 37 height 37
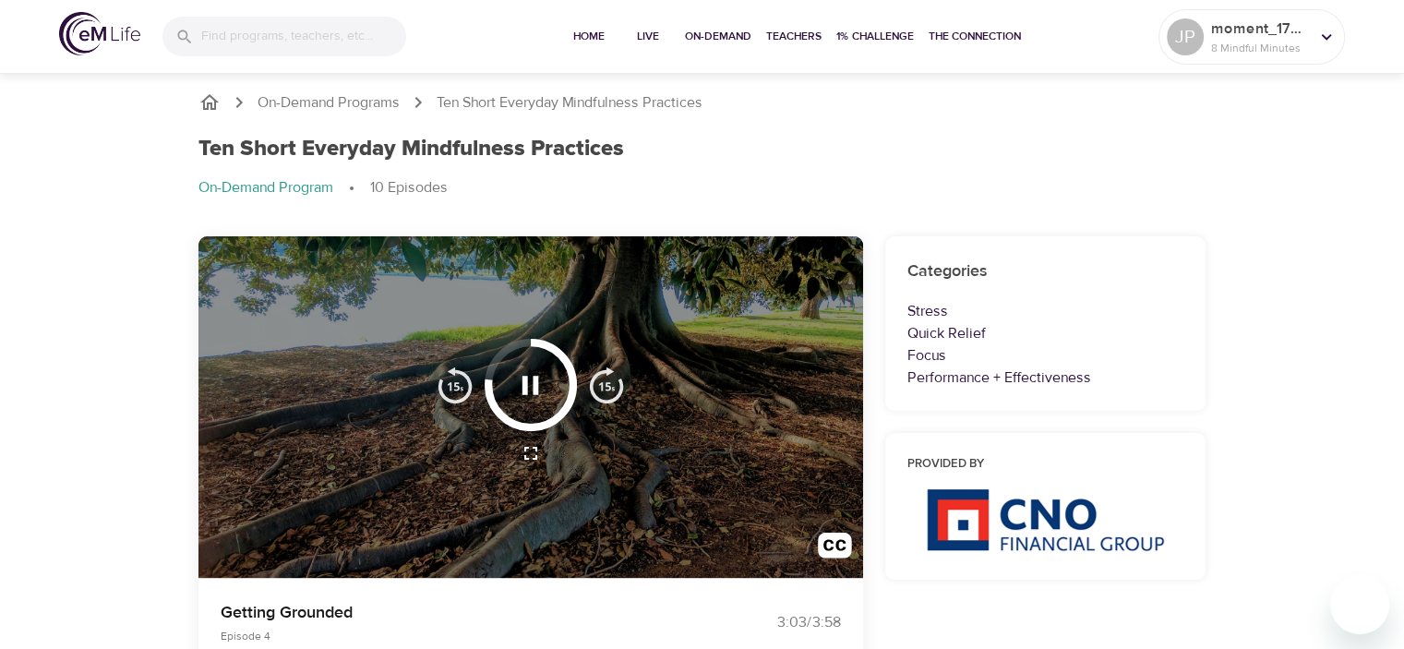
click at [469, 390] on img "button" at bounding box center [455, 385] width 37 height 37
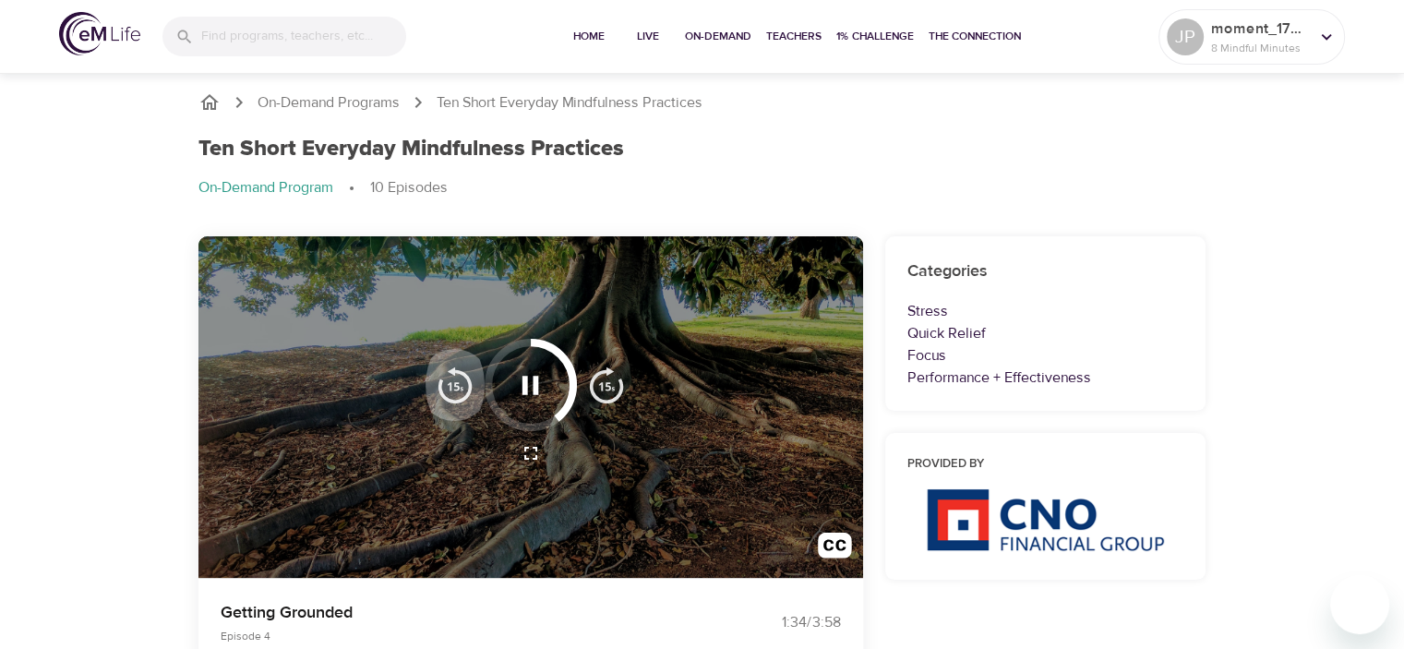
click at [469, 390] on img "button" at bounding box center [455, 385] width 37 height 37
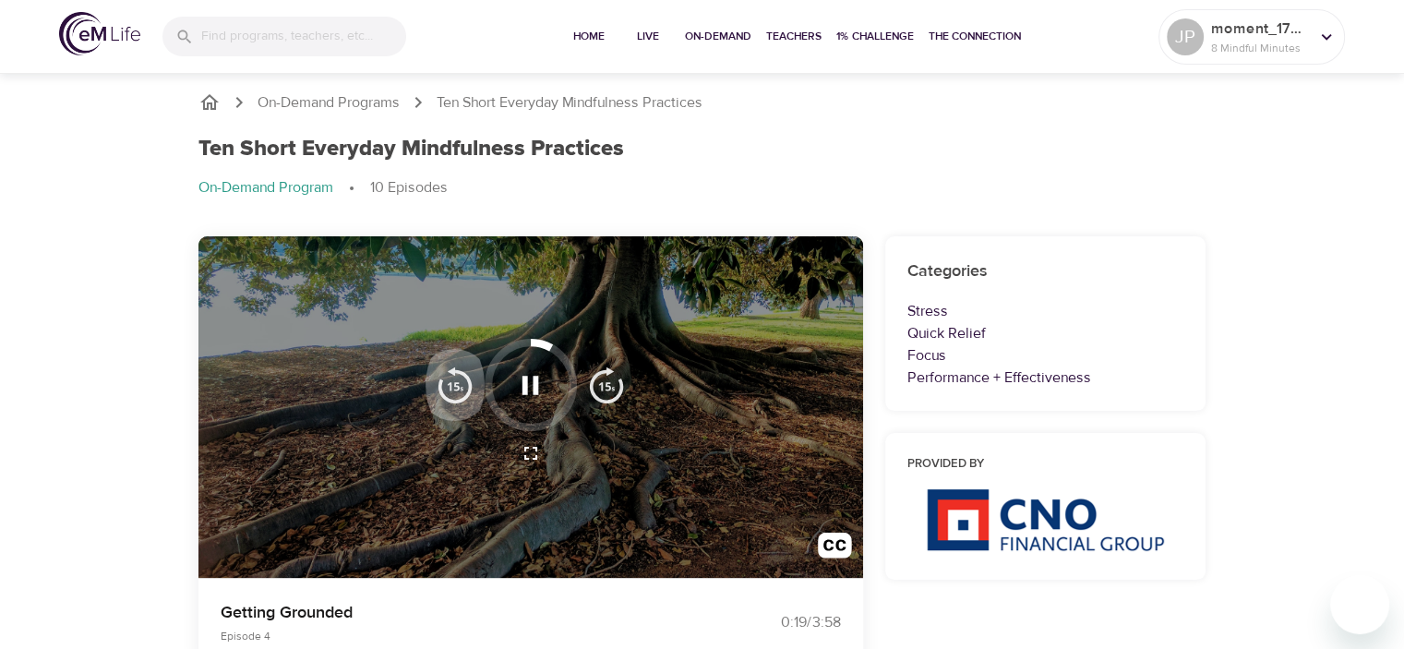
click at [469, 390] on img "button" at bounding box center [455, 385] width 37 height 37
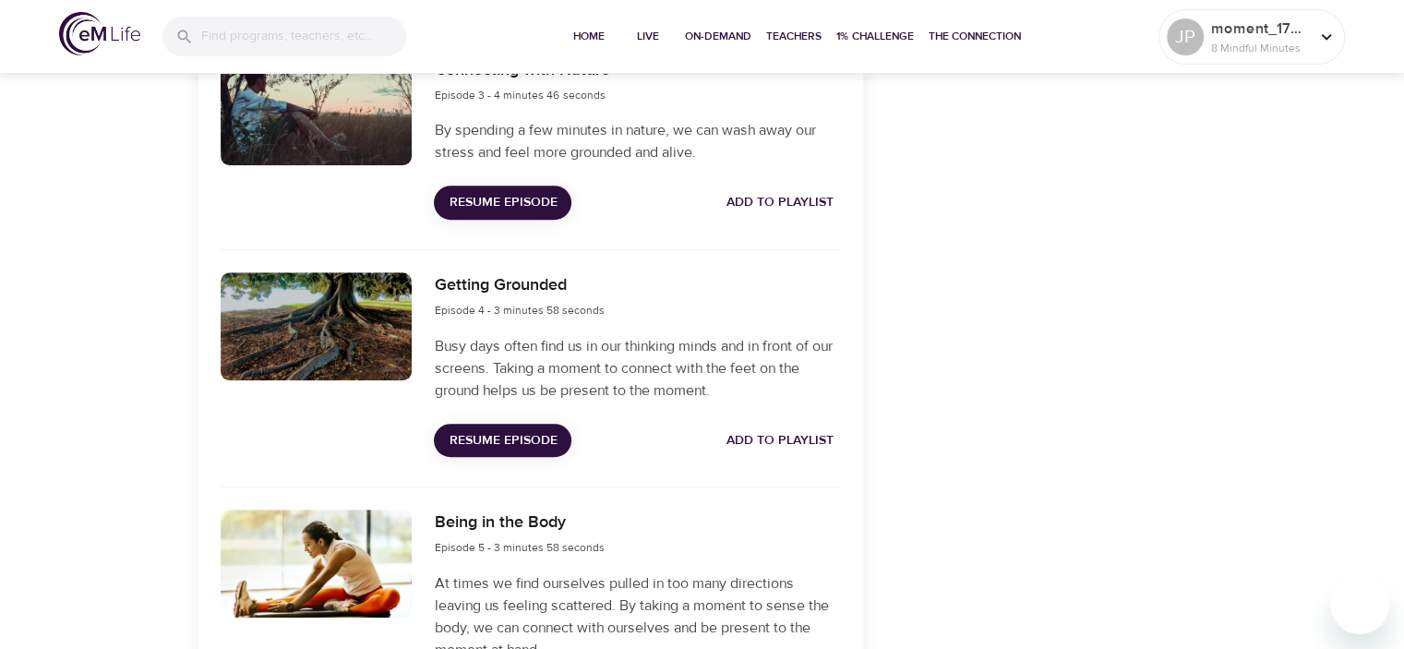
scroll to position [1200, 0]
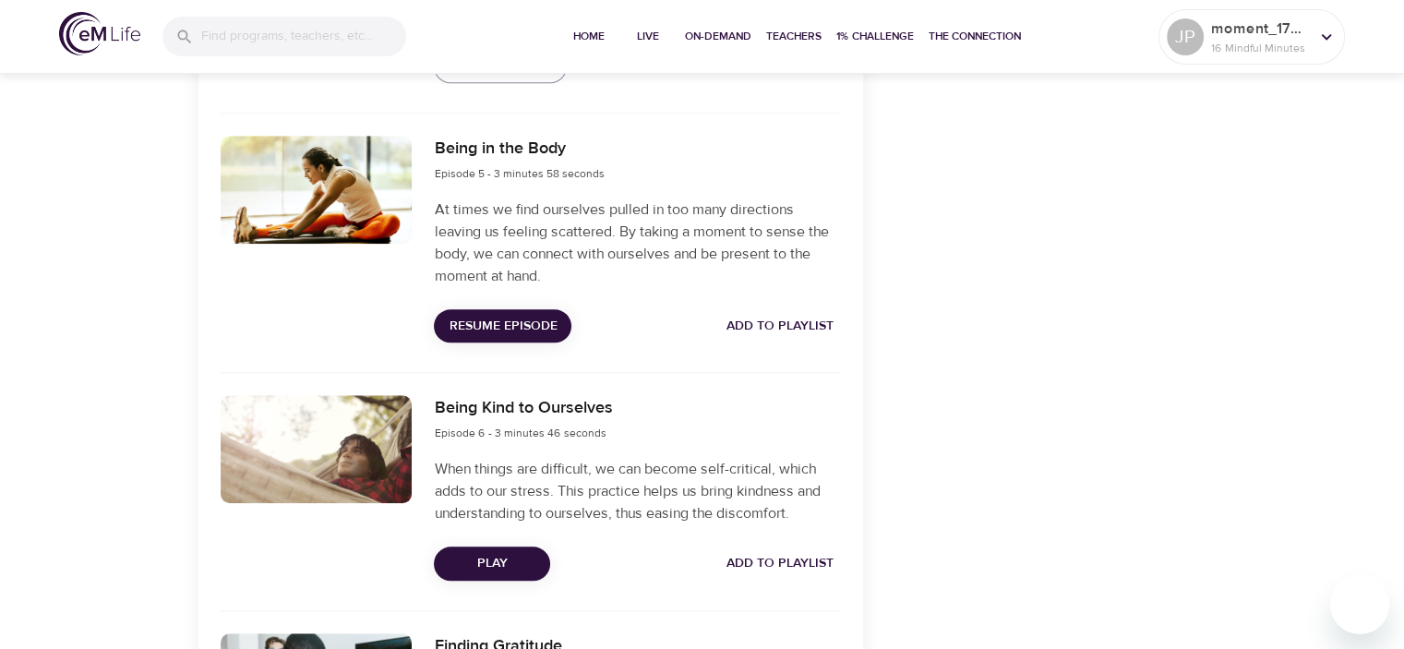
scroll to position [1570, 0]
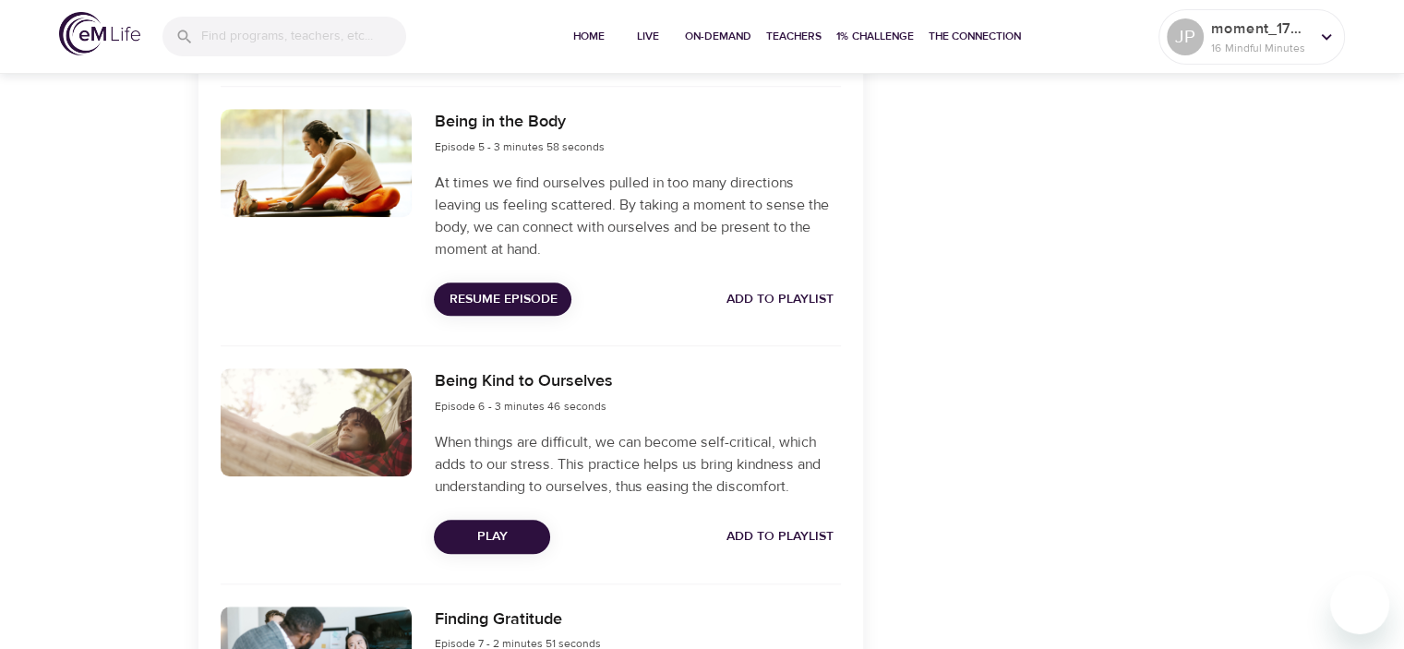
click at [538, 297] on span "Resume Episode" at bounding box center [503, 299] width 108 height 23
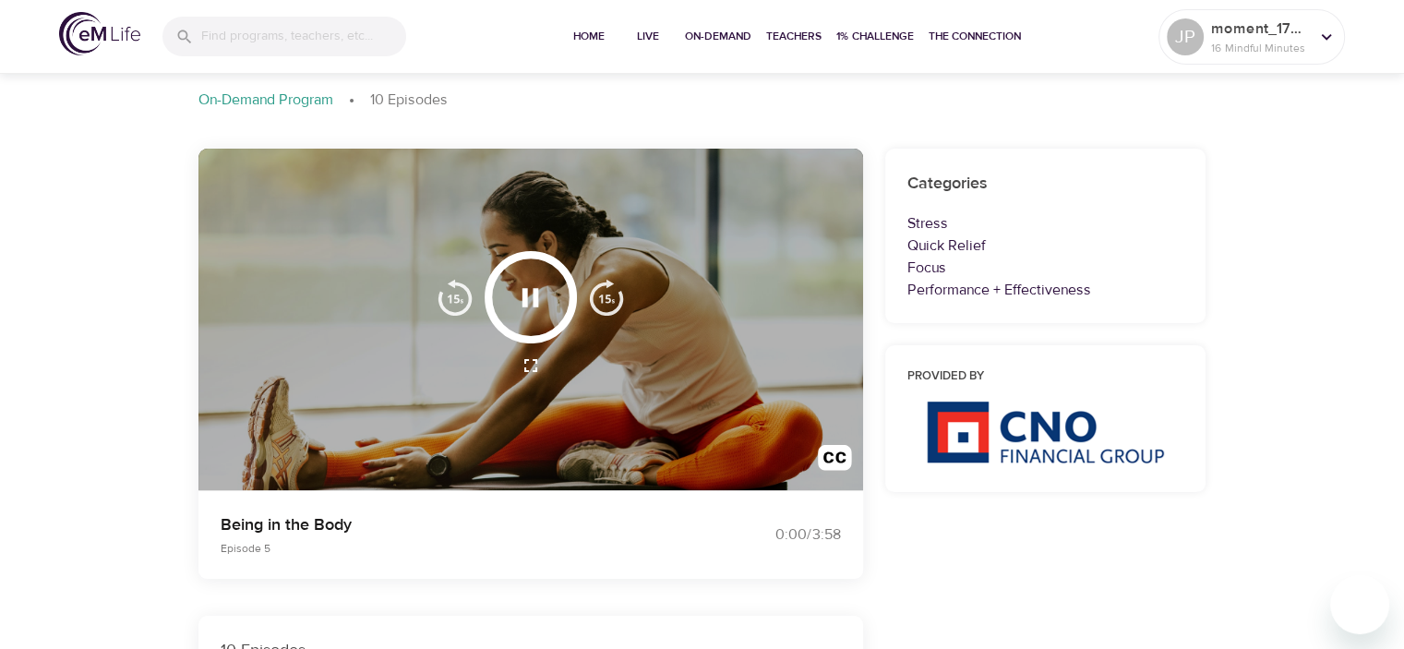
scroll to position [0, 0]
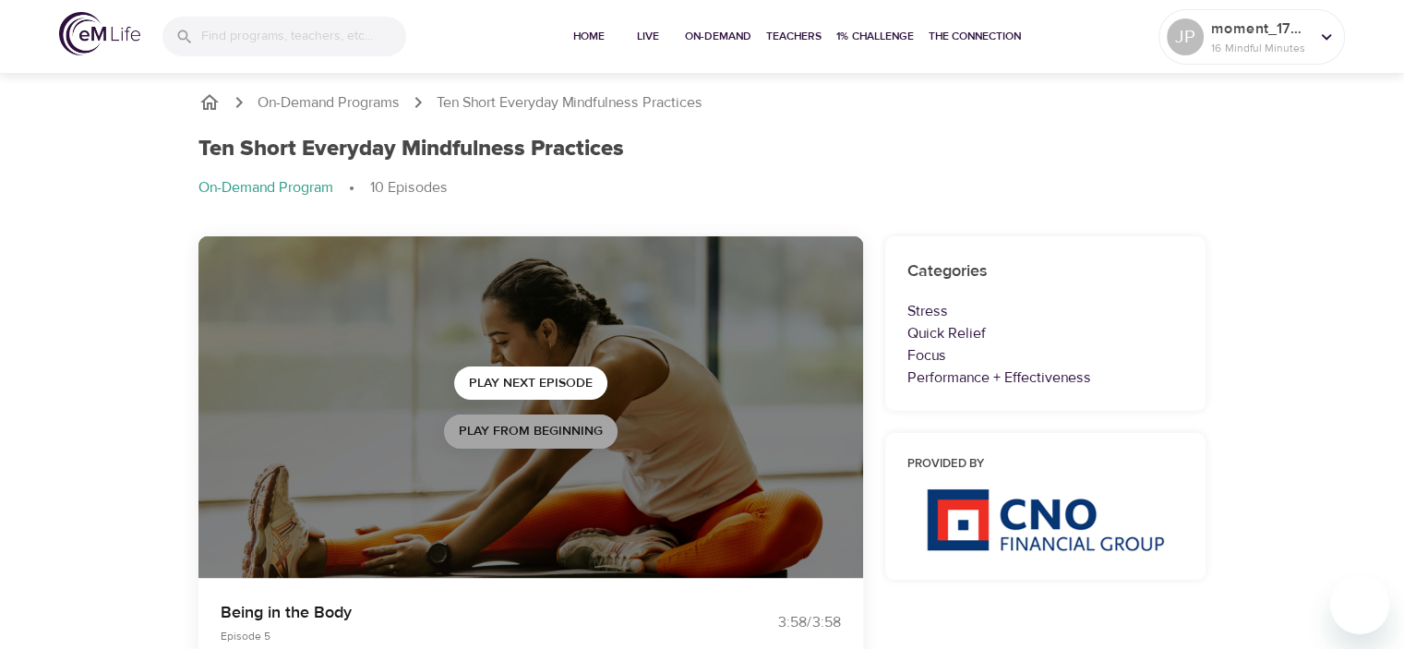
click at [522, 441] on span "Play from beginning" at bounding box center [531, 431] width 144 height 23
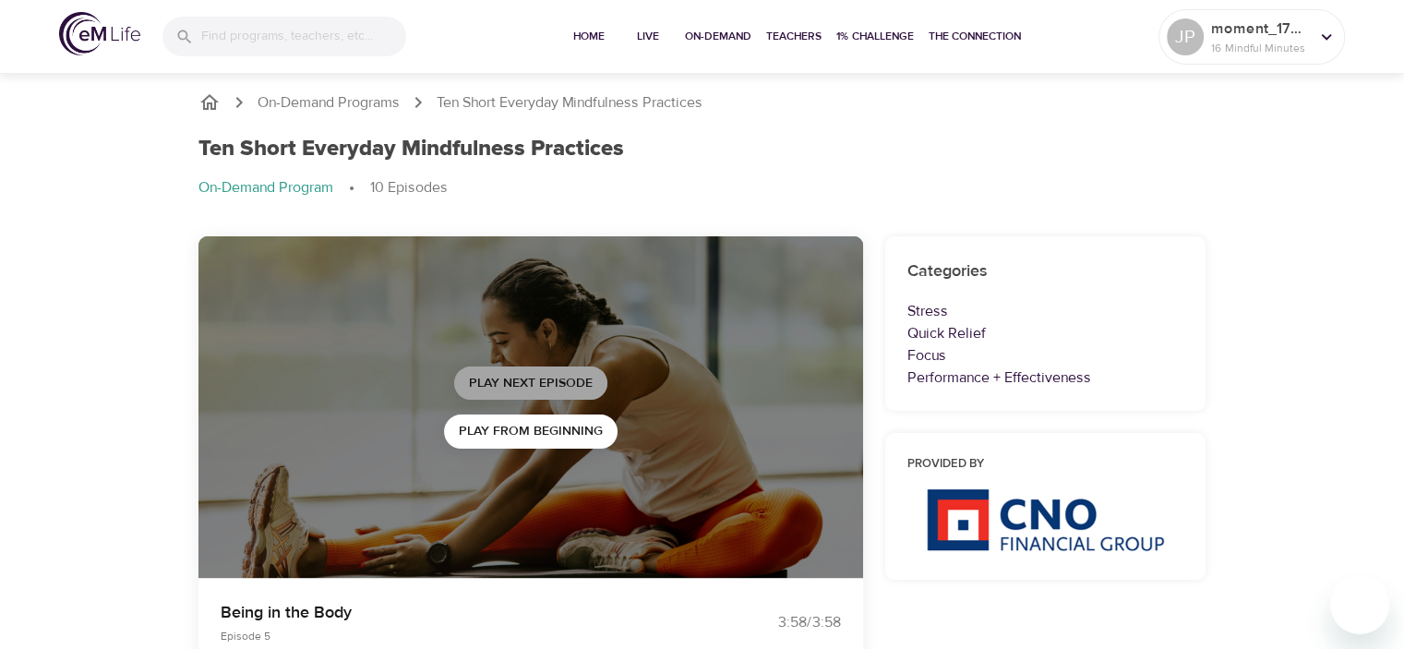
click at [487, 380] on span "Play Next Episode" at bounding box center [531, 383] width 124 height 23
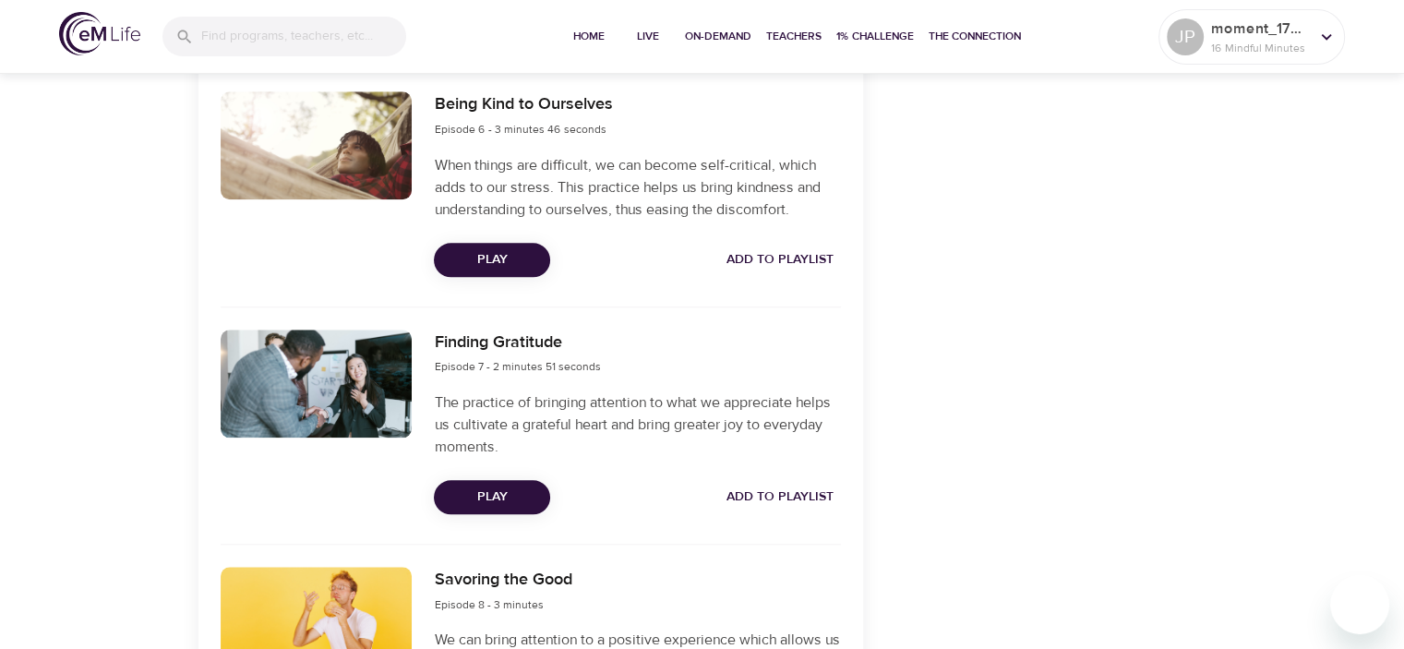
scroll to position [1939, 0]
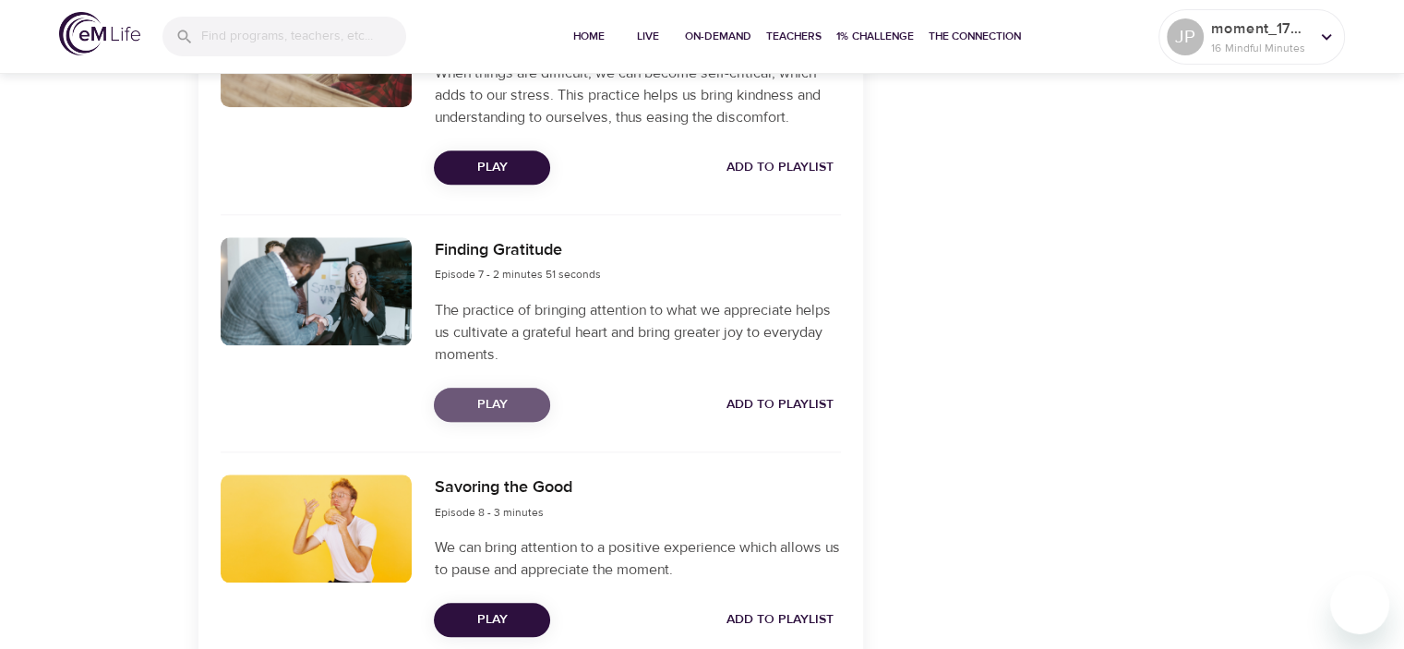
click at [525, 411] on span "Play" at bounding box center [492, 404] width 87 height 23
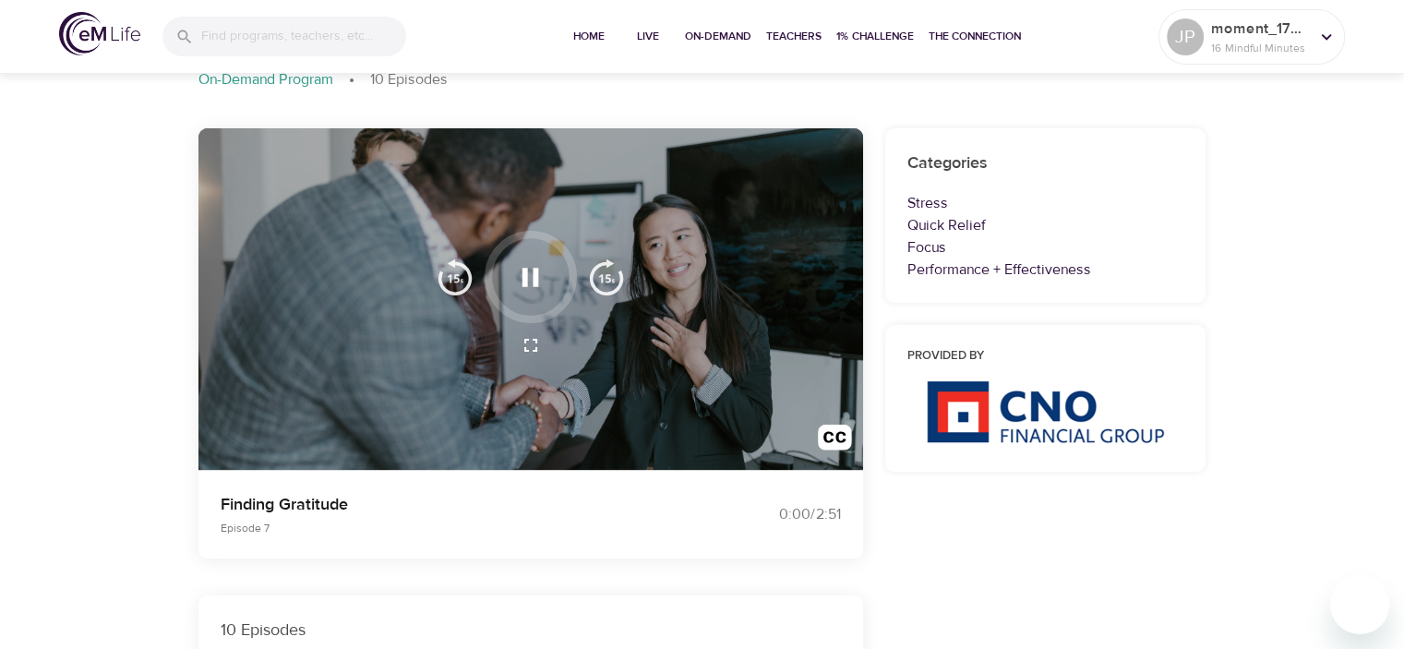
scroll to position [0, 0]
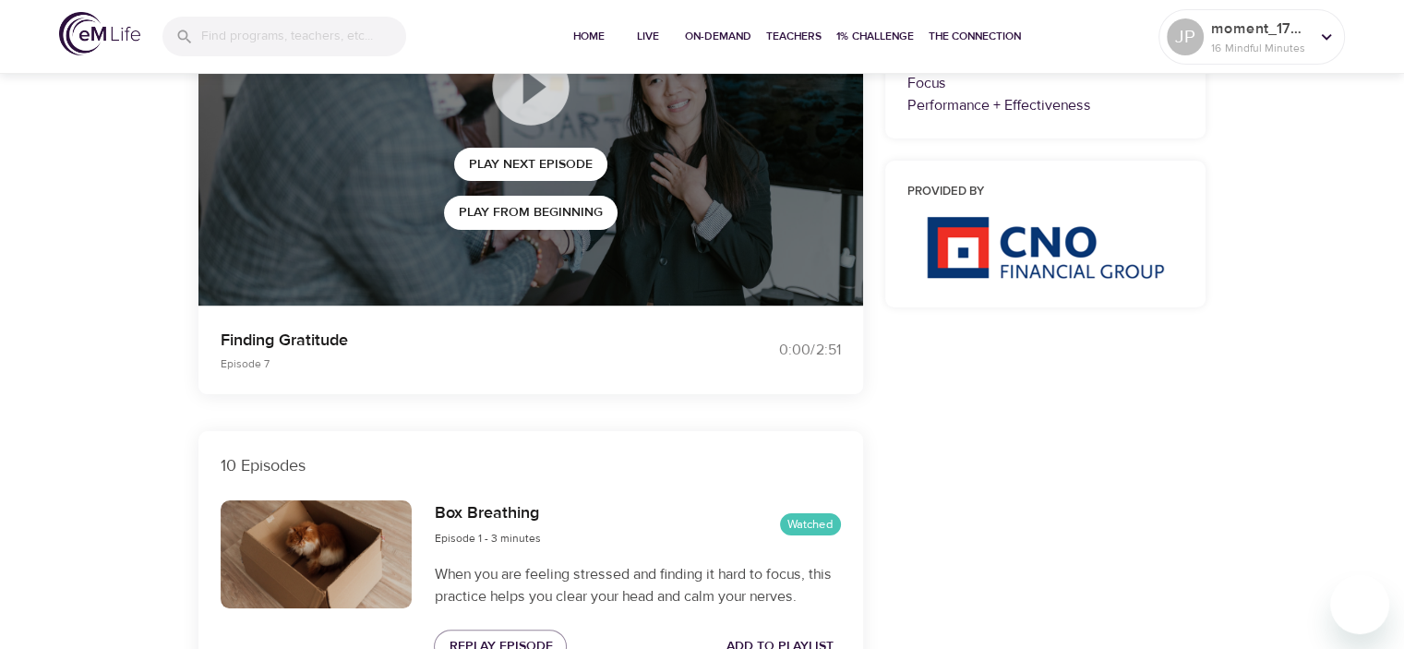
scroll to position [92, 0]
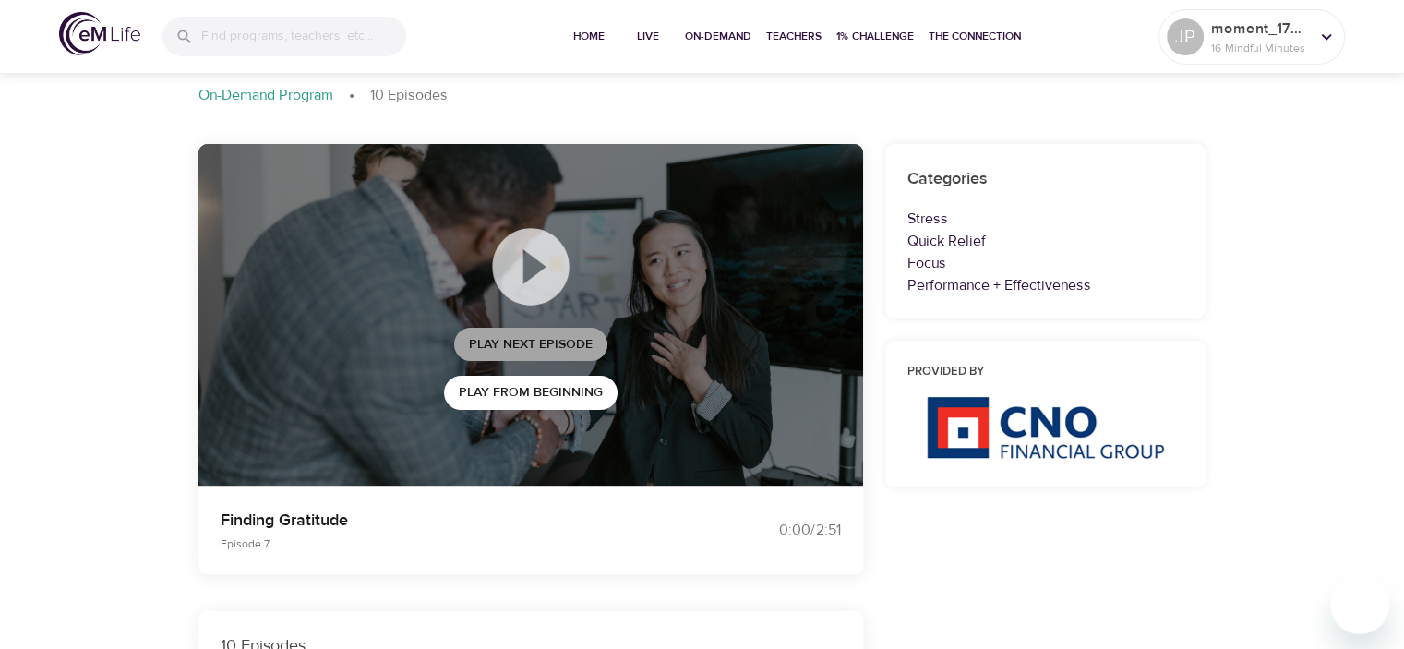
click at [572, 340] on span "Play Next Episode" at bounding box center [531, 344] width 124 height 23
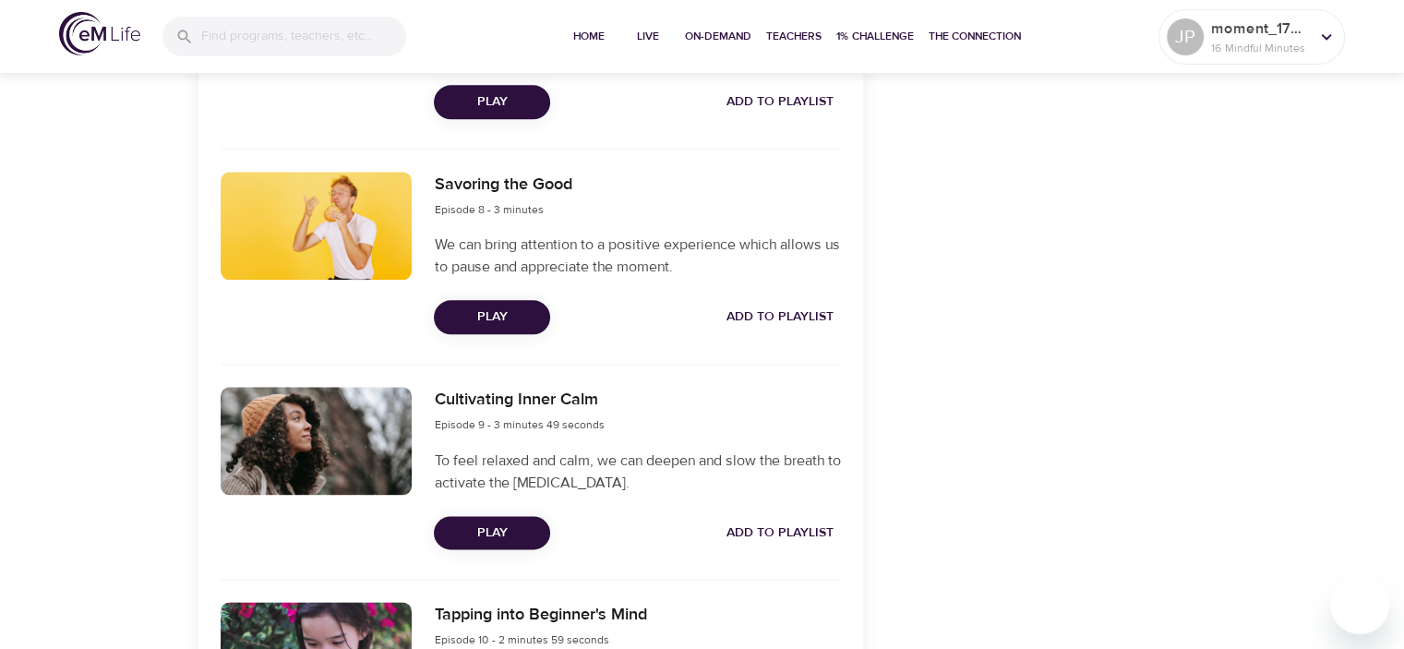
scroll to position [2308, 0]
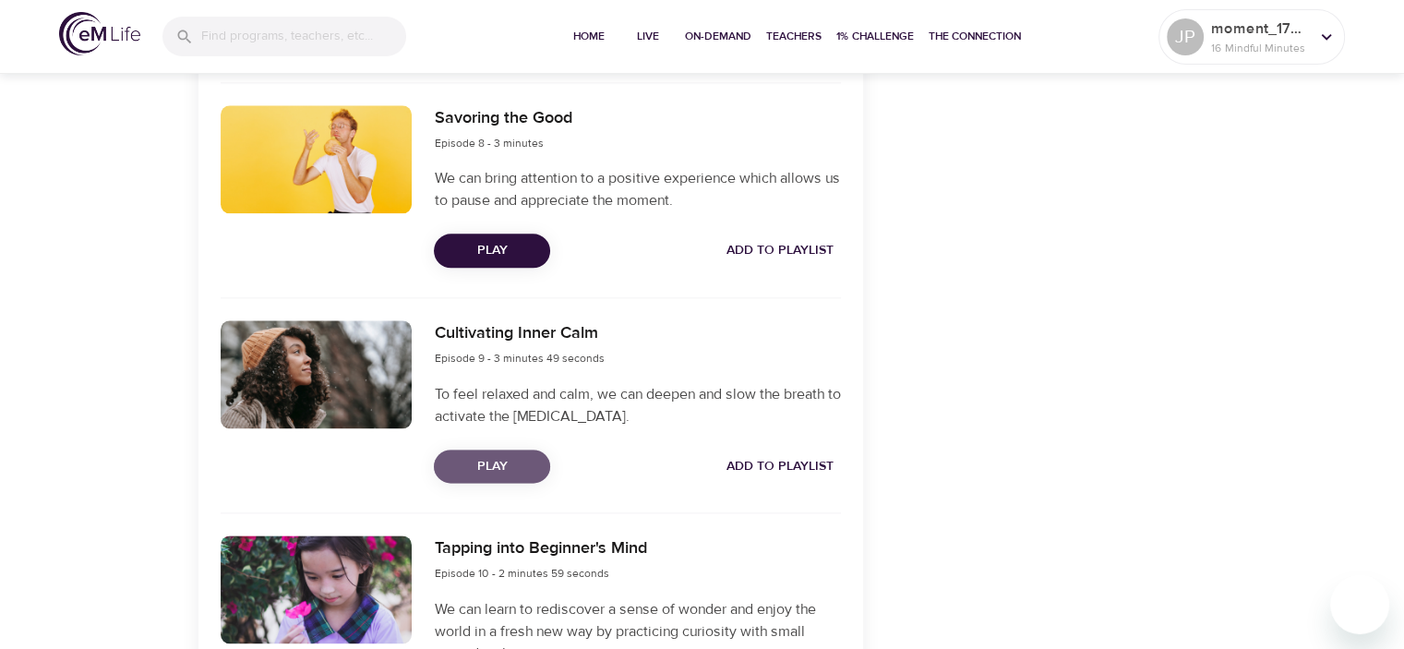
click at [458, 467] on span "Play" at bounding box center [492, 466] width 87 height 23
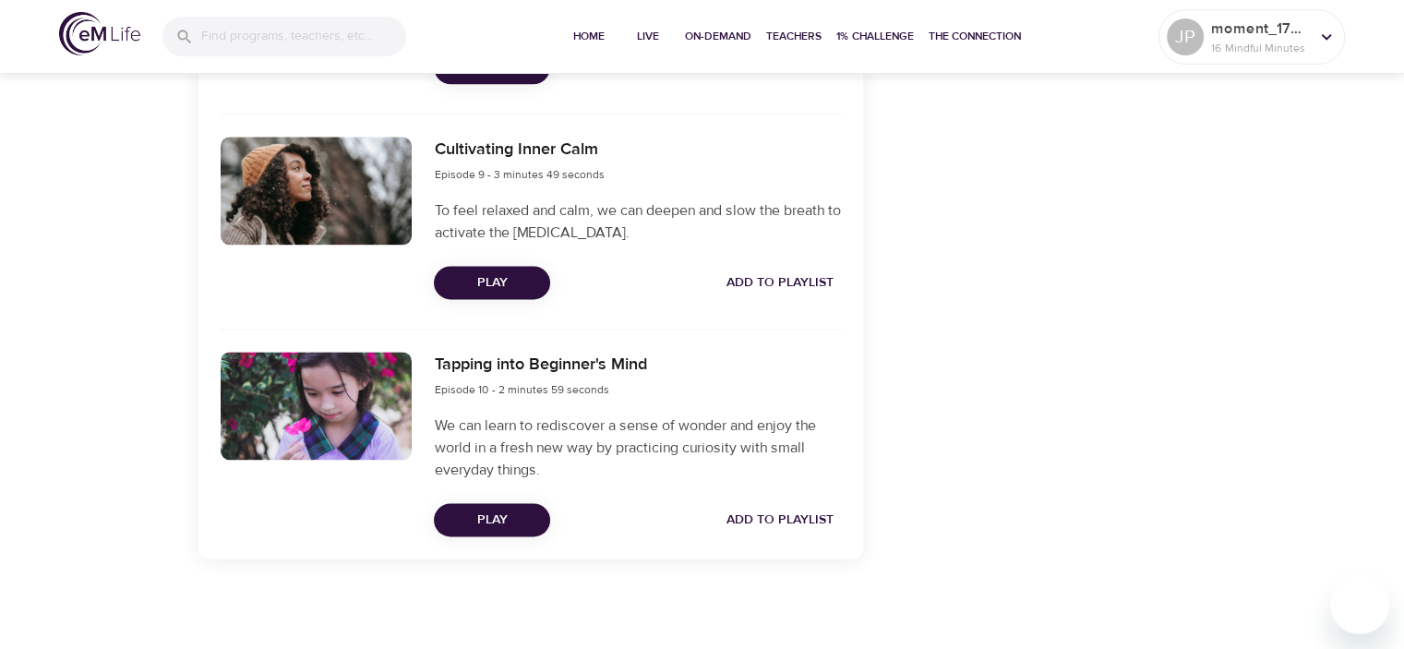
scroll to position [2493, 0]
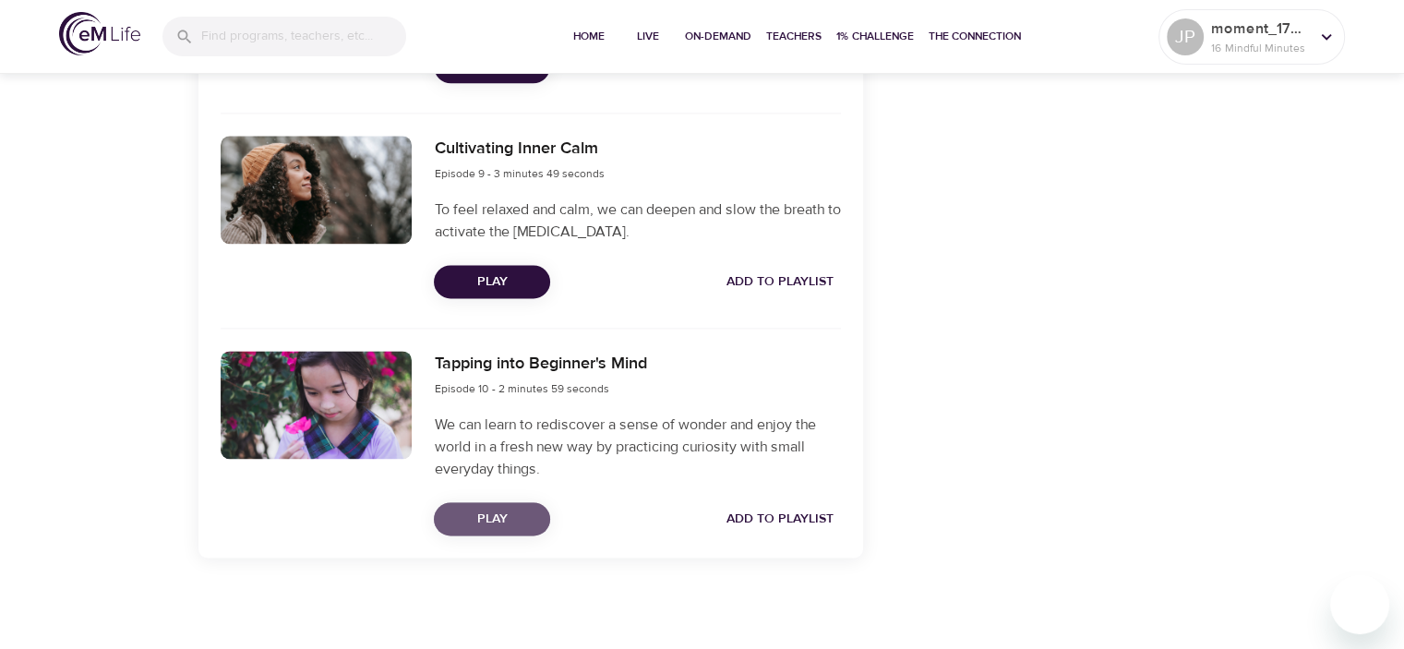
click at [483, 524] on span "Play" at bounding box center [492, 519] width 87 height 23
click at [524, 518] on span "Play" at bounding box center [492, 519] width 87 height 23
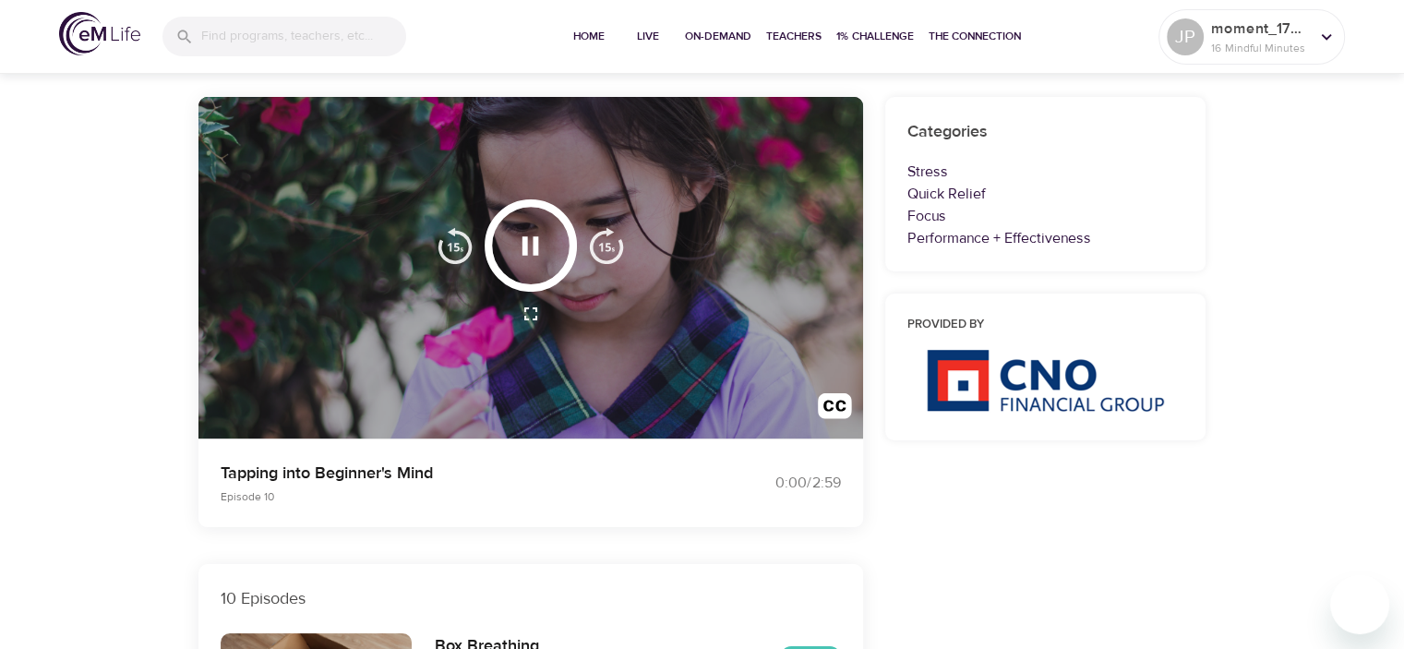
scroll to position [0, 0]
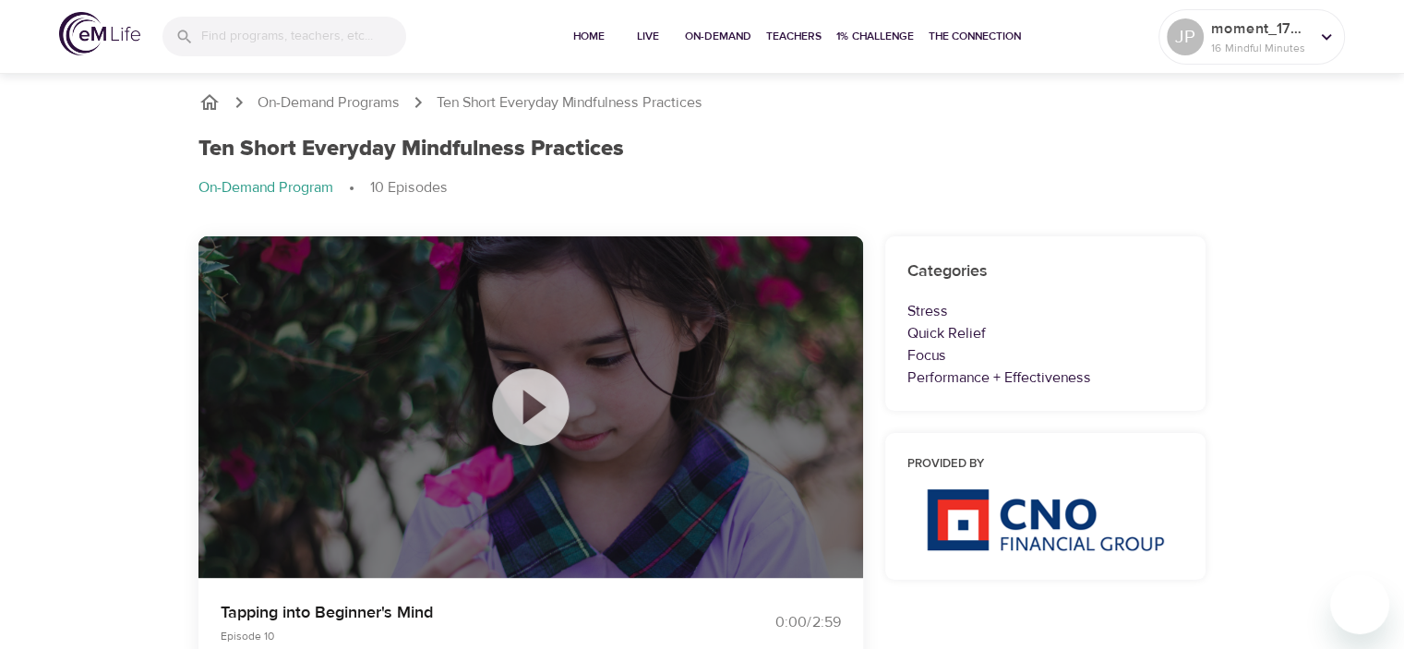
click at [539, 397] on icon at bounding box center [530, 406] width 77 height 77
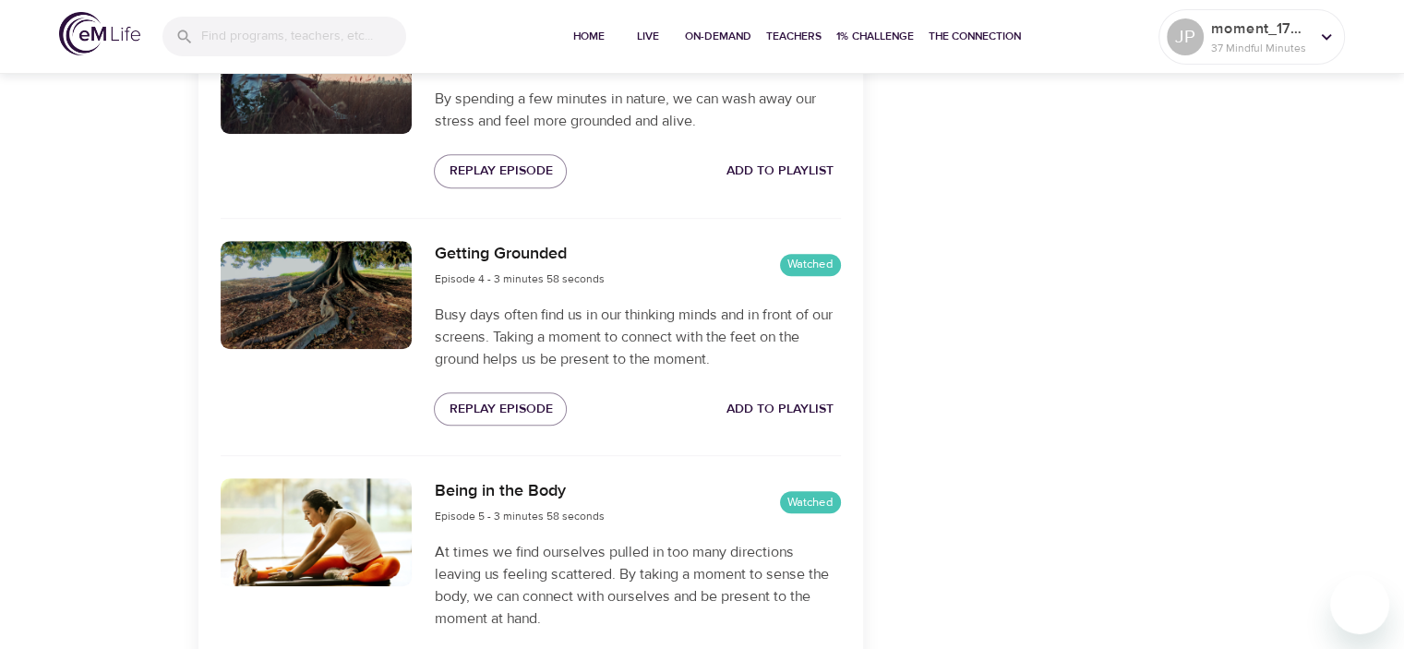
scroll to position [739, 0]
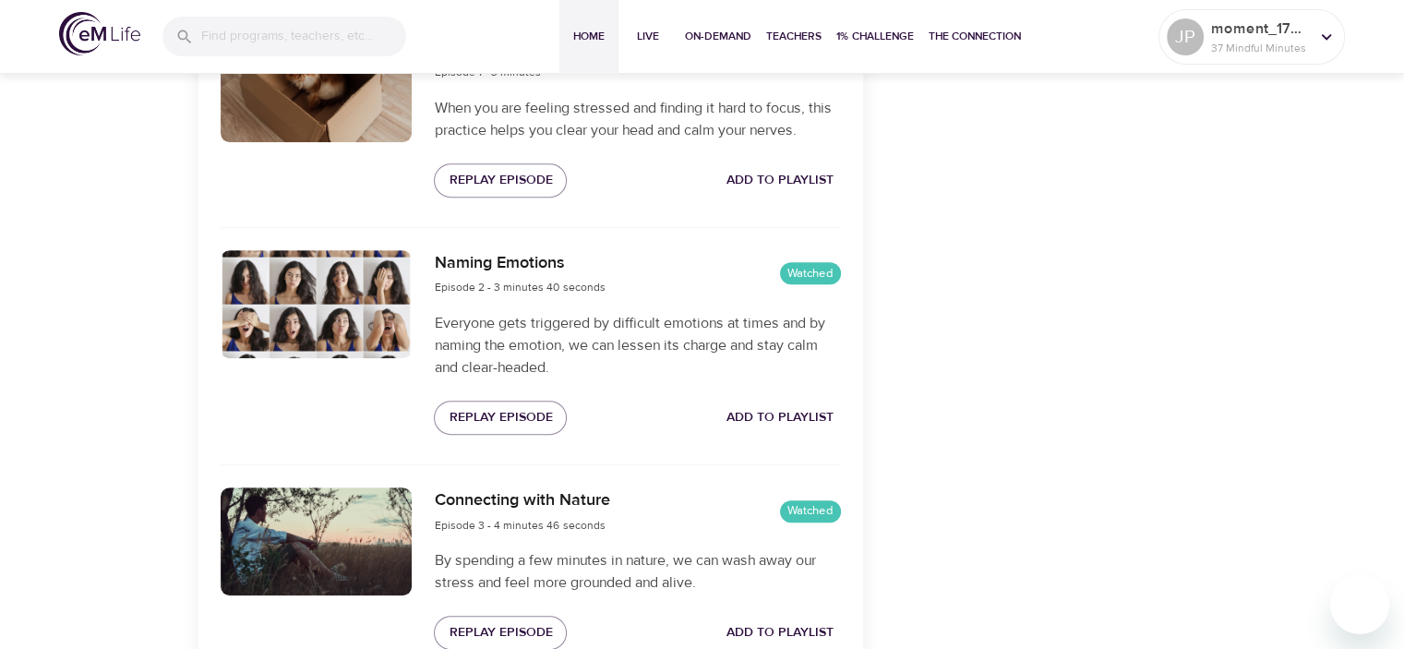
click at [586, 47] on button "Home" at bounding box center [589, 37] width 59 height 74
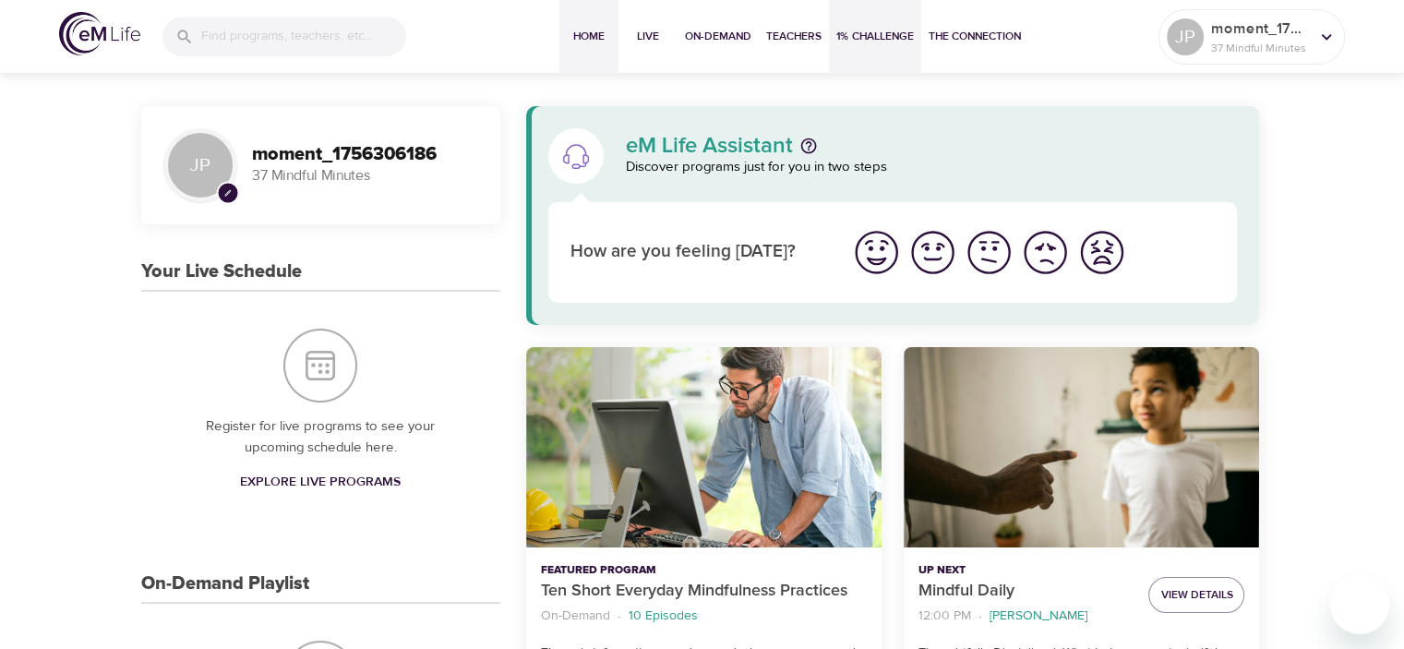
click at [884, 32] on span "1% Challenge" at bounding box center [875, 36] width 78 height 19
